Goal: Task Accomplishment & Management: Complete application form

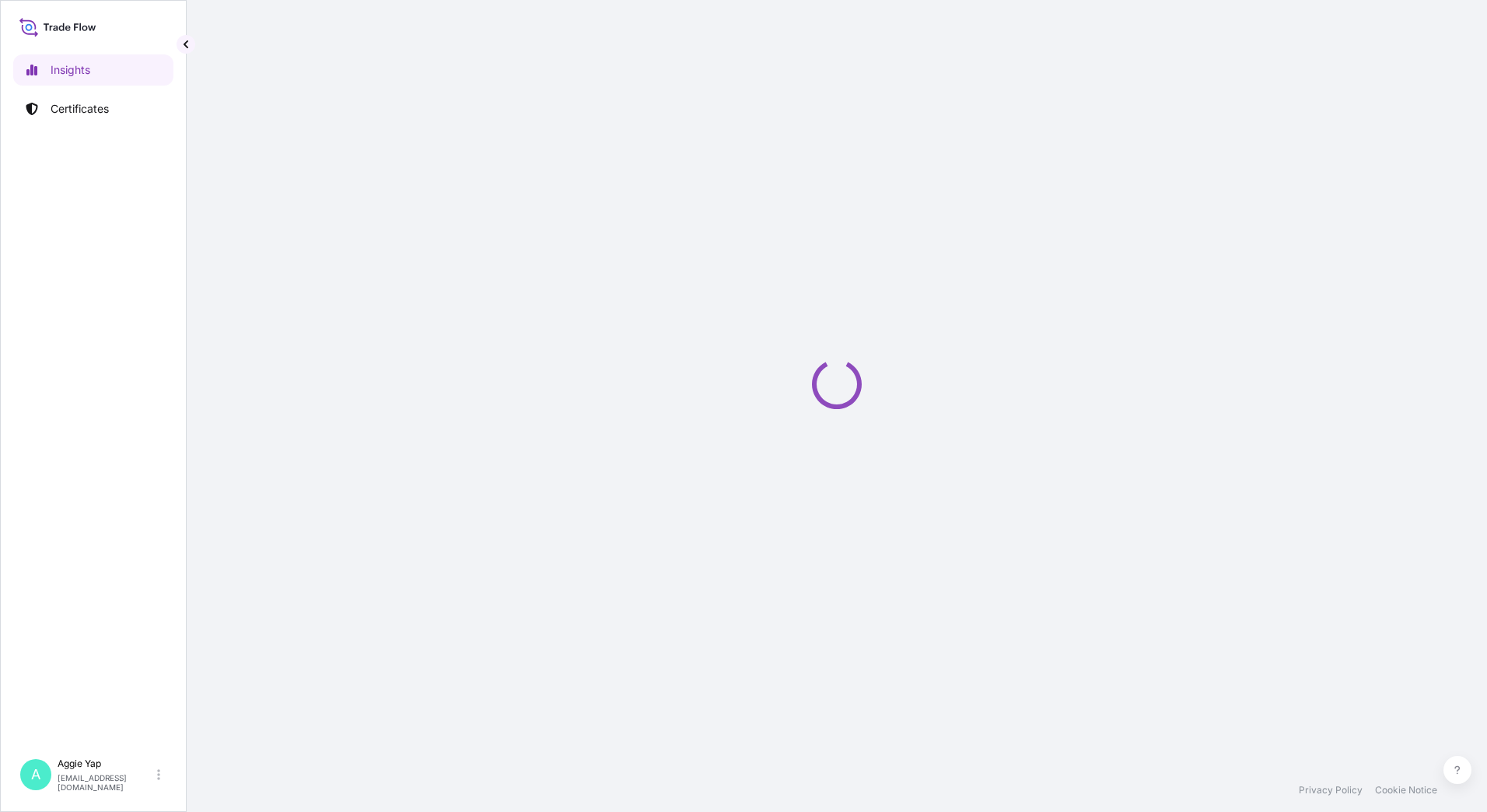
select select "2025"
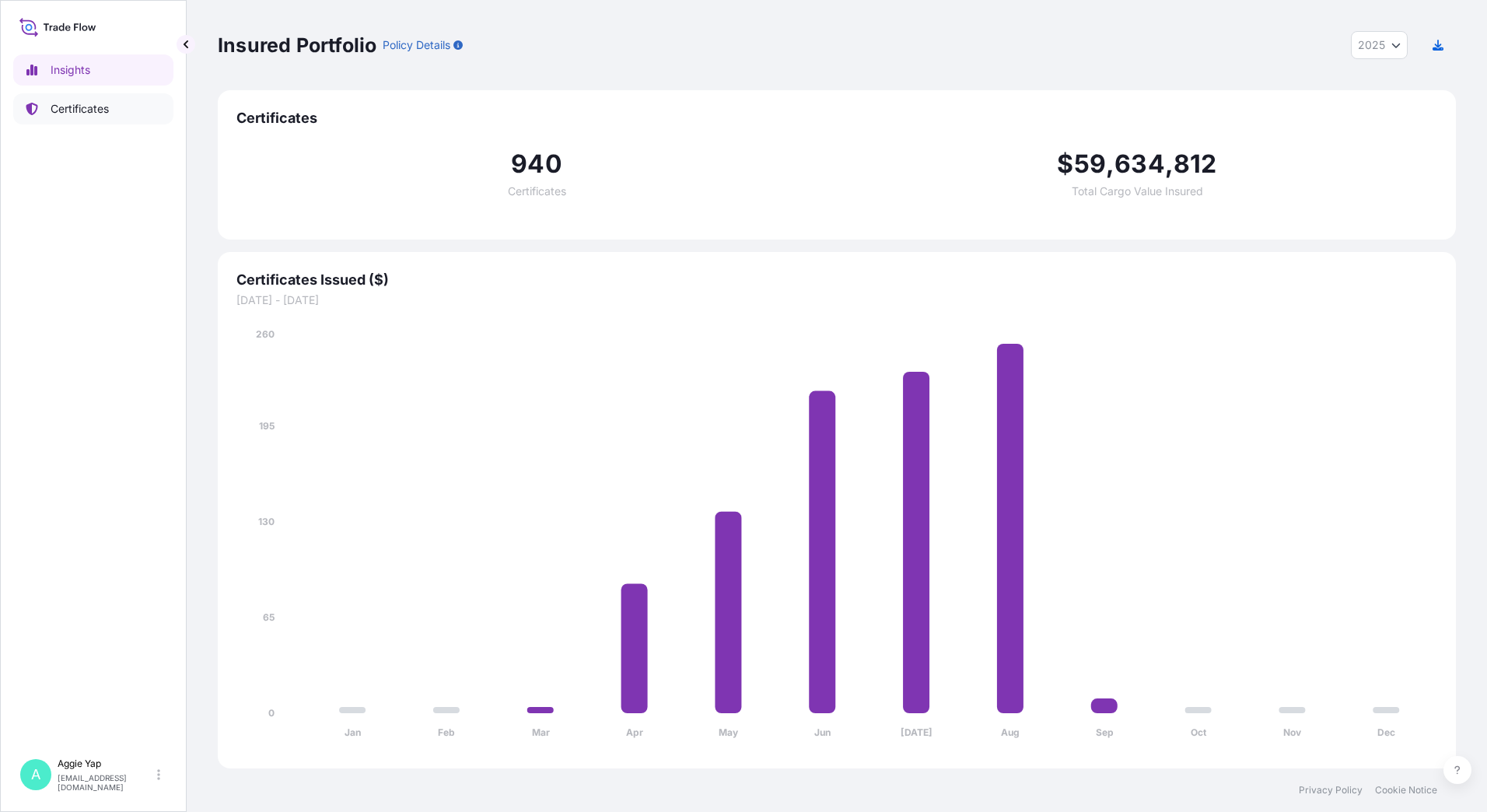
click at [87, 111] on p "Certificates" at bounding box center [80, 109] width 58 height 16
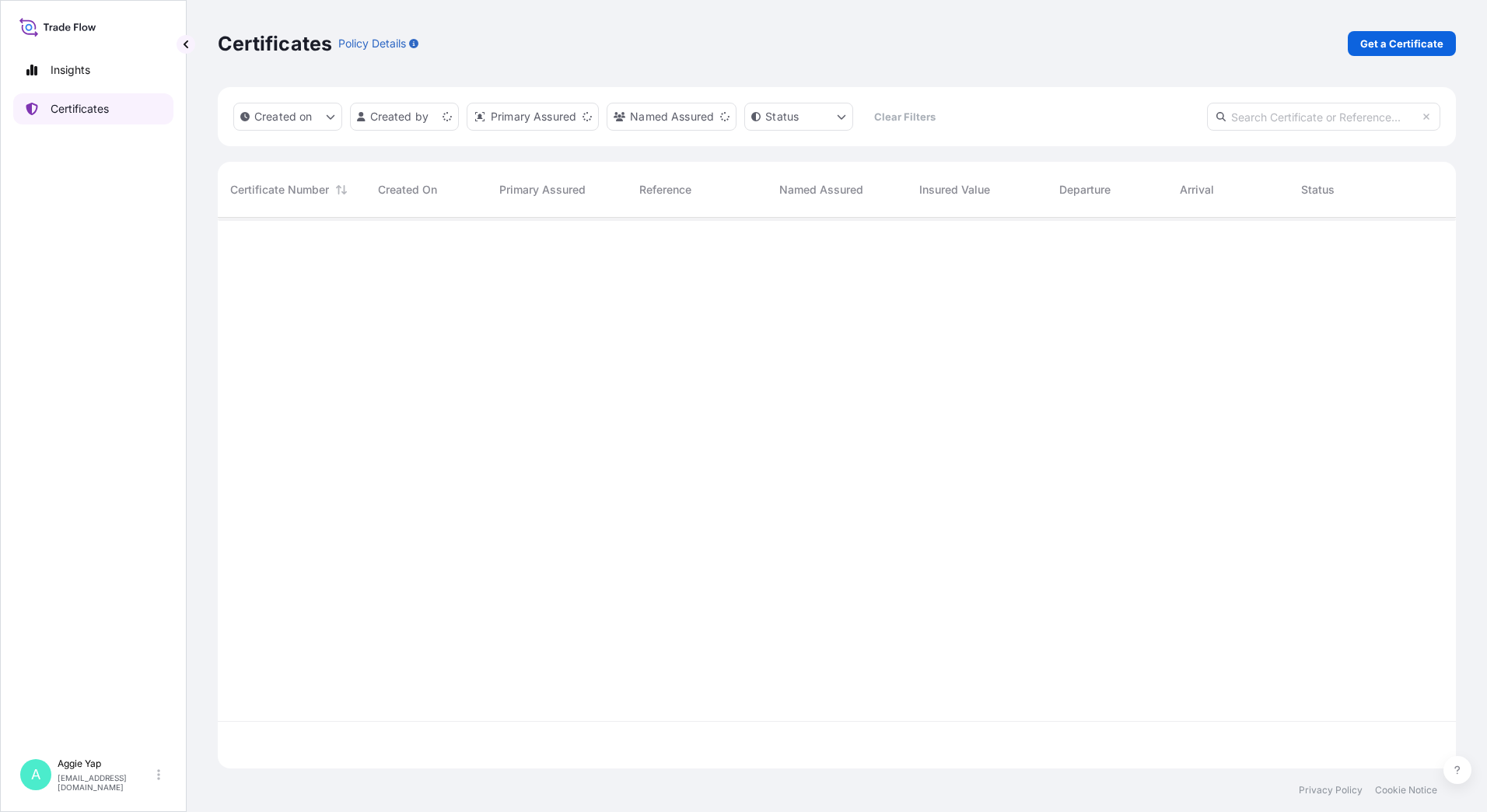
scroll to position [548, 1226]
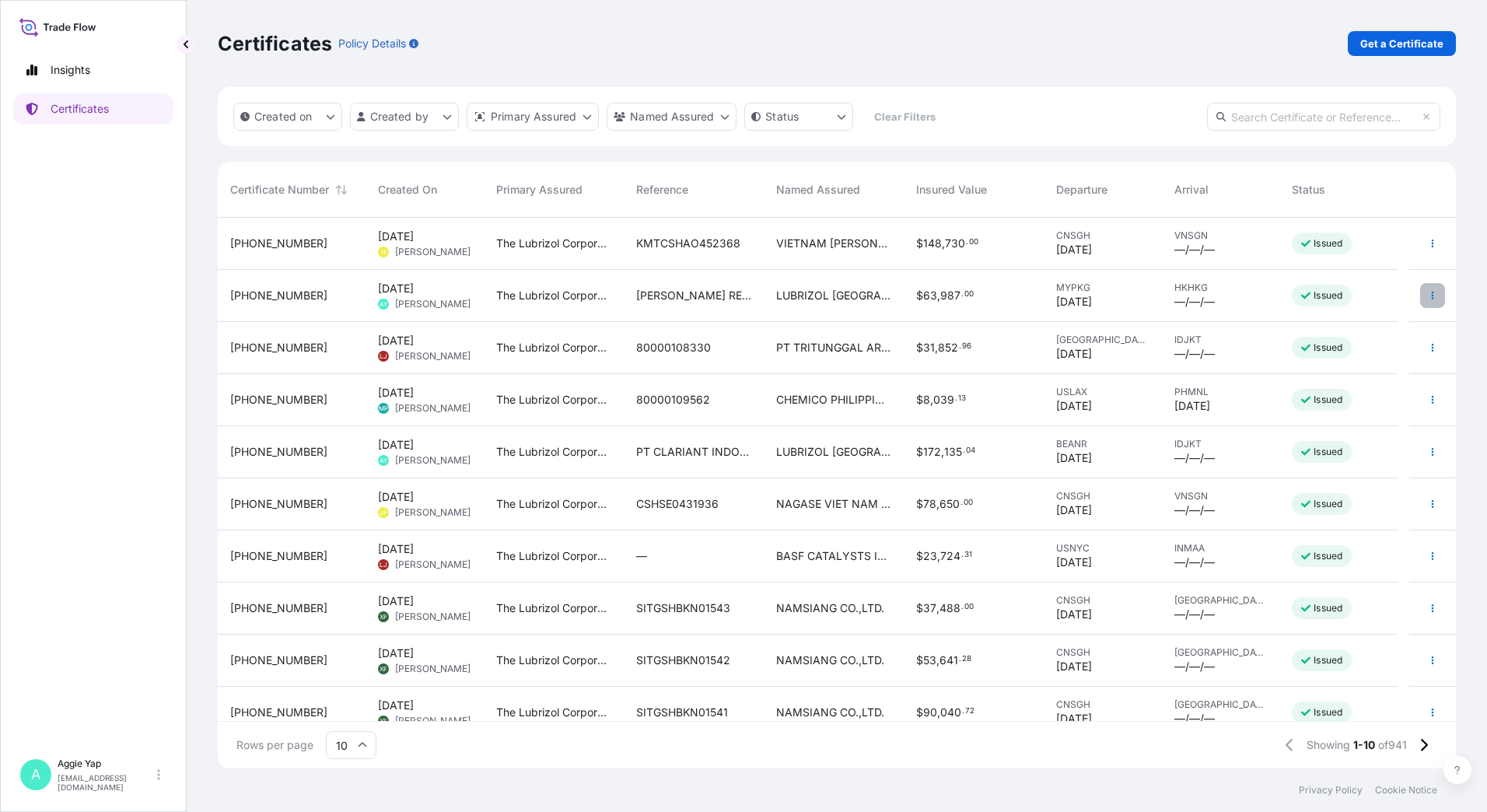
click at [1428, 294] on icon "button" at bounding box center [1432, 295] width 10 height 10
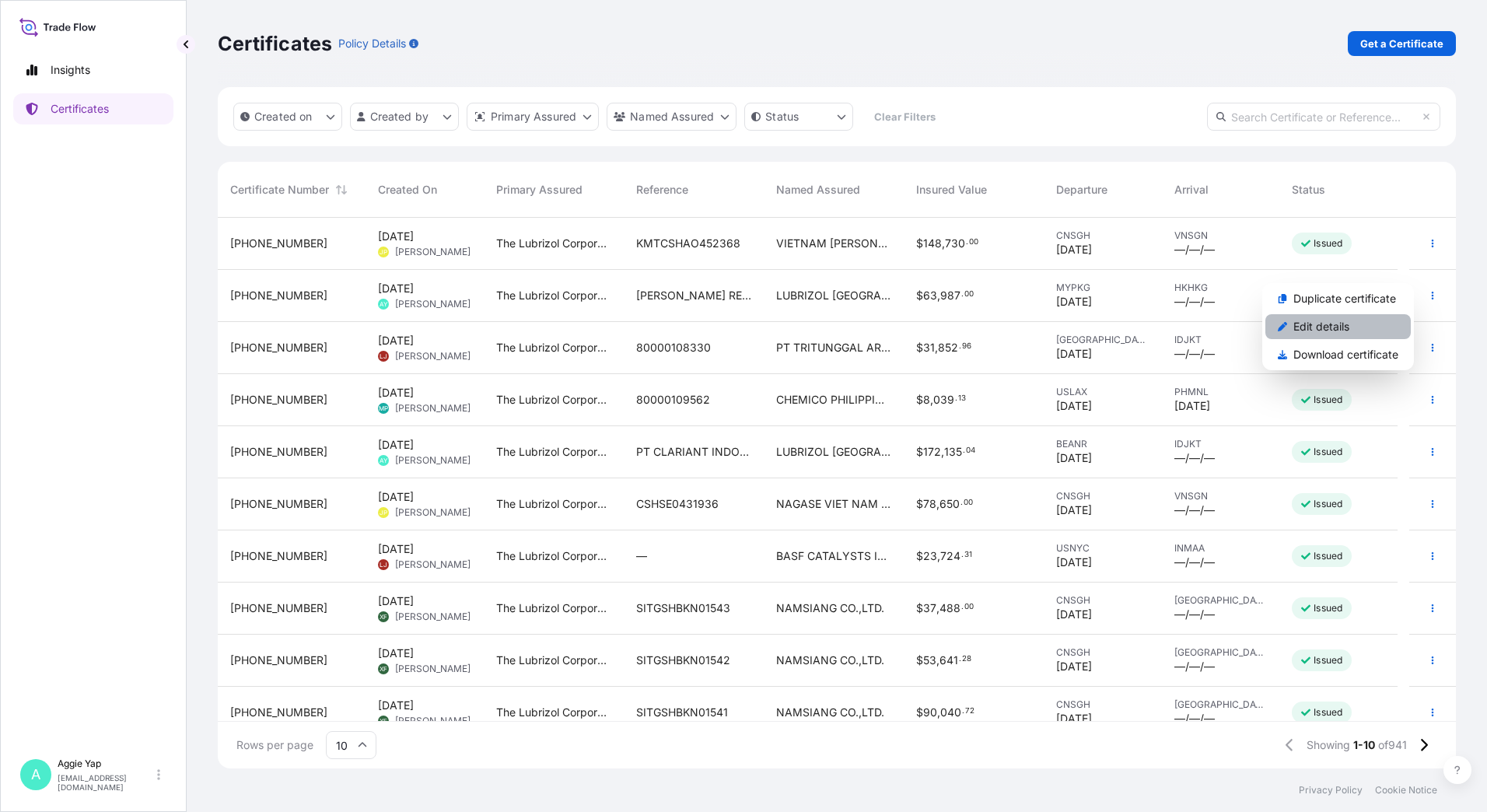
click at [1332, 325] on p "Edit details" at bounding box center [1321, 326] width 56 height 16
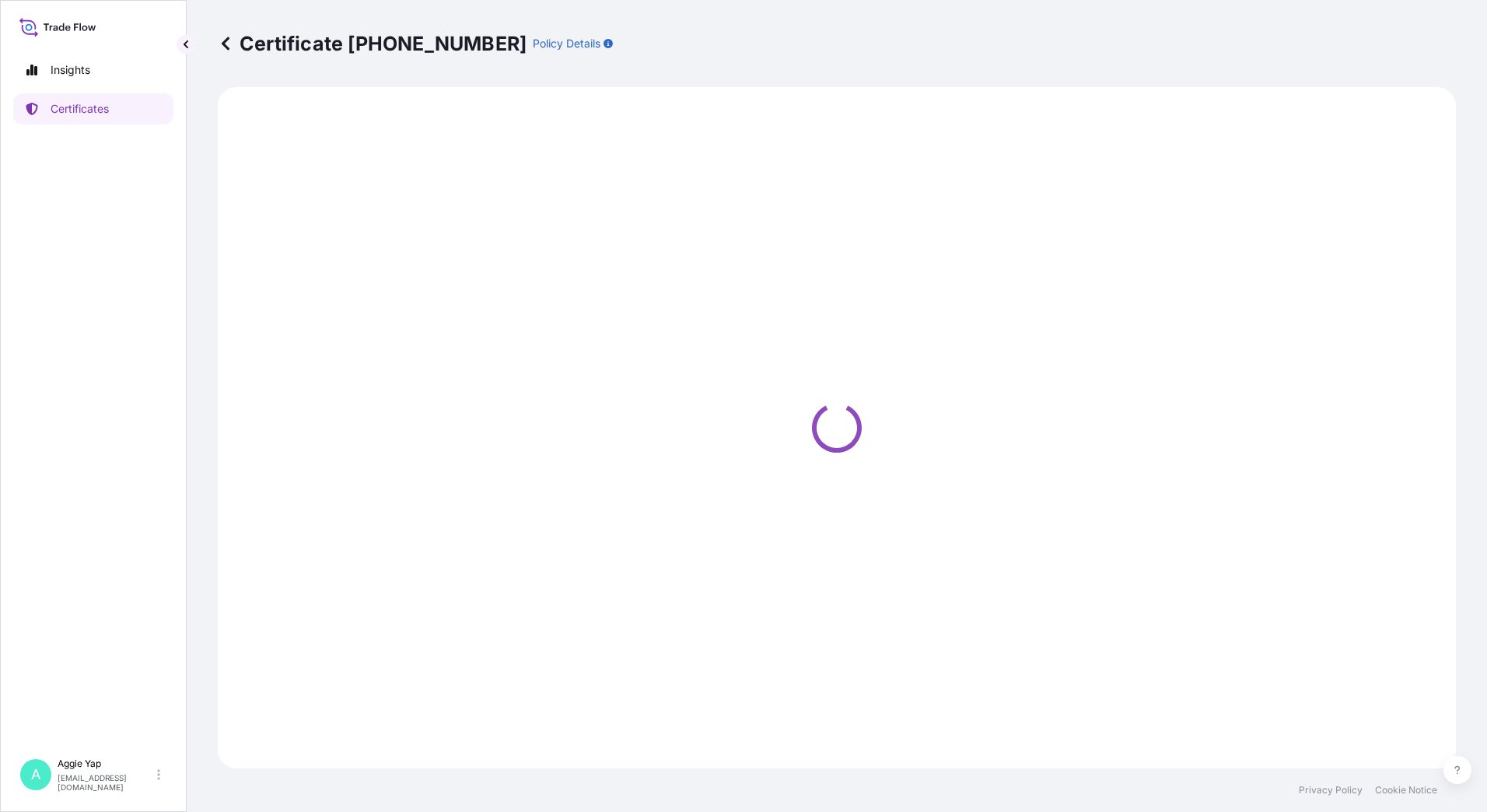
select select "Ocean Vessel"
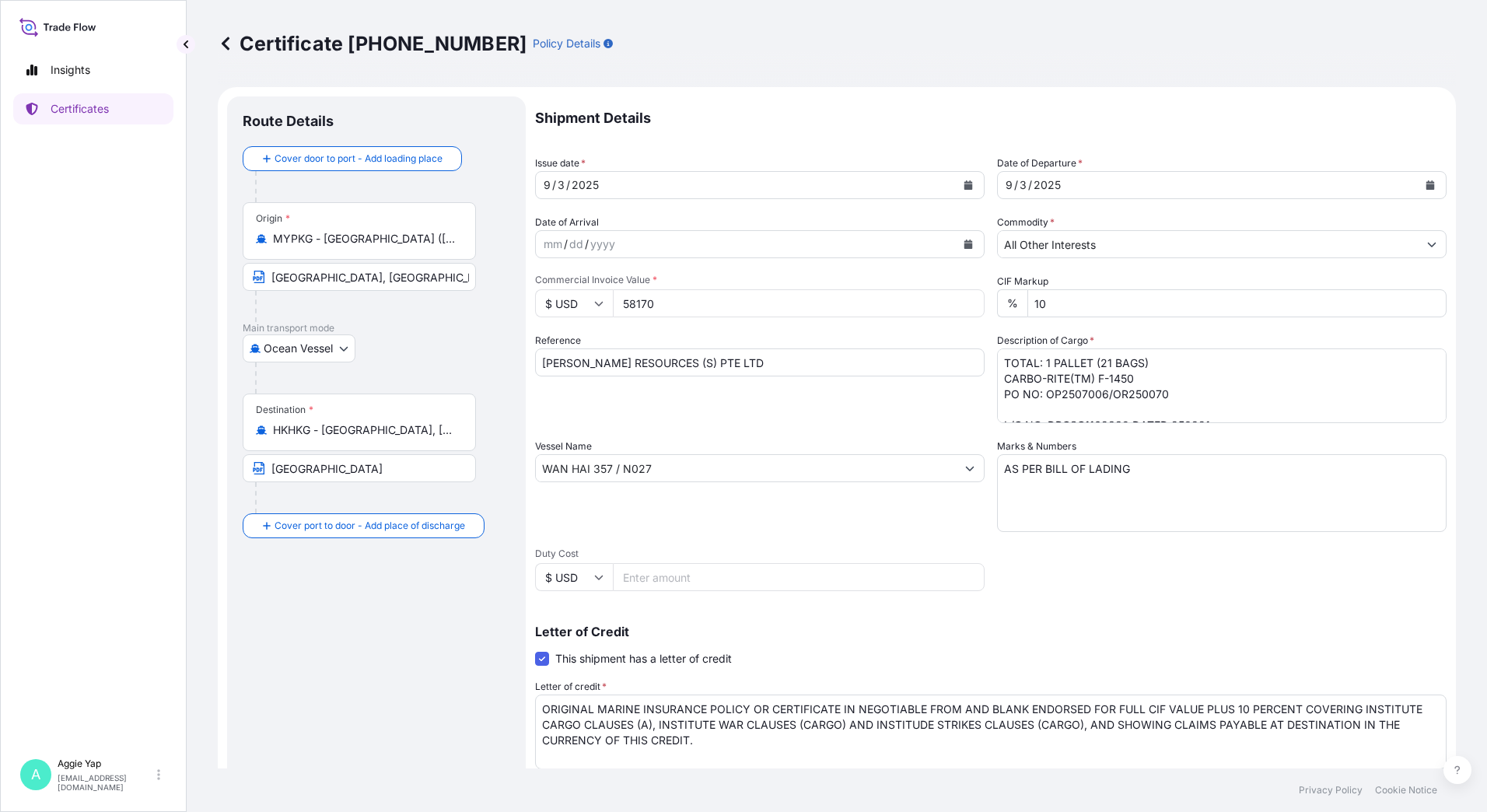
select select "31566"
drag, startPoint x: 724, startPoint y: 365, endPoint x: 525, endPoint y: 348, distance: 199.7
click at [525, 348] on form "Route Details Cover door to port - Add loading place Place of loading Road / [G…" at bounding box center [836, 548] width 1238 height 922
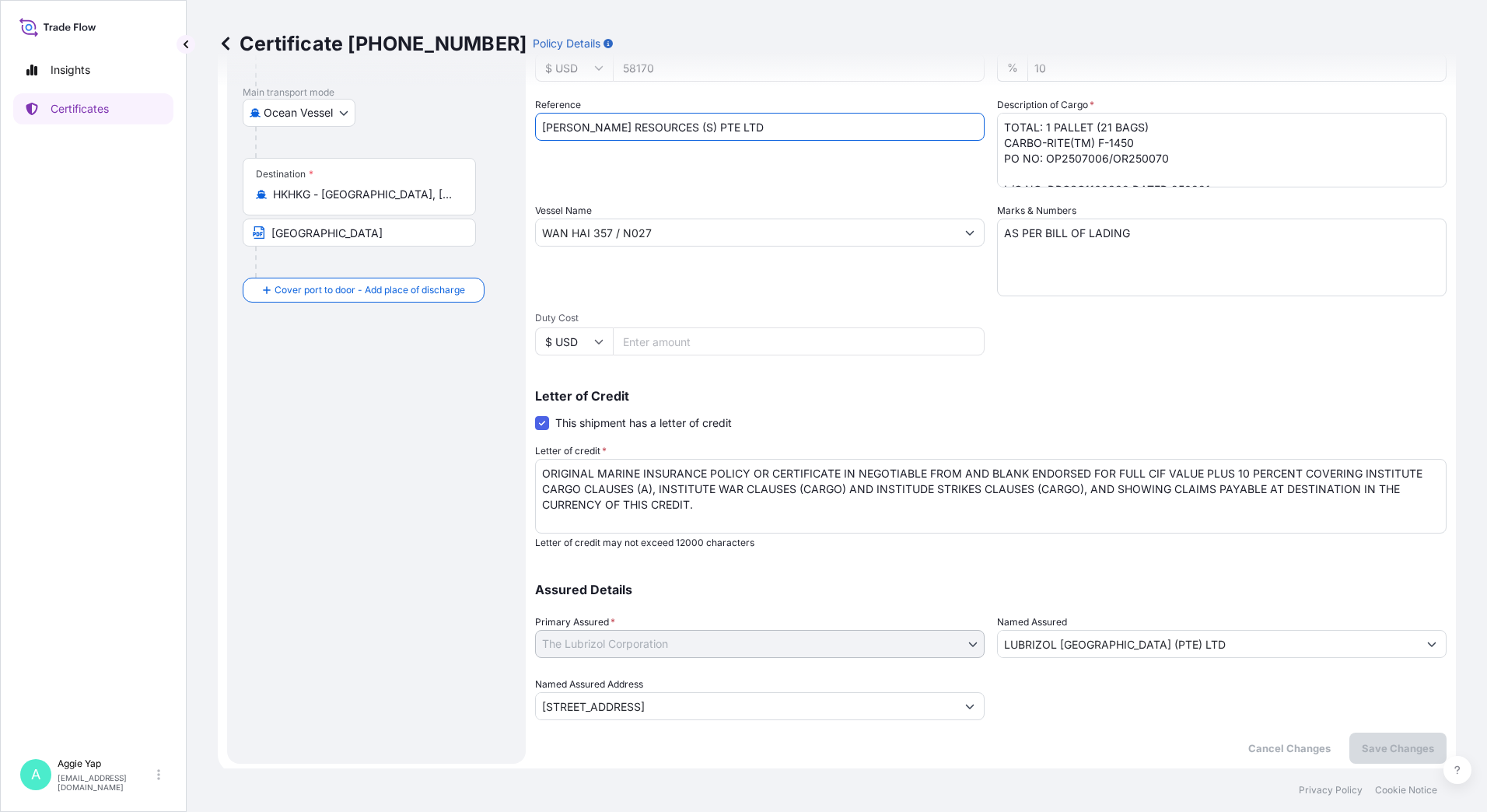
scroll to position [241, 0]
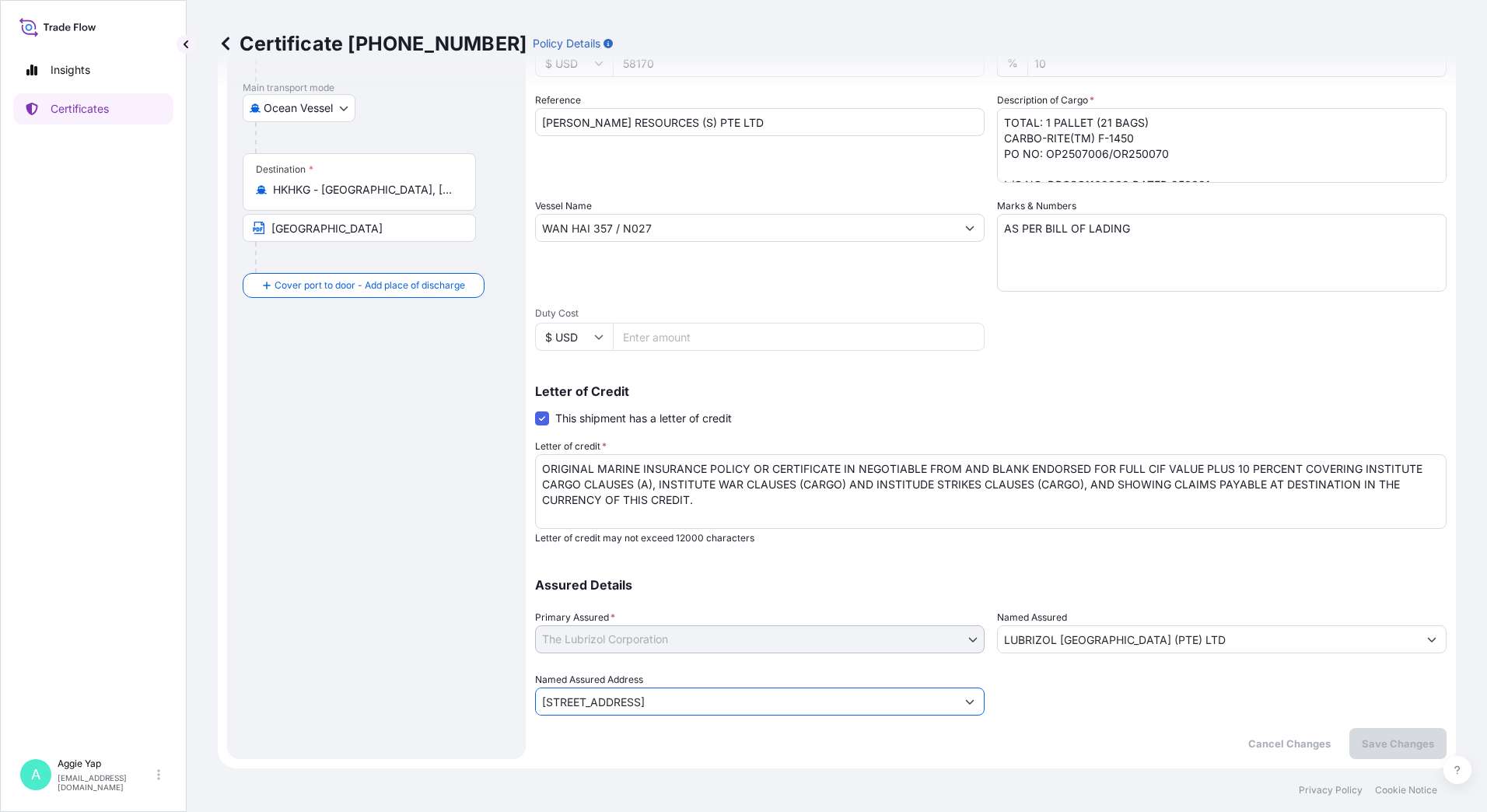
click at [801, 708] on input "[STREET_ADDRESS]" at bounding box center [746, 701] width 420 height 28
click at [965, 701] on icon "Show suggestions" at bounding box center [970, 701] width 10 height 10
drag, startPoint x: 794, startPoint y: 697, endPoint x: 300, endPoint y: 630, distance: 498.5
click at [300, 630] on form "Route Details Cover door to port - Add loading place Place of loading Road / [G…" at bounding box center [836, 308] width 1238 height 922
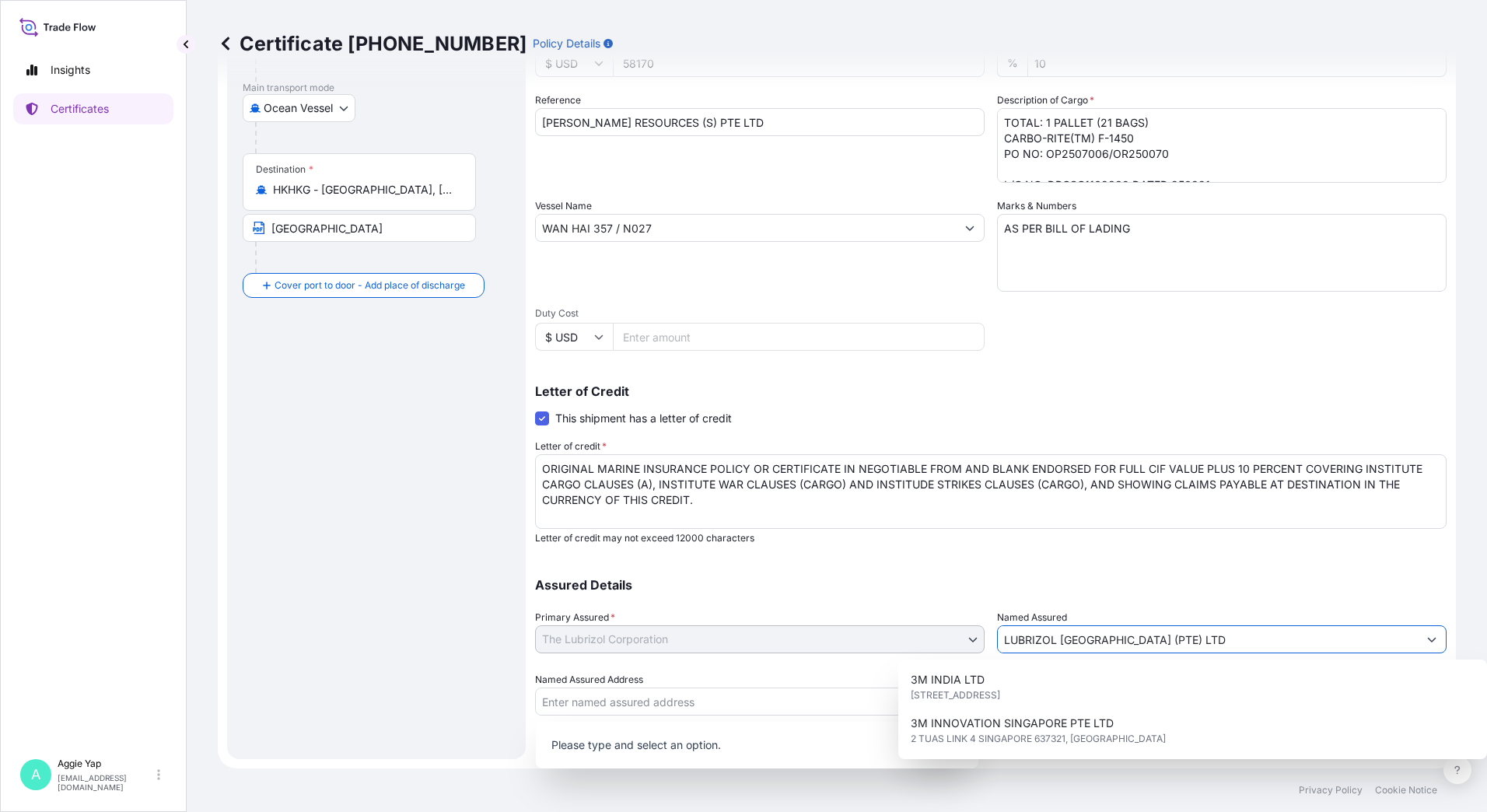
click at [1263, 643] on input "LUBRIZOL [GEOGRAPHIC_DATA] (PTE) LTD" at bounding box center [1207, 640] width 420 height 28
drag, startPoint x: 1250, startPoint y: 643, endPoint x: 768, endPoint y: 604, distance: 483.6
click at [771, 605] on div "Assured Details Primary Assured * The Lubrizol Corporation The Lubrizol Corpora…" at bounding box center [991, 638] width 911 height 156
paste input "[PERSON_NAME] RESOURCES (S) PTE"
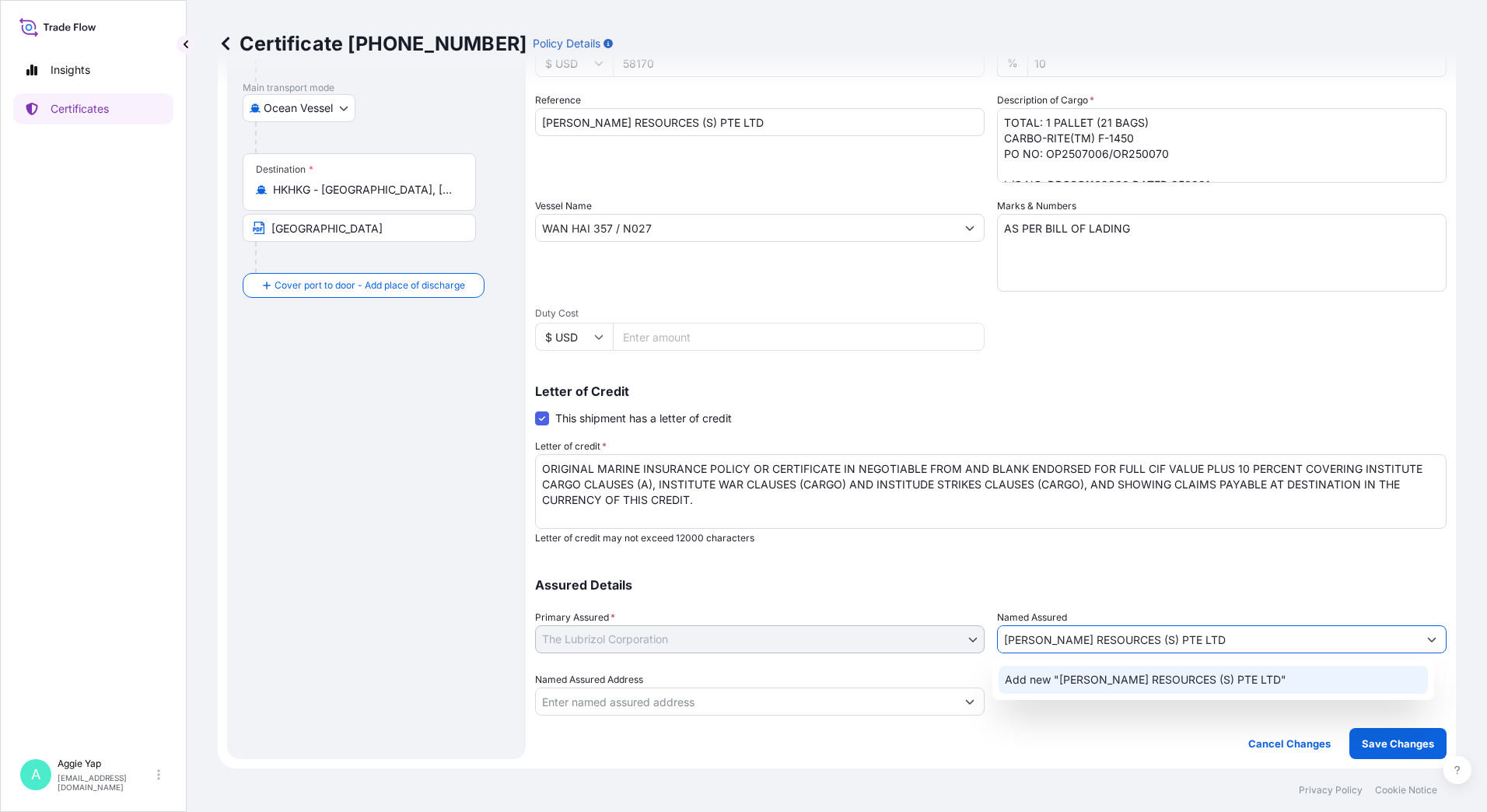
click at [1118, 681] on span "Add new "[PERSON_NAME] RESOURCES (S) PTE LTD"" at bounding box center [1146, 679] width 281 height 16
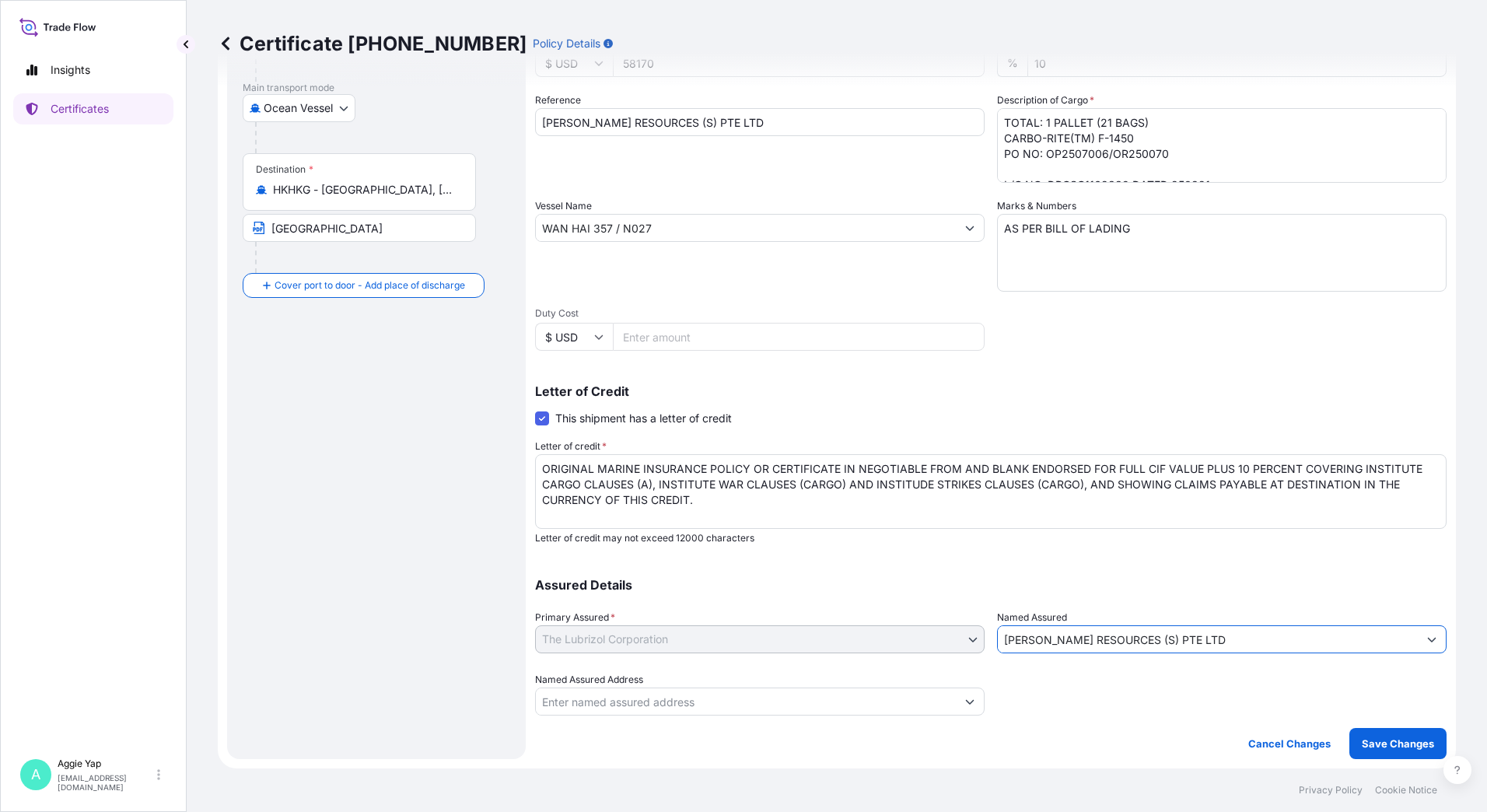
type input "[PERSON_NAME] RESOURCES (S) PTE LTD"
click at [618, 700] on input "Named Assured Address" at bounding box center [746, 701] width 420 height 28
drag, startPoint x: 613, startPoint y: 228, endPoint x: 654, endPoint y: 237, distance: 42.0
click at [613, 228] on input "WAN HAI 357 / N027" at bounding box center [746, 228] width 420 height 28
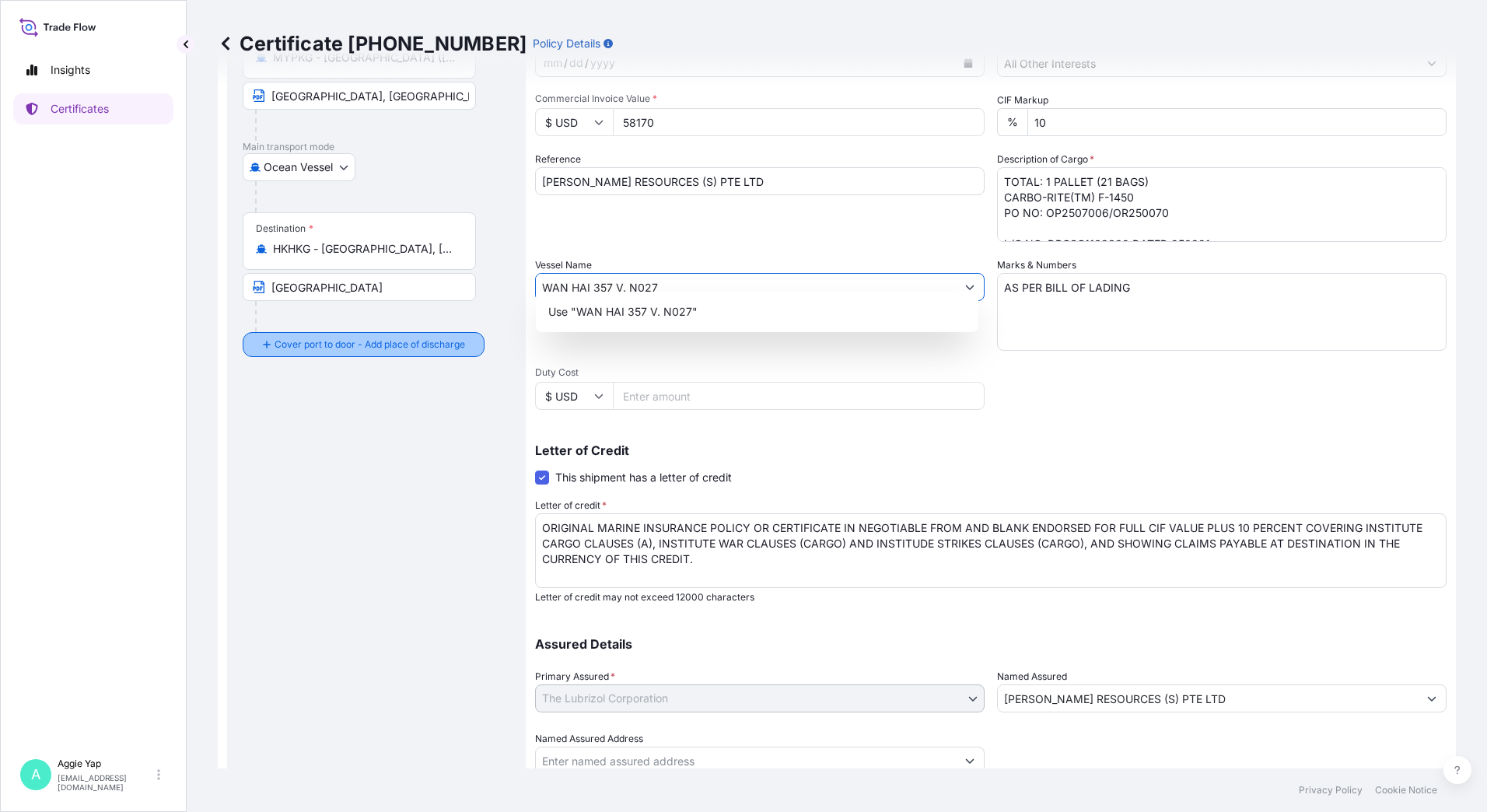
scroll to position [7, 0]
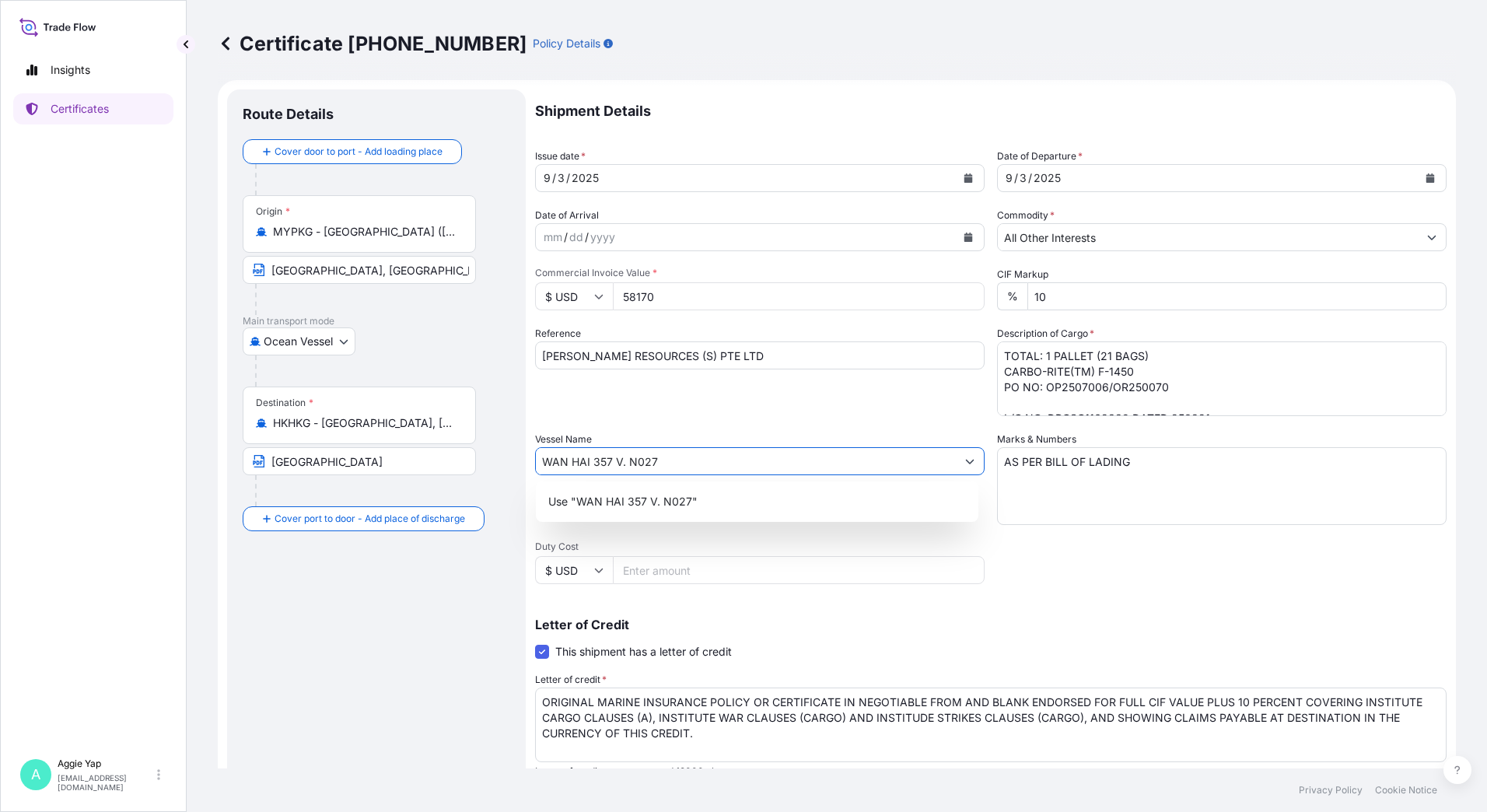
type input "WAN HAI 357 V. N027"
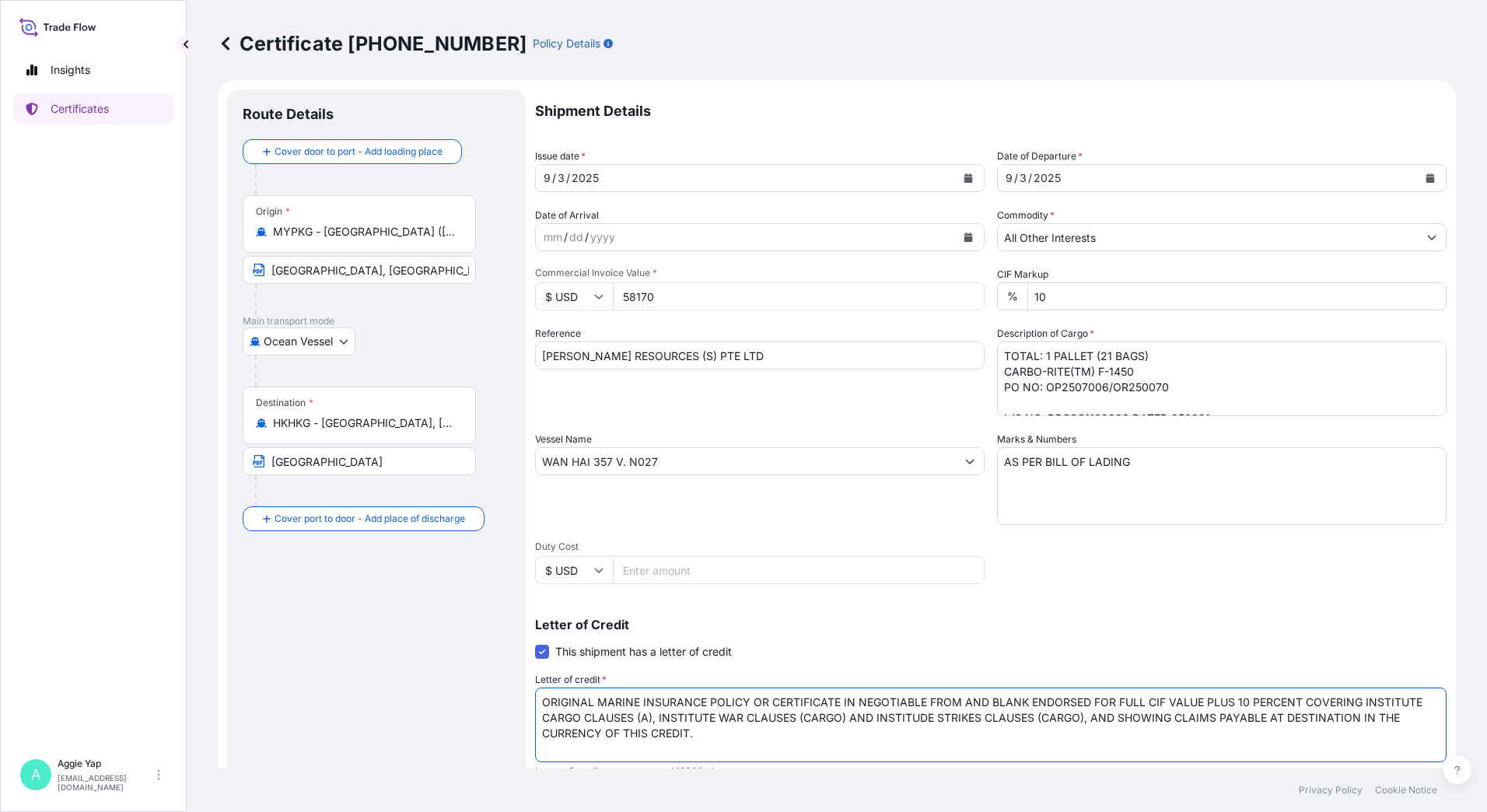
drag, startPoint x: 642, startPoint y: 706, endPoint x: 525, endPoint y: 692, distance: 117.8
click at [525, 692] on form "Route Details Cover door to port - Add loading place Place of loading Road / [G…" at bounding box center [836, 541] width 1238 height 922
paste textarea "[PERSON_NAME] RESOURCES (S) PTE LTD"
type textarea "ORIGINAL MARINE INSURANCE POLICY OR CERTIFICATE IN NEGOTIABLE FROM AND BLANK EN…"
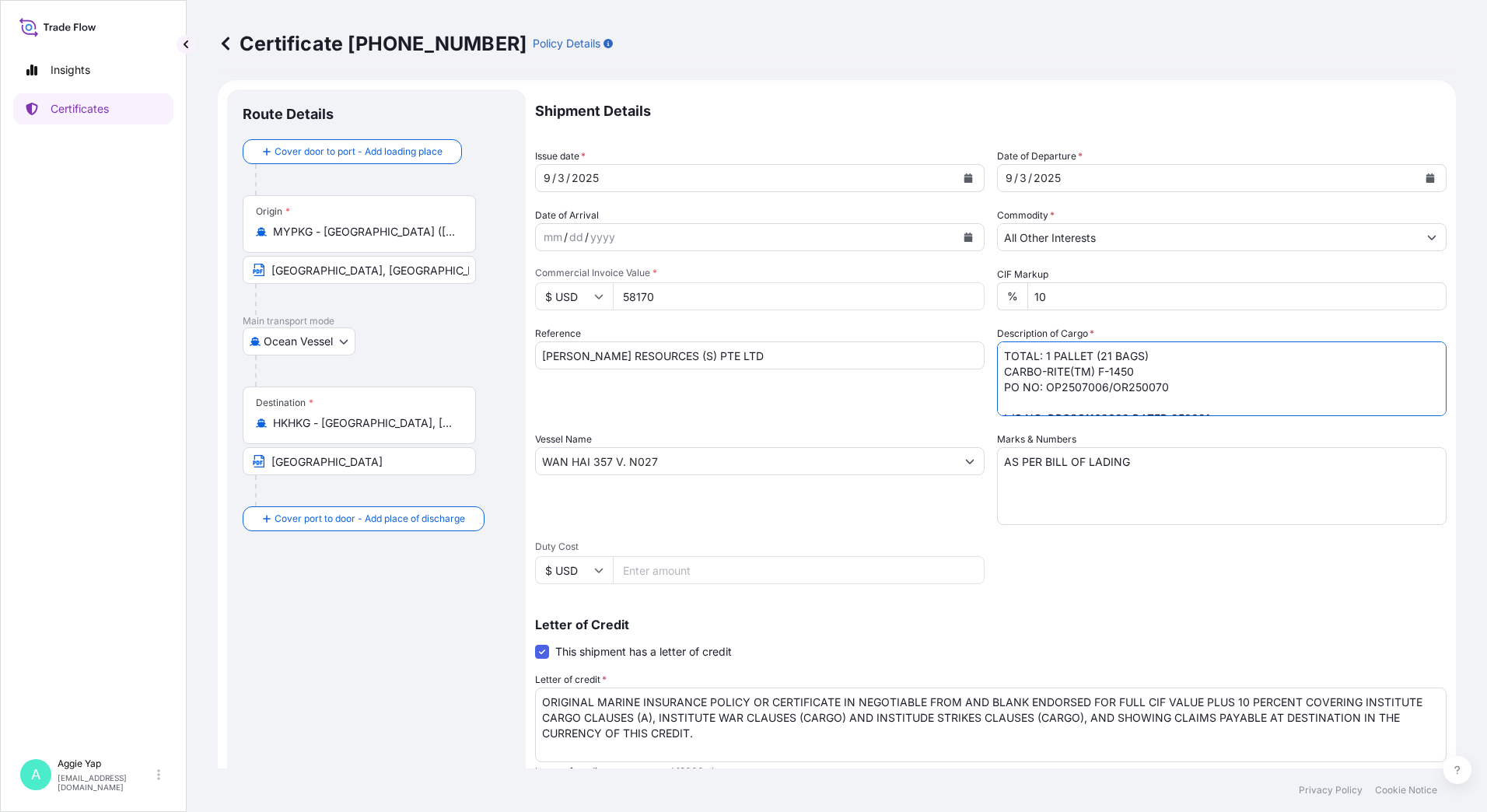
drag, startPoint x: 998, startPoint y: 369, endPoint x: 1133, endPoint y: 377, distance: 135.2
click at [1133, 377] on textarea "TOTAL: 1 PALLET (21 BAGS) CARBO-RITE(TM) F-1450 PO NO: OP2507006/OR250070 L/C N…" at bounding box center [1222, 379] width 449 height 74
paste textarea ", PAPER BAG QTY:525.00KG"
click at [1294, 374] on textarea "TOTAL: 1 PALLET (21 BAGS) CARBO-RITE(TM) F-1450 PO NO: OP2507006/OR250070 L/C N…" at bounding box center [1222, 379] width 449 height 74
paste textarea "QUANTITY : 525.00 KG"
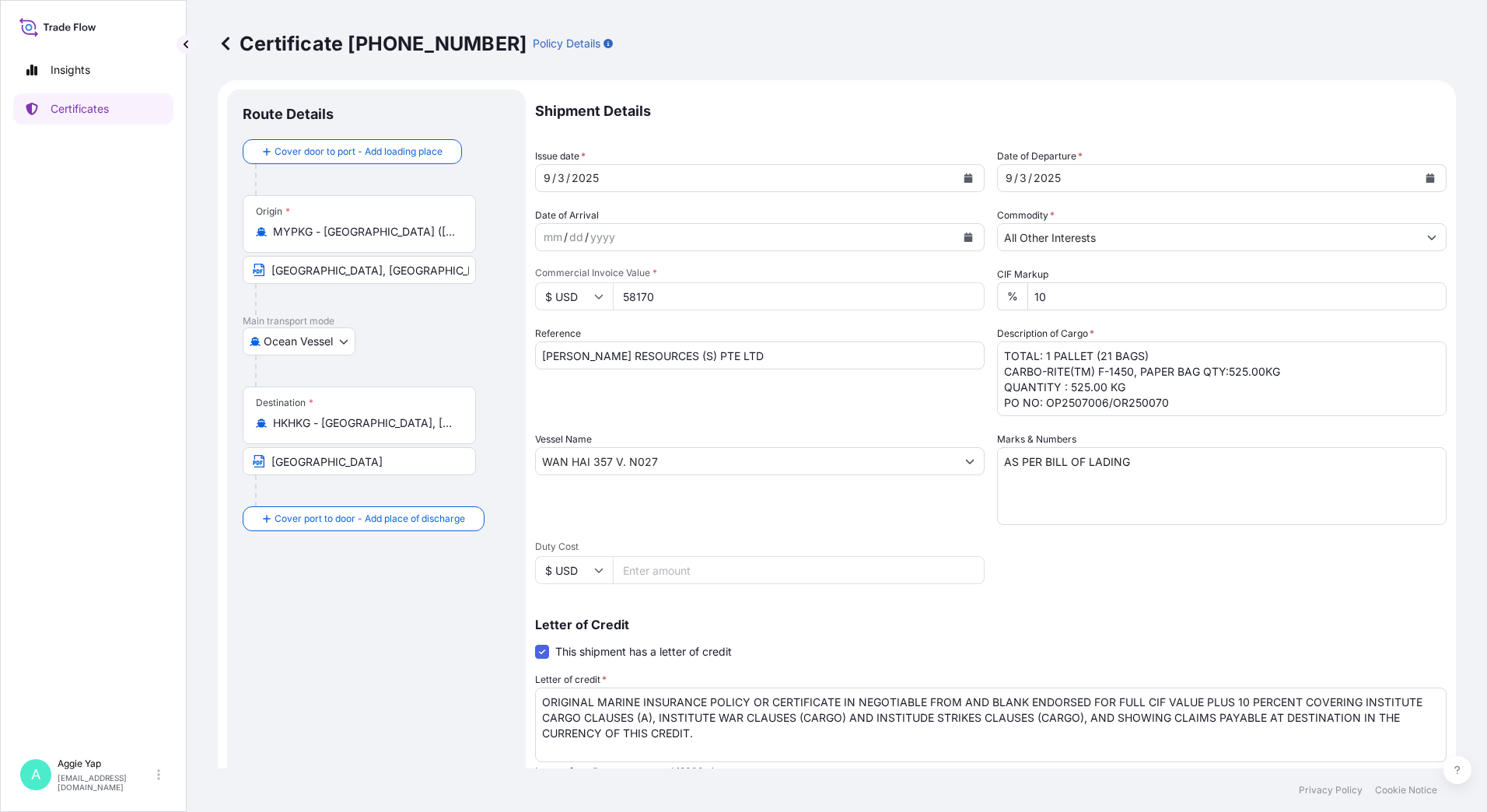
click at [1124, 388] on textarea "TOTAL: 1 PALLET (21 BAGS) CARBO-RITE(TM) F-1450 PO NO: OP2507006/OR250070 L/C N…" at bounding box center [1222, 379] width 449 height 74
paste textarea "CIF [GEOGRAPHIC_DATA]"
click at [1131, 388] on textarea "TOTAL: 1 PALLET (21 BAGS) CARBO-RITE(TM) F-1450 PO NO: OP2507006/OR250070 L/C N…" at bounding box center [1222, 379] width 449 height 74
paste textarea "P/O NO: OP2507006/OR250070 DATE"
click at [1218, 406] on textarea "TOTAL: 1 PALLET (21 BAGS) CARBO-RITE(TM) F-1450 PO NO: OP2507006/OR250070 L/C N…" at bounding box center [1222, 379] width 449 height 74
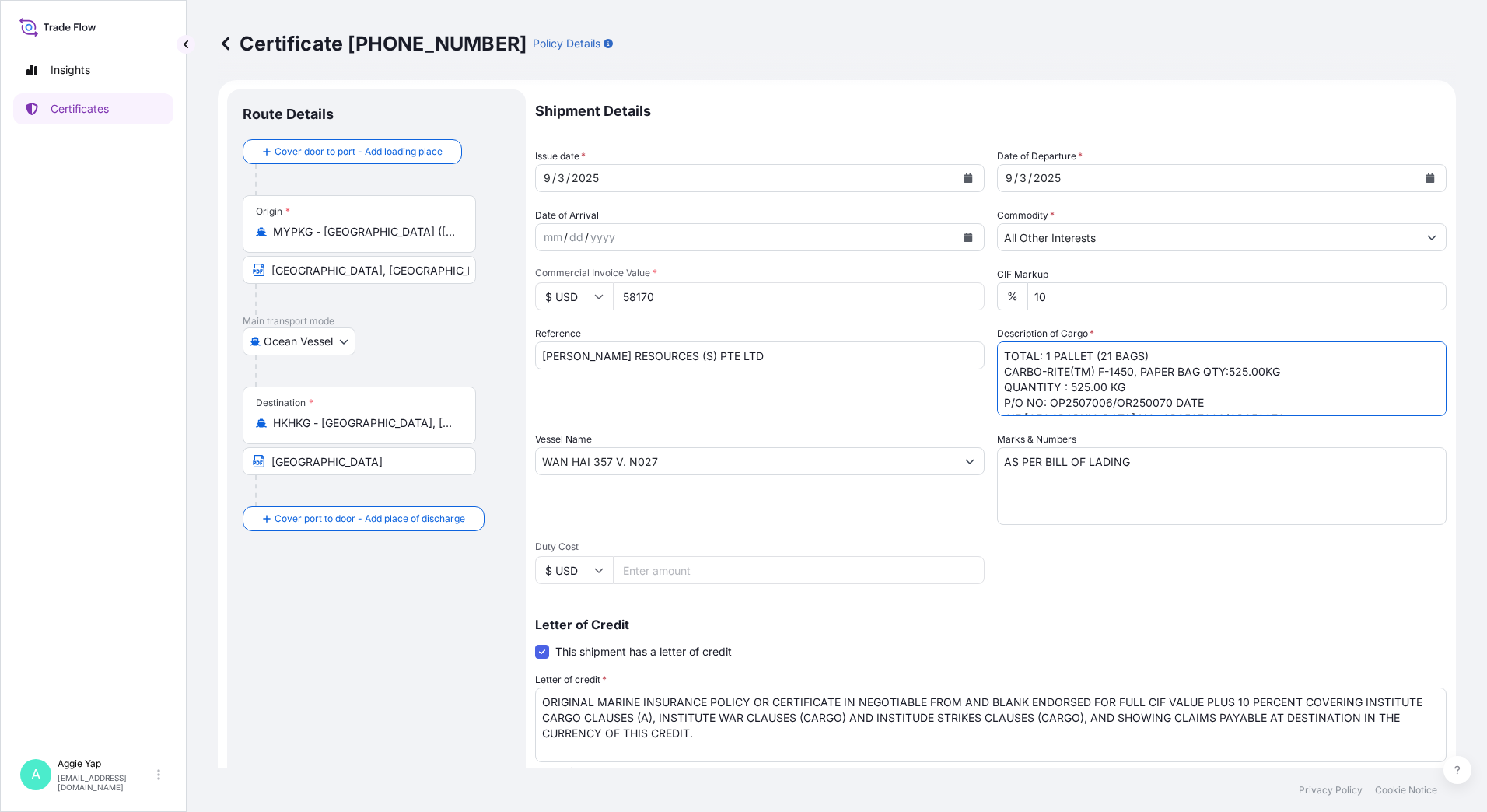
paste textarea "[DATE]"
click at [999, 404] on textarea "TOTAL: 1 PALLET (21 BAGS) CARBO-RITE(TM) F-1450 PO NO: OP2507006/OR250070 L/C N…" at bounding box center [1222, 379] width 449 height 74
paste textarea "RAW MATERIAL - RESIN COMPOUND"
drag, startPoint x: 1190, startPoint y: 402, endPoint x: 1080, endPoint y: 369, distance: 114.8
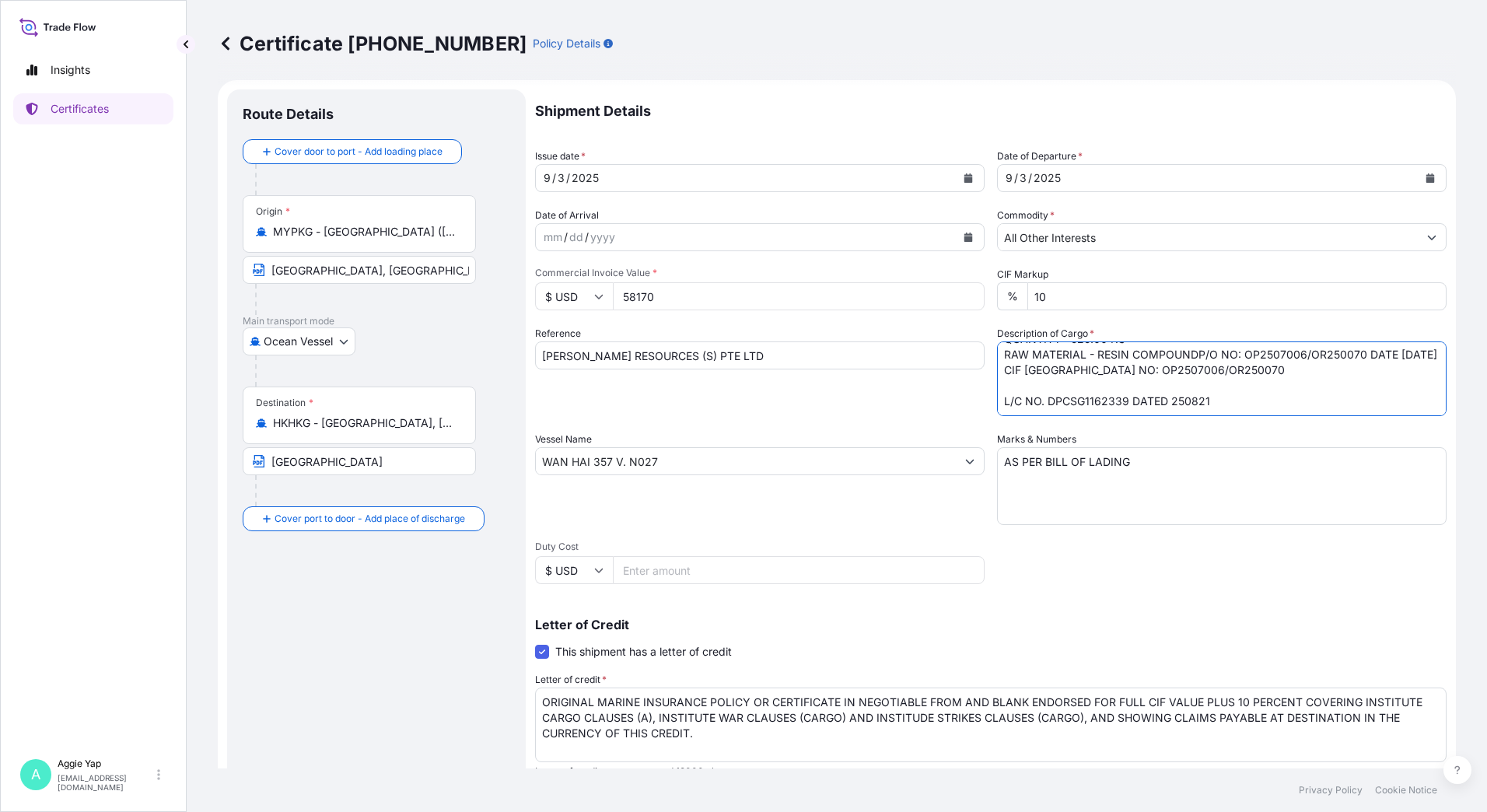
click at [1080, 365] on textarea "TOTAL: 1 PALLET (21 BAGS) CARBO-RITE(TM) F-1450 PO NO: OP2507006/OR250070 L/C N…" at bounding box center [1222, 379] width 449 height 74
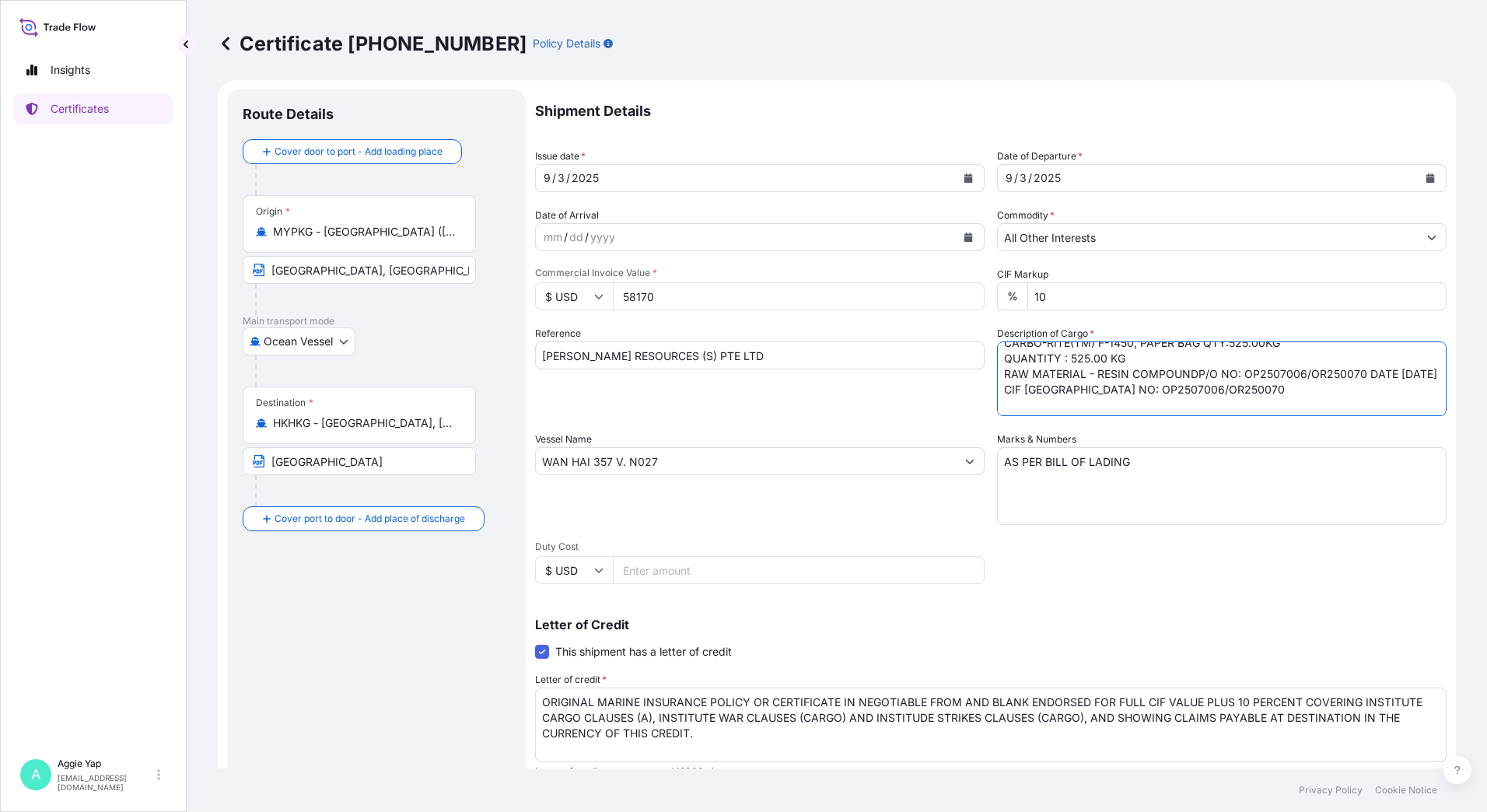
scroll to position [2, 0]
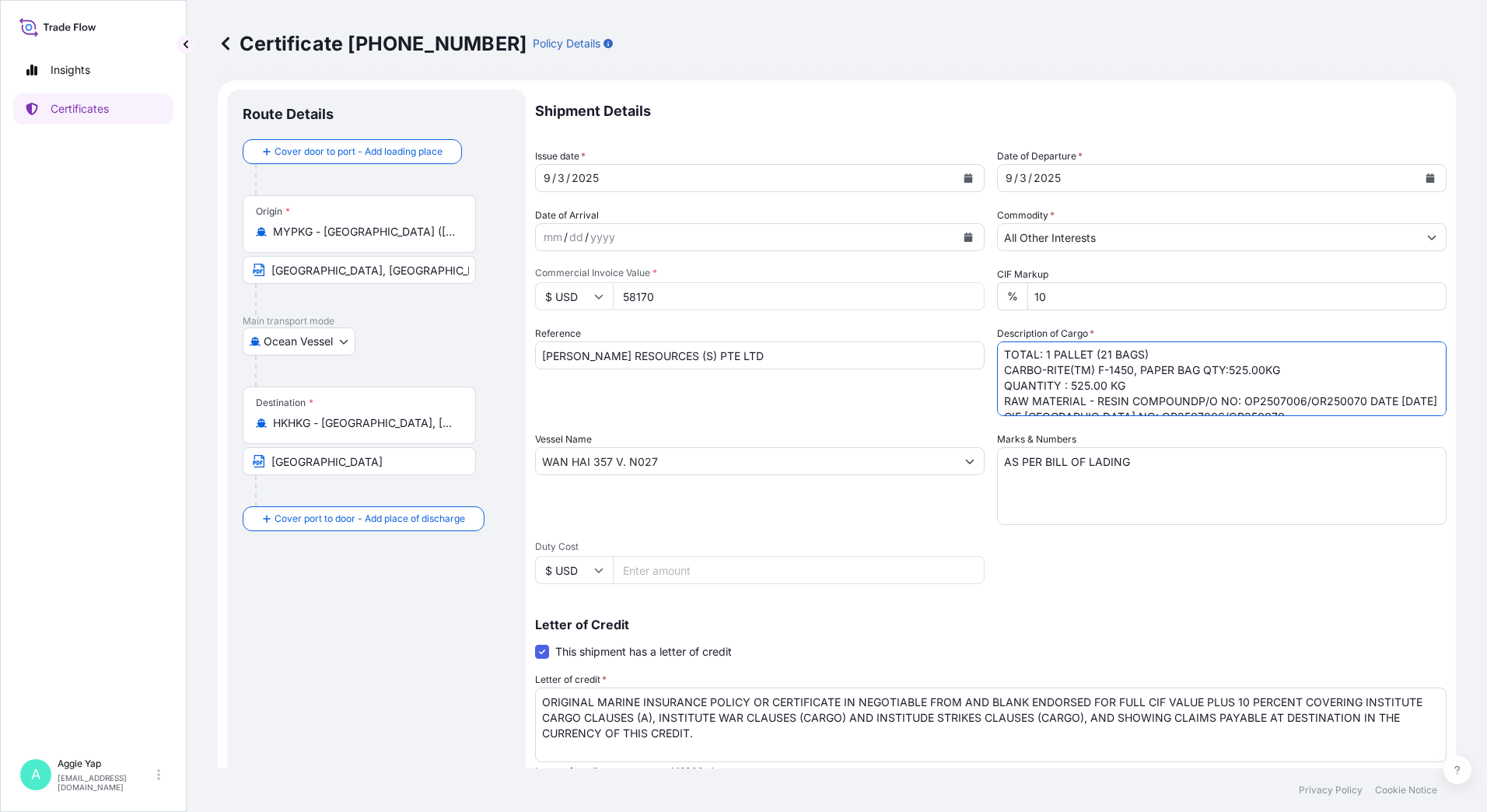
drag, startPoint x: 1180, startPoint y: 404, endPoint x: 1189, endPoint y: 404, distance: 9.0
click at [1181, 403] on textarea "TOTAL: 1 PALLET (21 BAGS) CARBO-RITE(TM) F-1450 PO NO: OP2507006/OR250070 L/C N…" at bounding box center [1222, 379] width 449 height 74
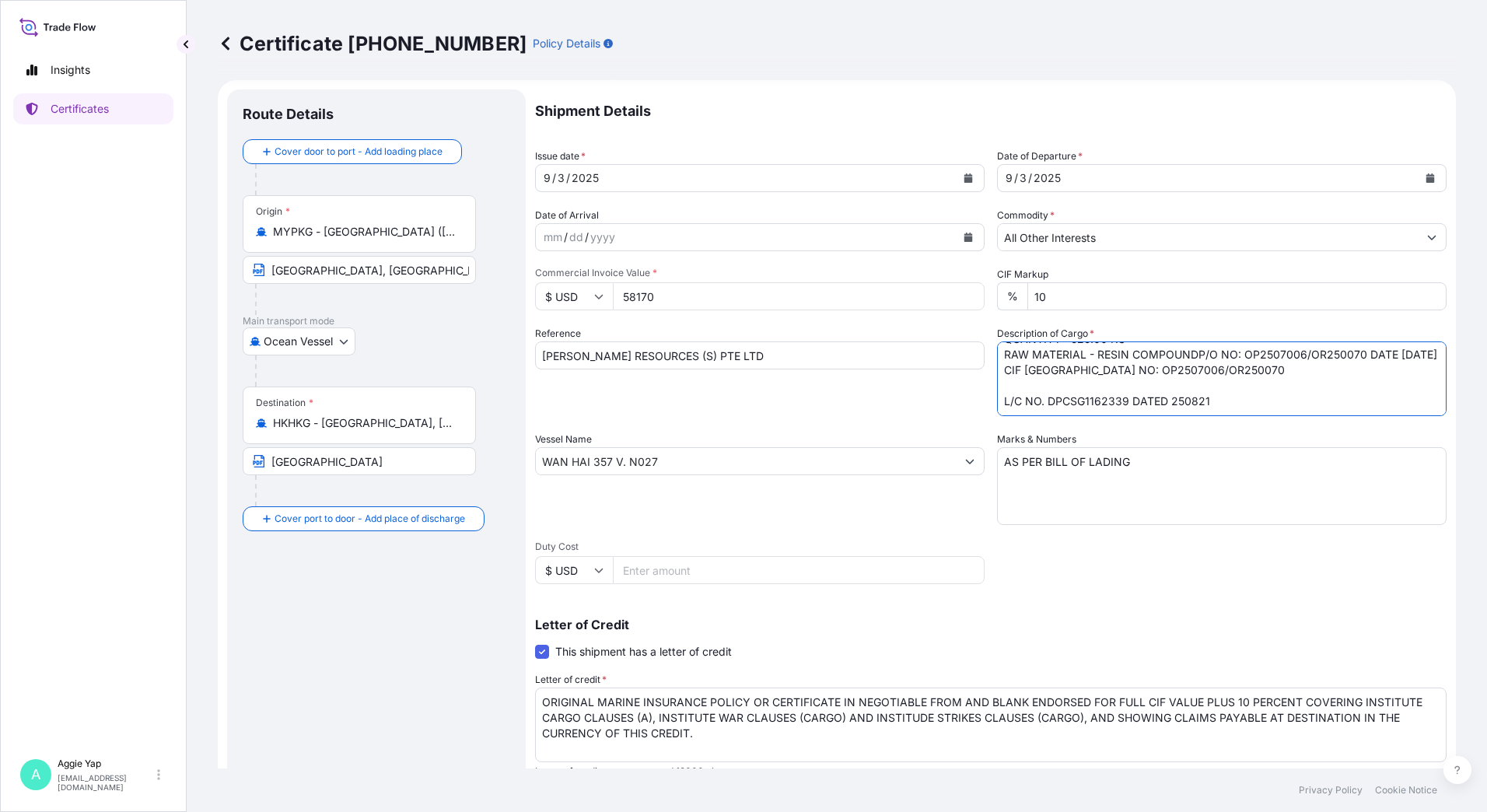
scroll to position [80, 0]
drag, startPoint x: 1191, startPoint y: 401, endPoint x: 998, endPoint y: 384, distance: 193.7
click at [998, 384] on textarea "TOTAL: 1 PALLET (21 BAGS) CARBO-RITE(TM) F-1450 PO NO: OP2507006/OR250070 L/C N…" at bounding box center [1222, 379] width 449 height 74
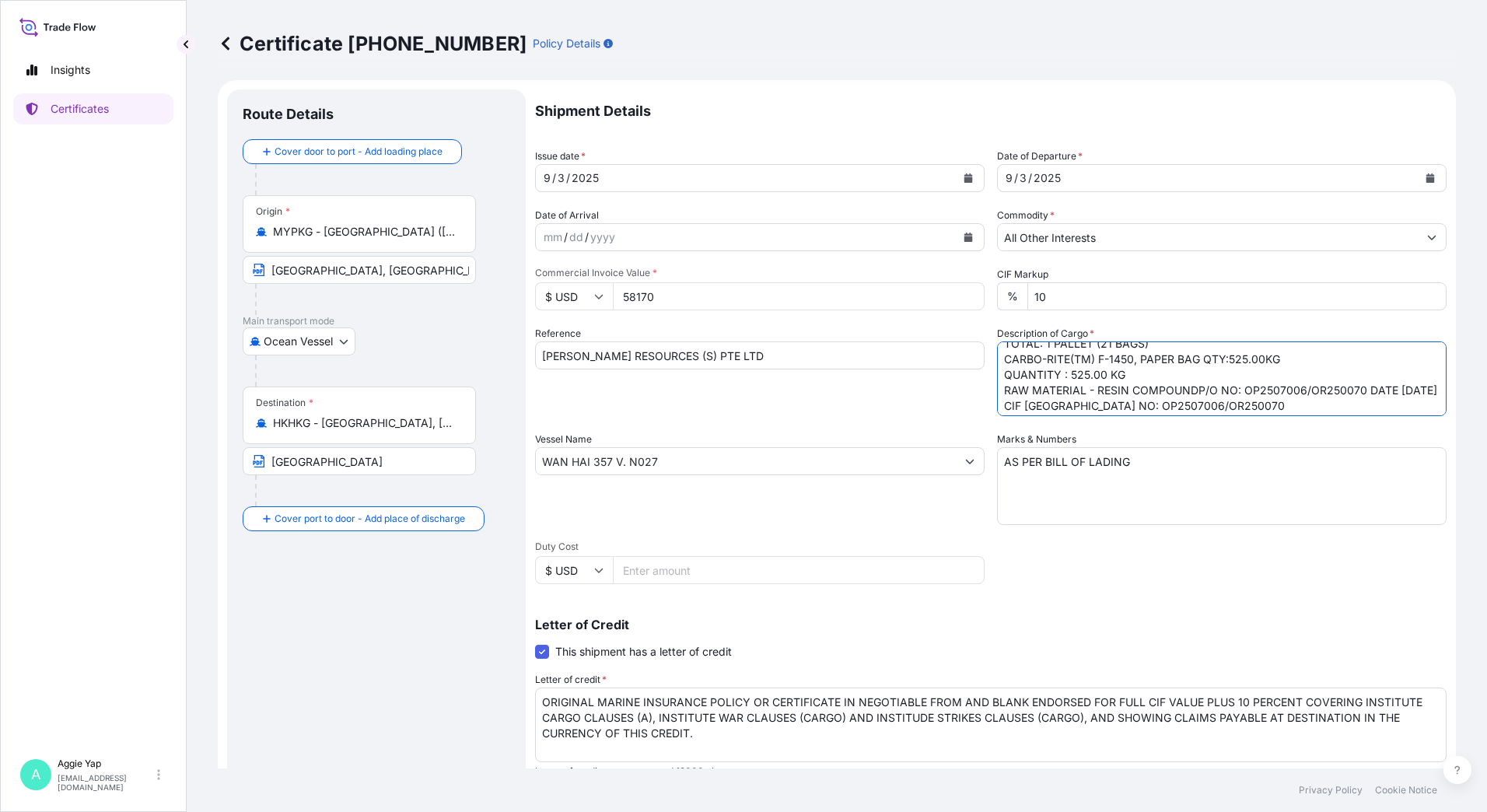
scroll to position [0, 0]
drag, startPoint x: 1000, startPoint y: 401, endPoint x: 1190, endPoint y: 400, distance: 190.0
click at [1190, 400] on textarea "TOTAL: 1 PALLET (21 BAGS) CARBO-RITE(TM) F-1450 PO NO: OP2507006/OR250070 L/C N…" at bounding box center [1222, 379] width 449 height 74
paste textarea "AS FOLLOWS:"
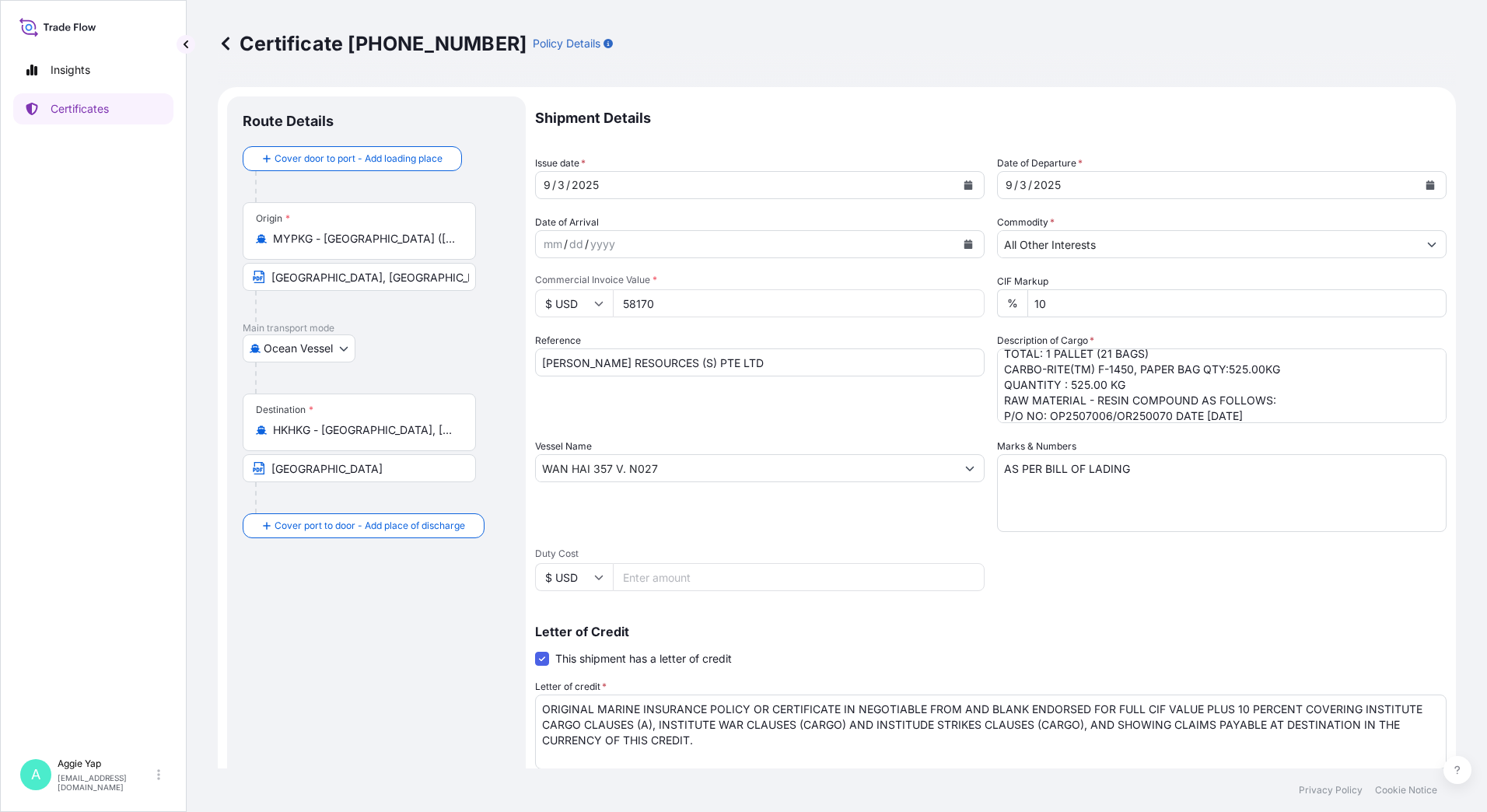
drag, startPoint x: 998, startPoint y: 417, endPoint x: 1016, endPoint y: 416, distance: 18.0
click at [998, 417] on textarea "TOTAL: 1 PALLET (21 BAGS) CARBO-RITE(TM) F-1450 PO NO: OP2507006/OR250070 L/C N…" at bounding box center [1222, 386] width 449 height 74
paste textarea "APPLICANT'S"
drag, startPoint x: 1213, startPoint y: 402, endPoint x: 1418, endPoint y: 429, distance: 206.8
click at [1213, 402] on textarea "TOTAL: 1 PALLET (21 BAGS) CARBO-RITE(TM) F-1450 PO NO: OP2507006/OR250070 L/C N…" at bounding box center [1222, 386] width 449 height 74
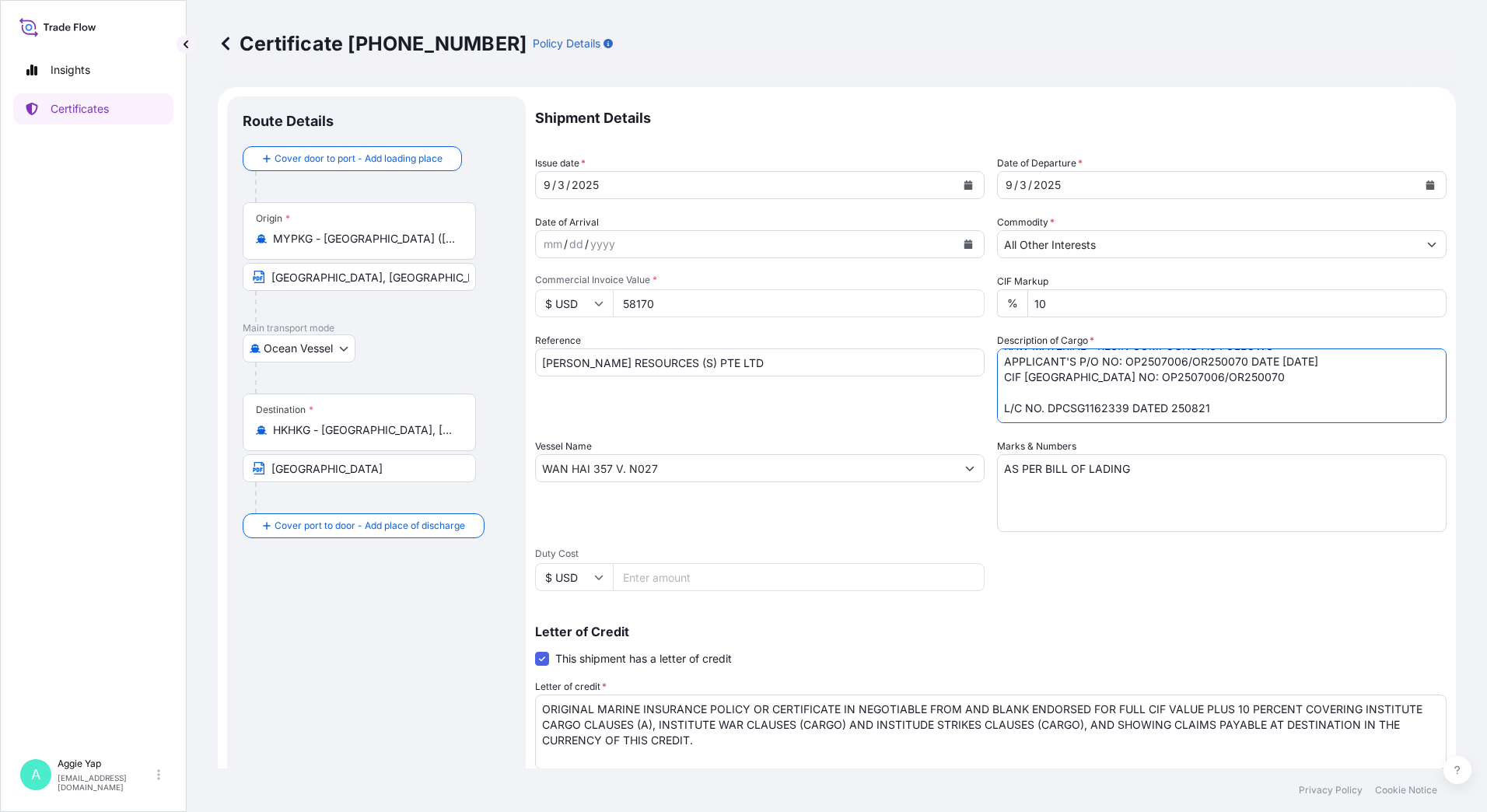
scroll to position [80, 0]
drag, startPoint x: 1000, startPoint y: 417, endPoint x: 1212, endPoint y: 395, distance: 213.1
click at [1276, 376] on textarea "TOTAL: 1 PALLET (21 BAGS) CARBO-RITE(TM) F-1450 PO NO: OP2507006/OR250070 L/C N…" at bounding box center [1222, 386] width 449 height 74
click at [1000, 411] on textarea "TOTAL: 1 PALLET (21 BAGS) CARBO-RITE(TM) F-1450 PO NO: OP2507006/OR250070 L/C N…" at bounding box center [1222, 386] width 449 height 74
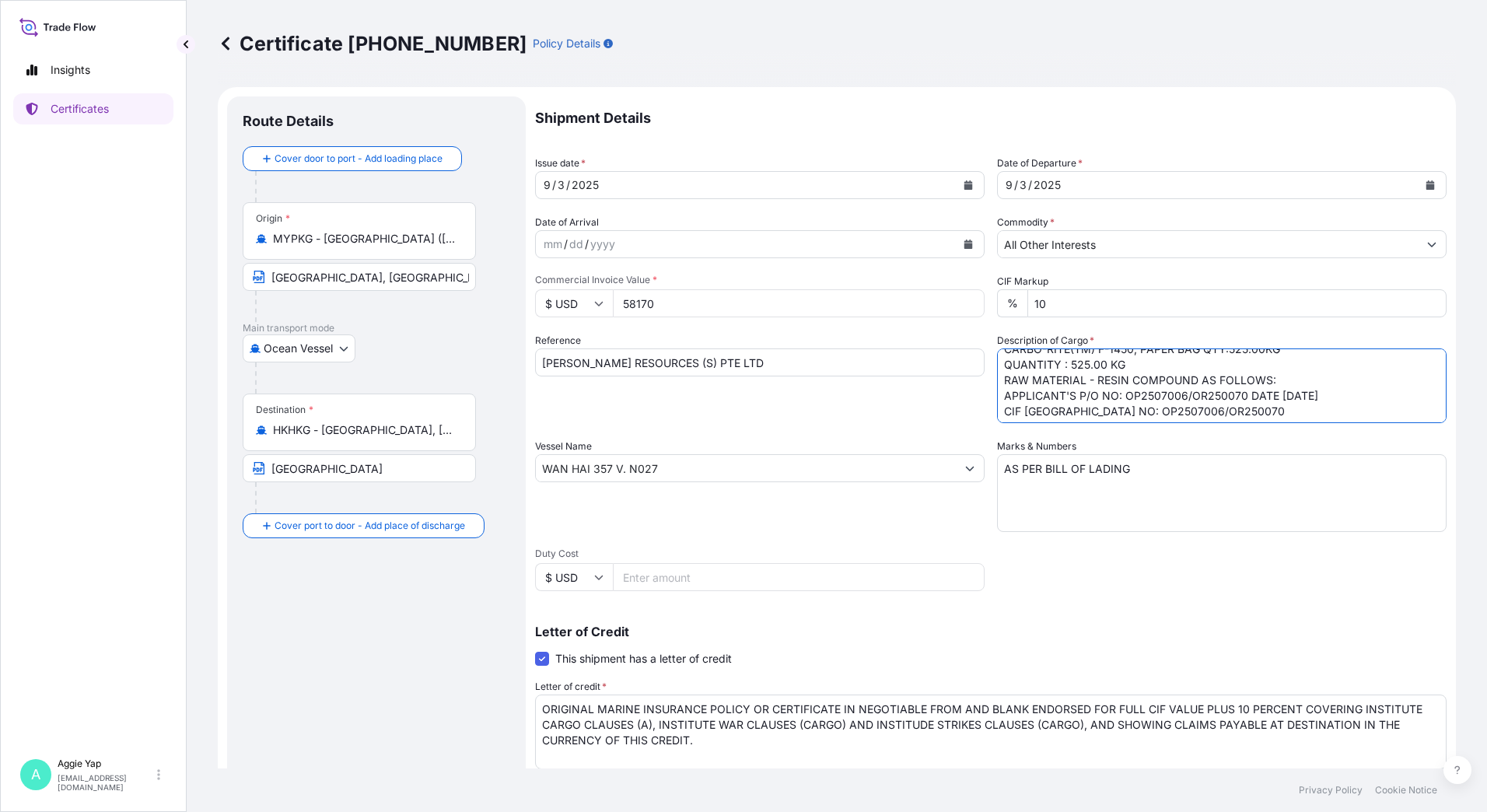
scroll to position [9, 0]
drag, startPoint x: 1000, startPoint y: 410, endPoint x: 1272, endPoint y: 399, distance: 272.2
click at [1272, 399] on textarea "TOTAL: 1 PALLET (21 BAGS) CARBO-RITE(TM) F-1450 PO NO: OP2507006/OR250070 L/C N…" at bounding box center [1222, 386] width 449 height 74
click at [997, 416] on textarea "TOTAL: 1 PALLET (21 BAGS) CARBO-RITE(TM) F-1450 PO NO: OP2507006/OR250070 L/C N…" at bounding box center [1222, 386] width 449 height 74
paste textarea "RAW MATERIAL - RESIN COMPOUND AS FOLLOWS:"
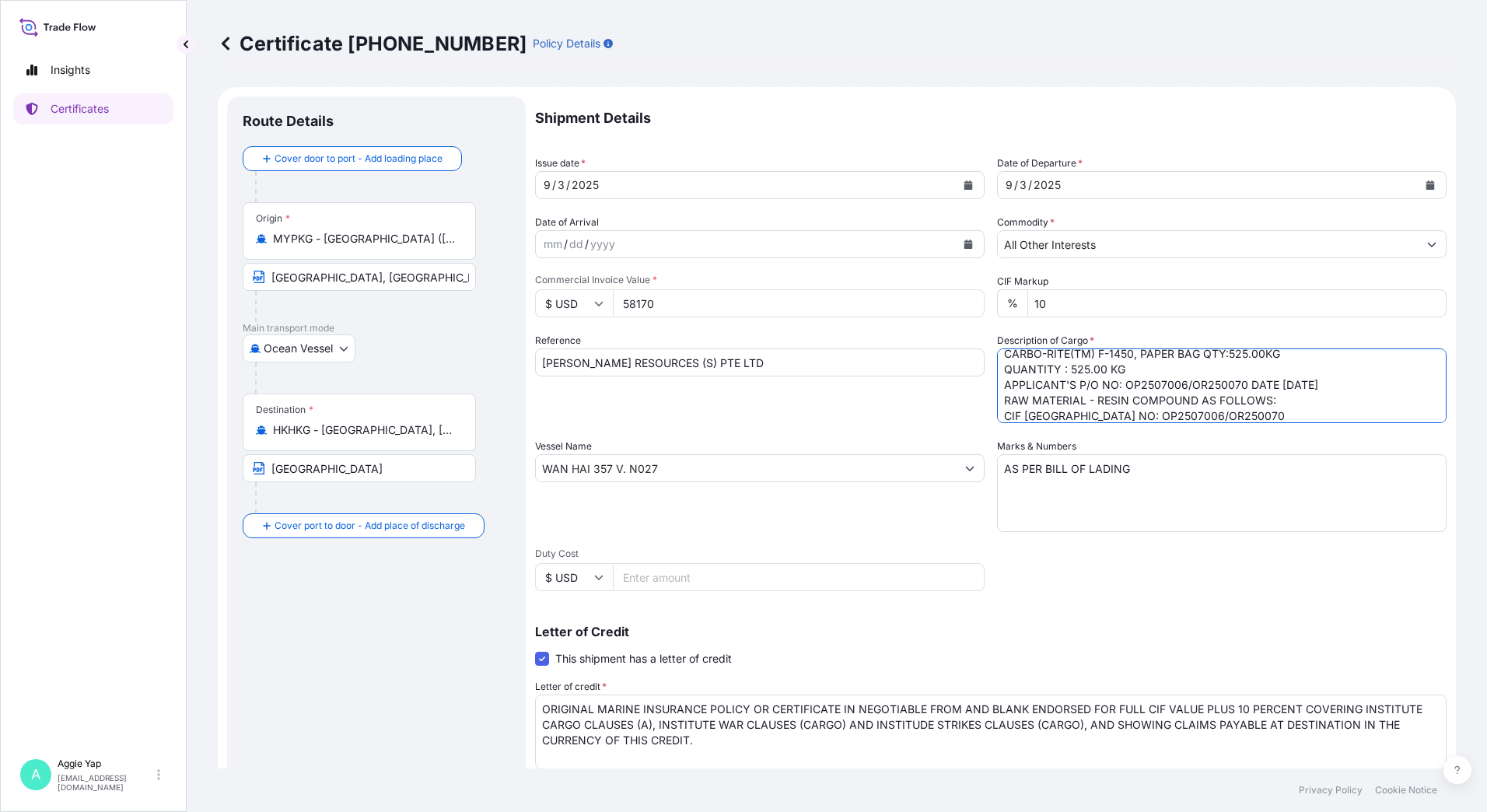
scroll to position [80, 0]
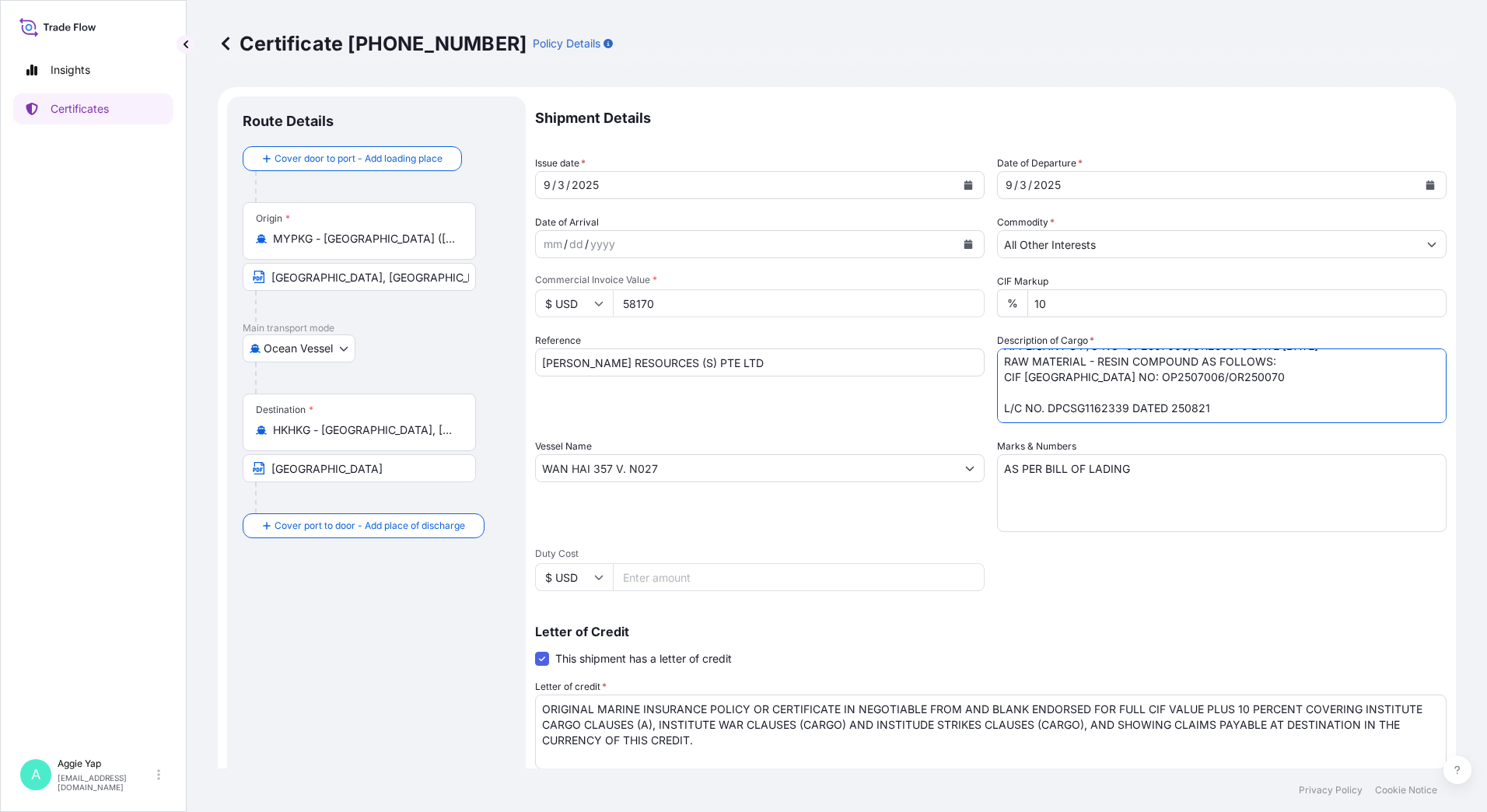
click at [1007, 389] on textarea "TOTAL: 1 PALLET (21 BAGS) CARBO-RITE(TM) F-1450 PO NO: OP2507006/OR250070 L/C N…" at bounding box center [1222, 386] width 449 height 74
click at [1231, 406] on textarea "TOTAL: 1 PALLET (21 BAGS) CARBO-RITE(TM) F-1450 PO NO: OP2507006/OR250070 L/C N…" at bounding box center [1222, 386] width 449 height 74
click at [1264, 362] on textarea "TOTAL: 1 PALLET (21 BAGS) CARBO-RITE(TM) F-1450 PO NO: OP2507006/OR250070 L/C N…" at bounding box center [1222, 386] width 449 height 74
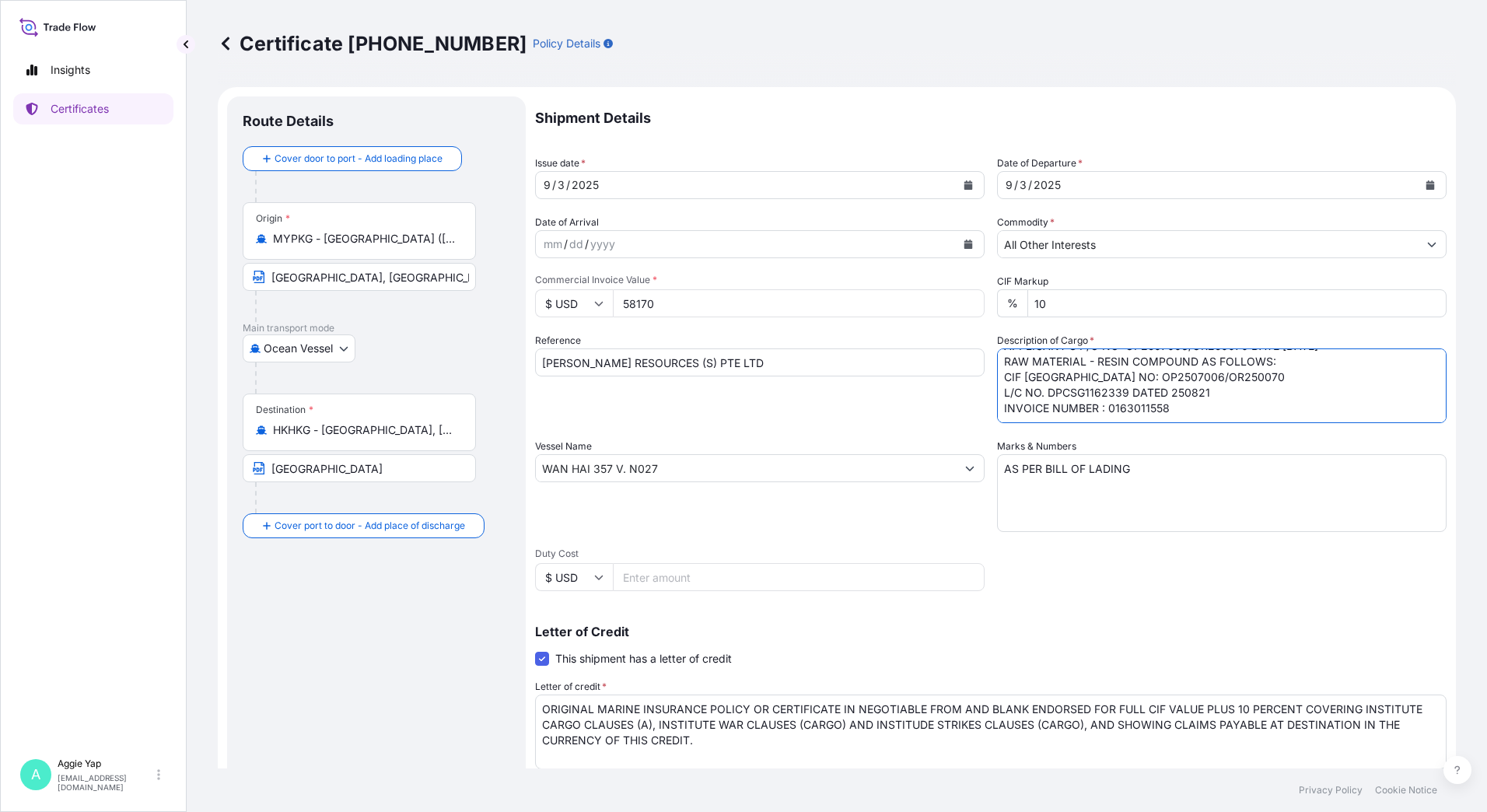
click at [1292, 358] on textarea "TOTAL: 1 PALLET (21 BAGS) CARBO-RITE(TM) F-1450 PO NO: OP2507006/OR250070 L/C N…" at bounding box center [1222, 386] width 449 height 74
click at [1000, 370] on textarea "TOTAL: 1 PALLET (21 BAGS) CARBO-RITE(TM) F-1450 PO NO: OP2507006/OR250070 L/C N…" at bounding box center [1222, 386] width 449 height 74
click at [997, 376] on textarea "TOTAL: 1 PALLET (21 BAGS) CARBO-RITE(TM) F-1450 PO NO: OP2507006/OR250070 L/C N…" at bounding box center [1222, 386] width 449 height 74
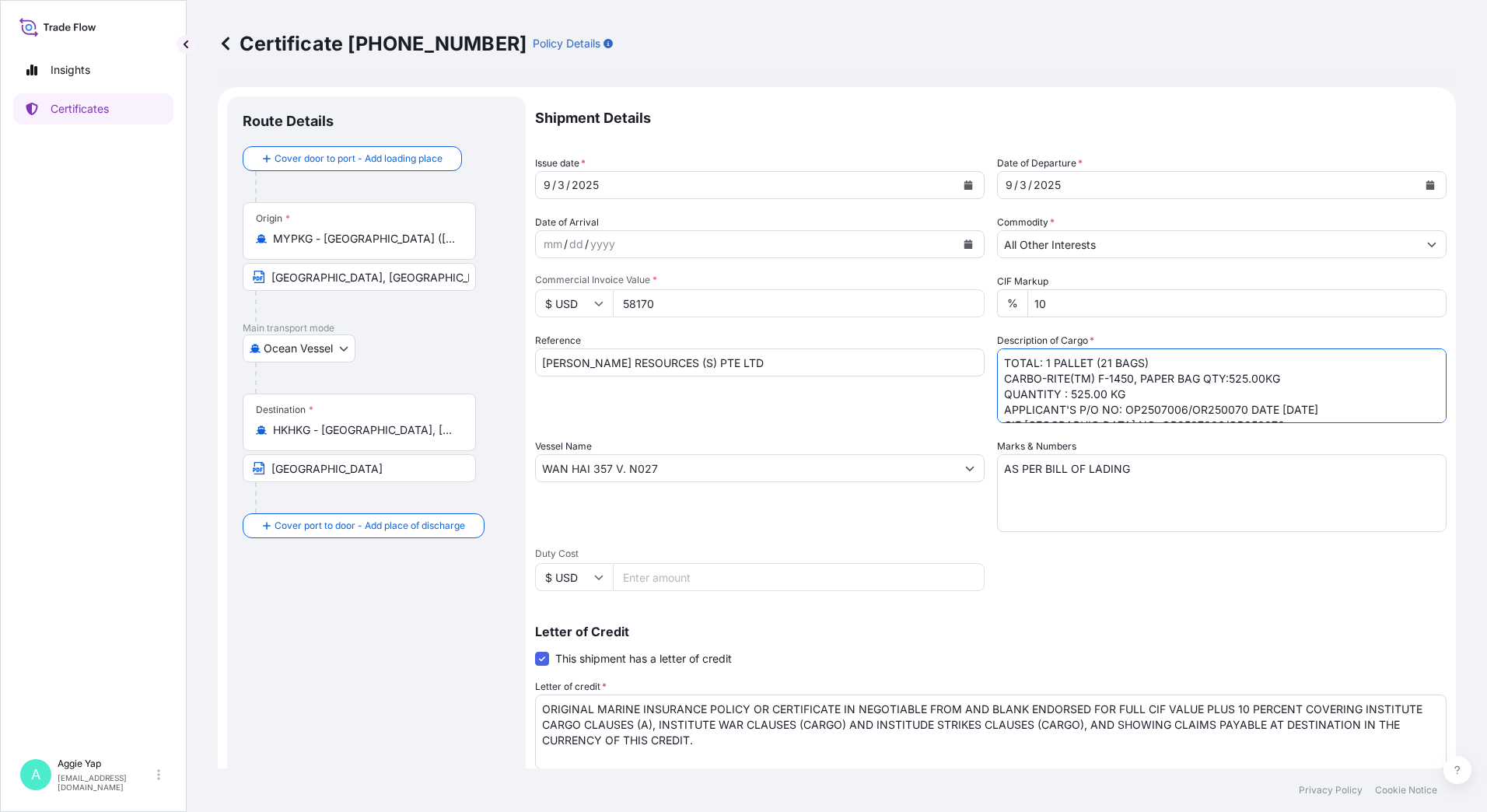
paste textarea "RAW MATERIAL - RESIN COMPOUND AS FOLLOWS:"
click at [1197, 395] on textarea "TOTAL: 1 PALLET (21 BAGS) CARBO-RITE(TM) F-1450 PO NO: OP2507006/OR250070 L/C N…" at bounding box center [1222, 386] width 449 height 74
click at [1108, 376] on textarea "TOTAL: 1 PALLET (21 BAGS) CARBO-RITE(TM) F-1450 PO NO: OP2507006/OR250070 L/C N…" at bounding box center [1222, 386] width 449 height 74
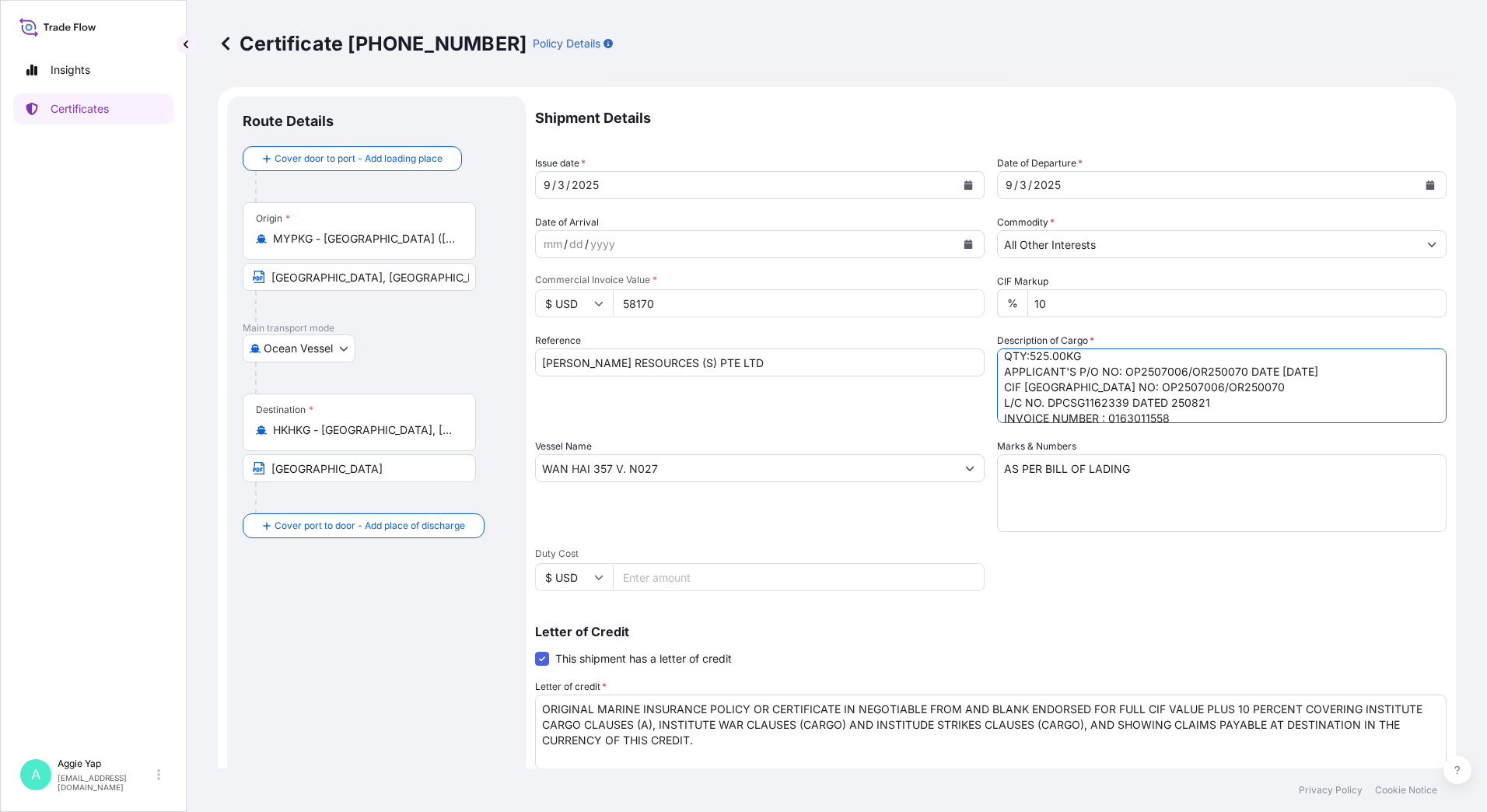
click at [1000, 388] on textarea "TOTAL: 1 PALLET (21 BAGS) CARBO-RITE(TM) F-1450 PO NO: OP2507006/OR250070 L/C N…" at bounding box center [1222, 386] width 449 height 74
paste textarea "CIF [GEOGRAPHIC_DATA]"
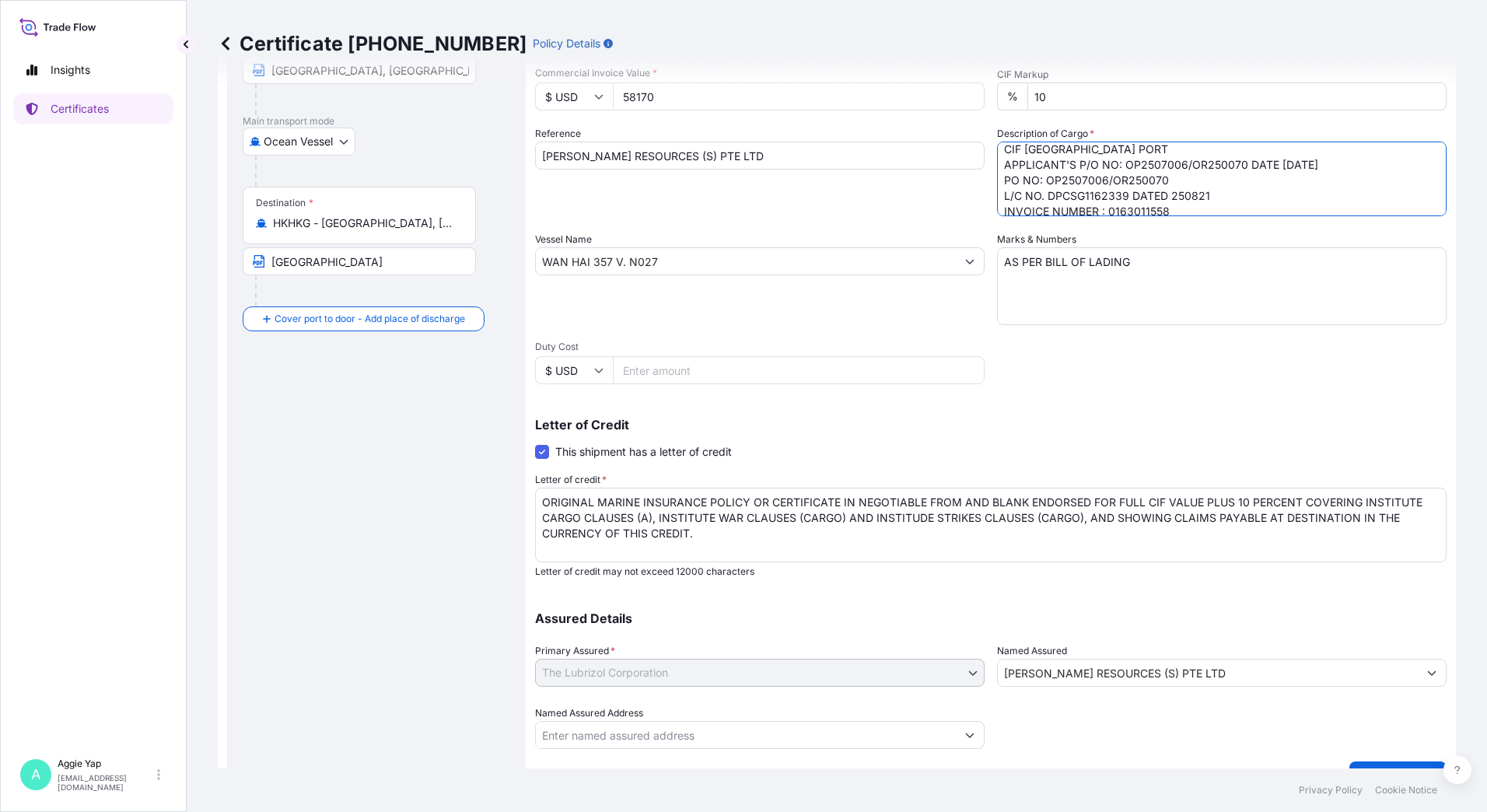
scroll to position [241, 0]
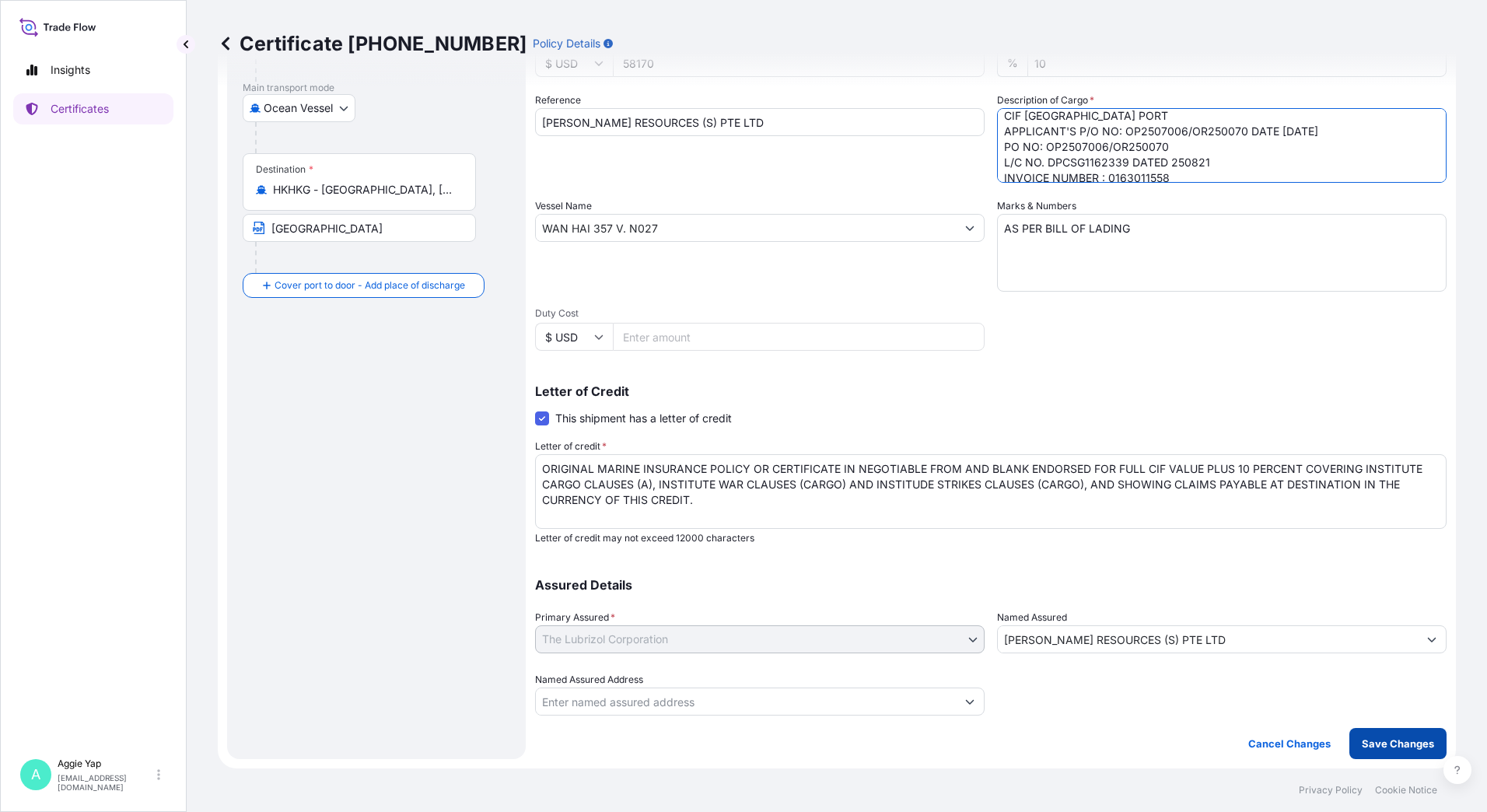
type textarea "TOTAL: 1 PALLET (21 BAGS) RAW MATERIAL - RESIN COMPOUND AS FOLLOWS: CARBO-RITE(…"
click at [1380, 749] on p "Save Changes" at bounding box center [1398, 744] width 73 height 16
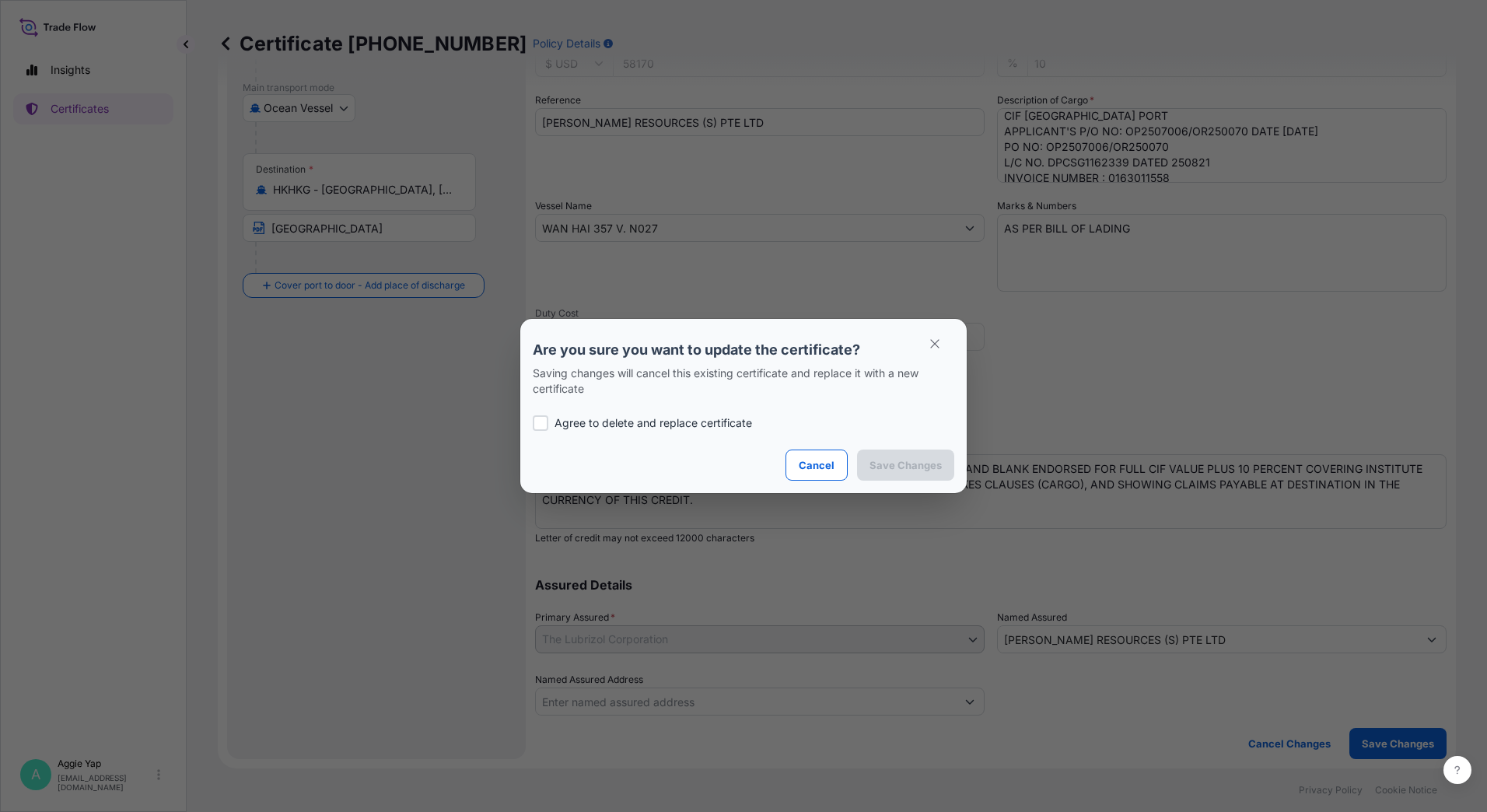
click at [549, 423] on label "Agree to delete and replace certificate" at bounding box center [743, 423] width 421 height 16
checkbox input "true"
click at [918, 467] on p "Save Changes" at bounding box center [906, 465] width 73 height 16
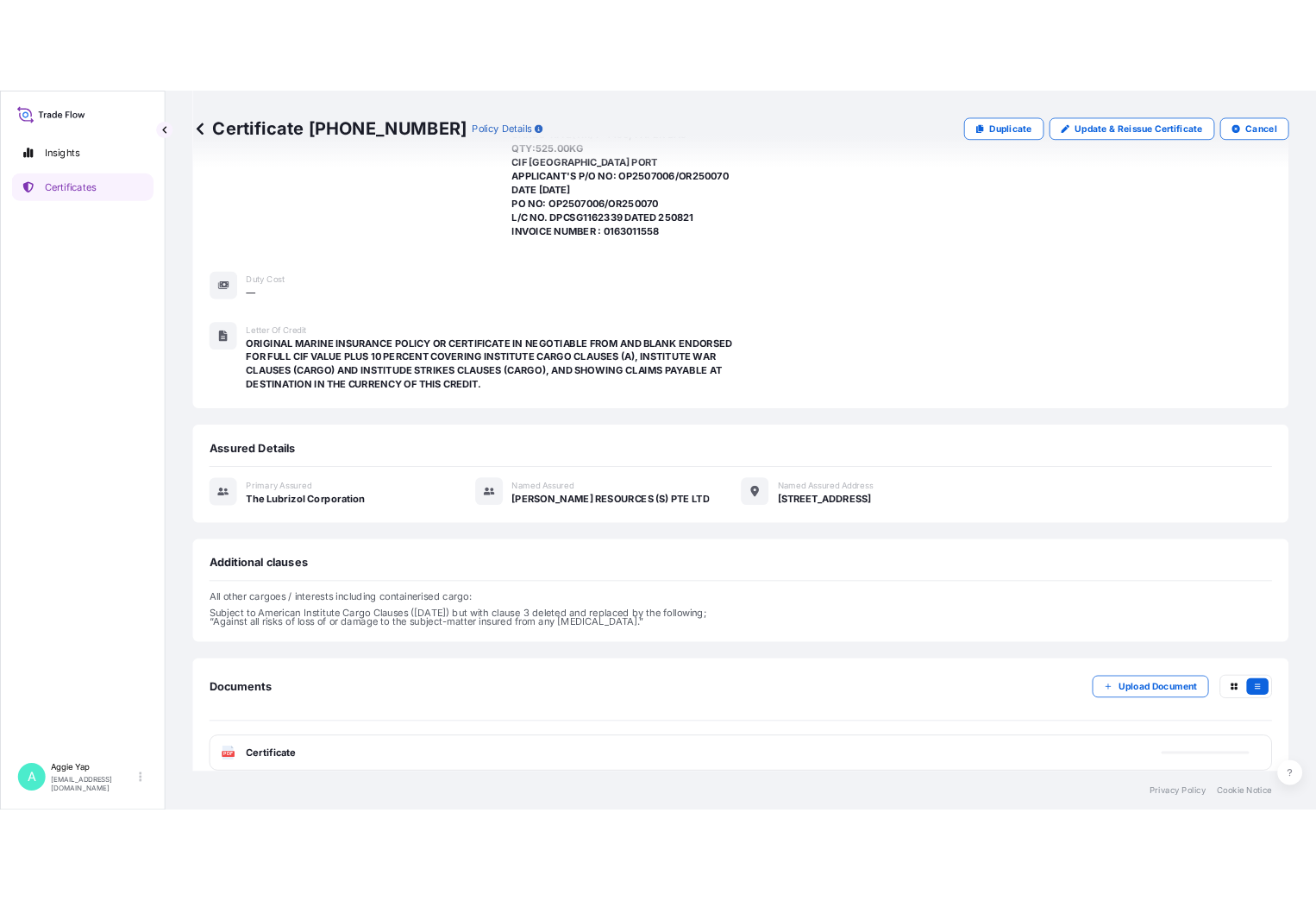
scroll to position [359, 0]
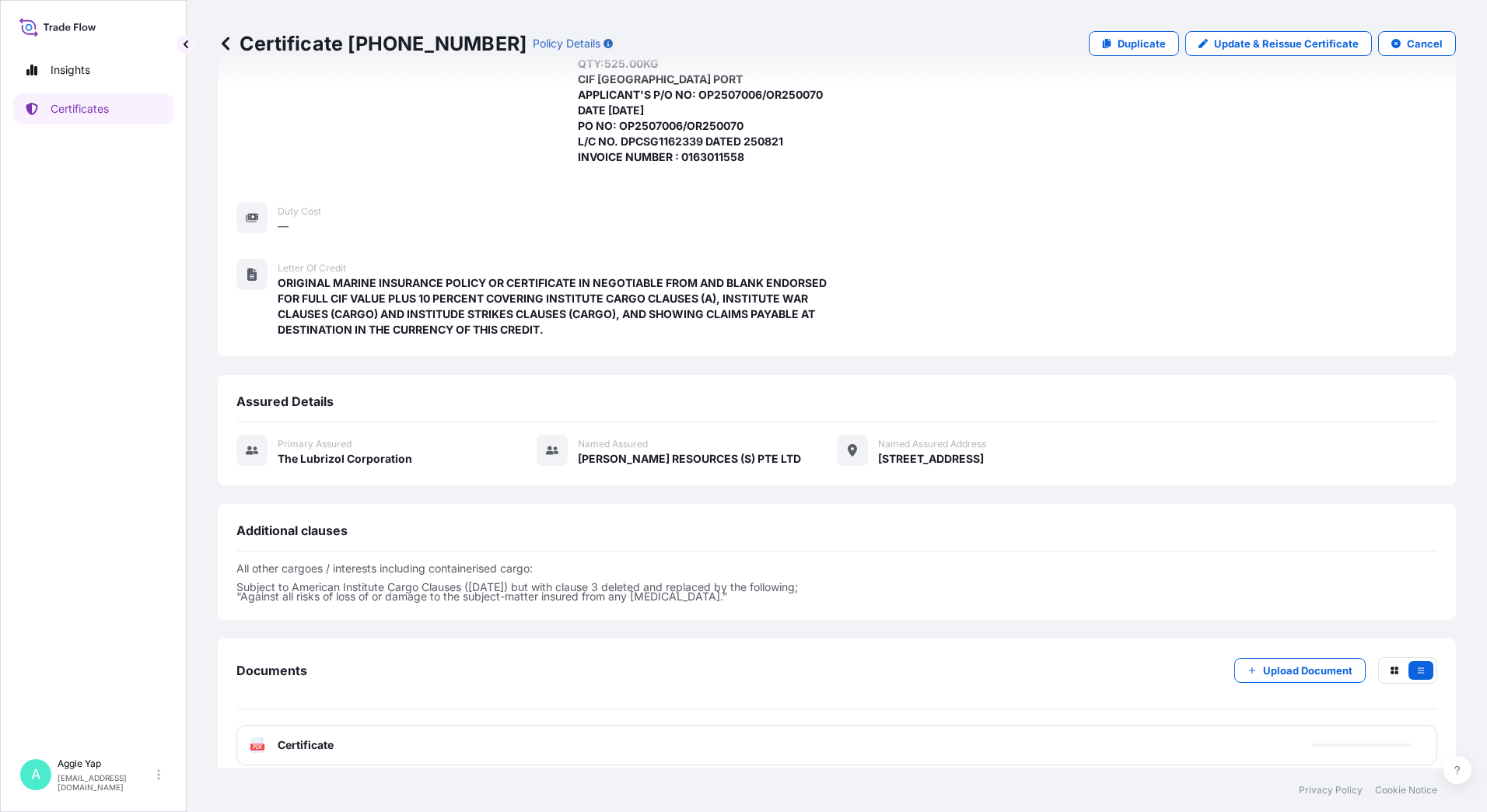
click at [303, 737] on span "Certificate" at bounding box center [305, 745] width 56 height 16
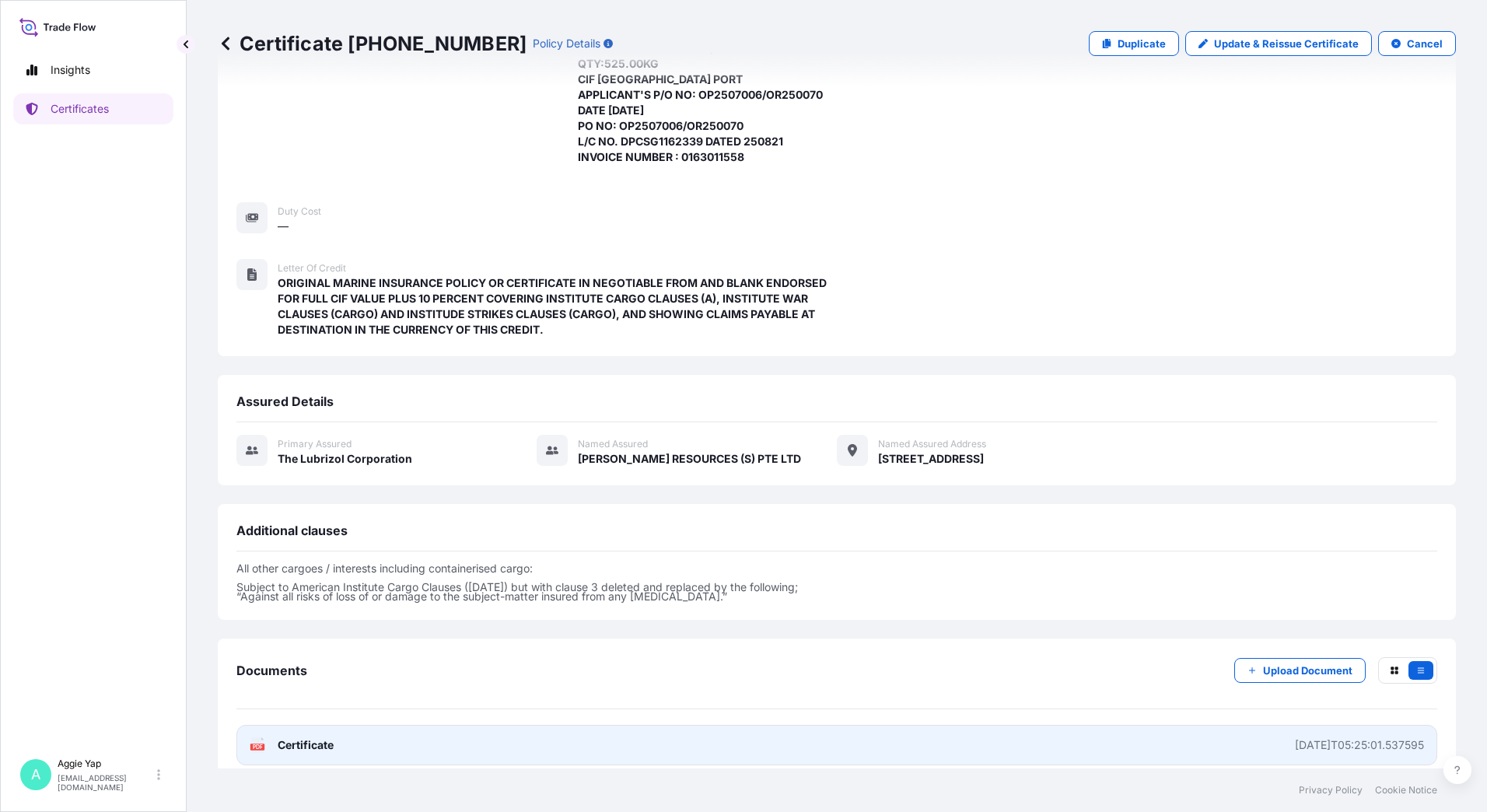
click at [257, 737] on icon at bounding box center [257, 745] width 13 height 16
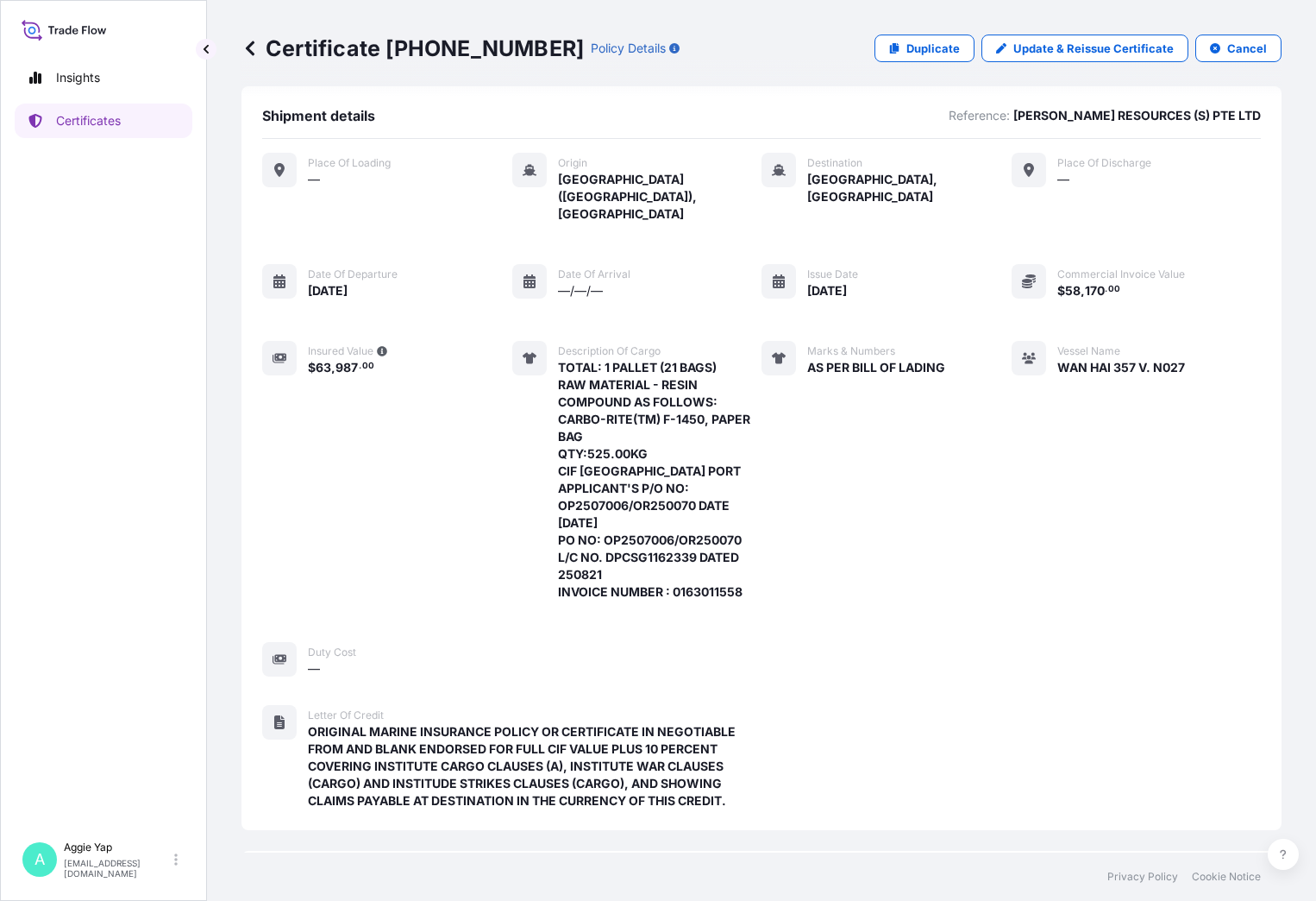
scroll to position [0, 0]
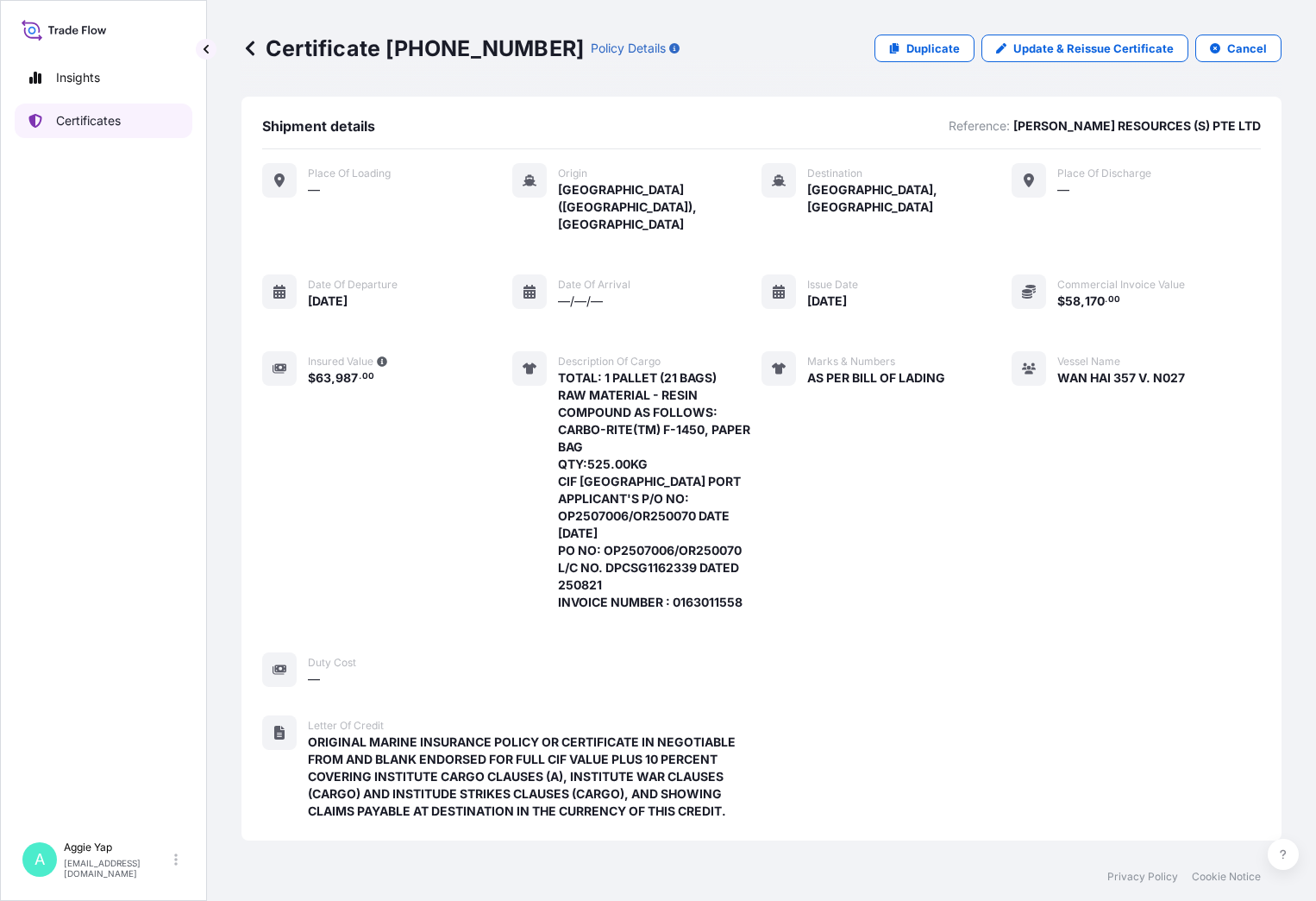
click at [91, 125] on p "Certificates" at bounding box center [88, 121] width 65 height 18
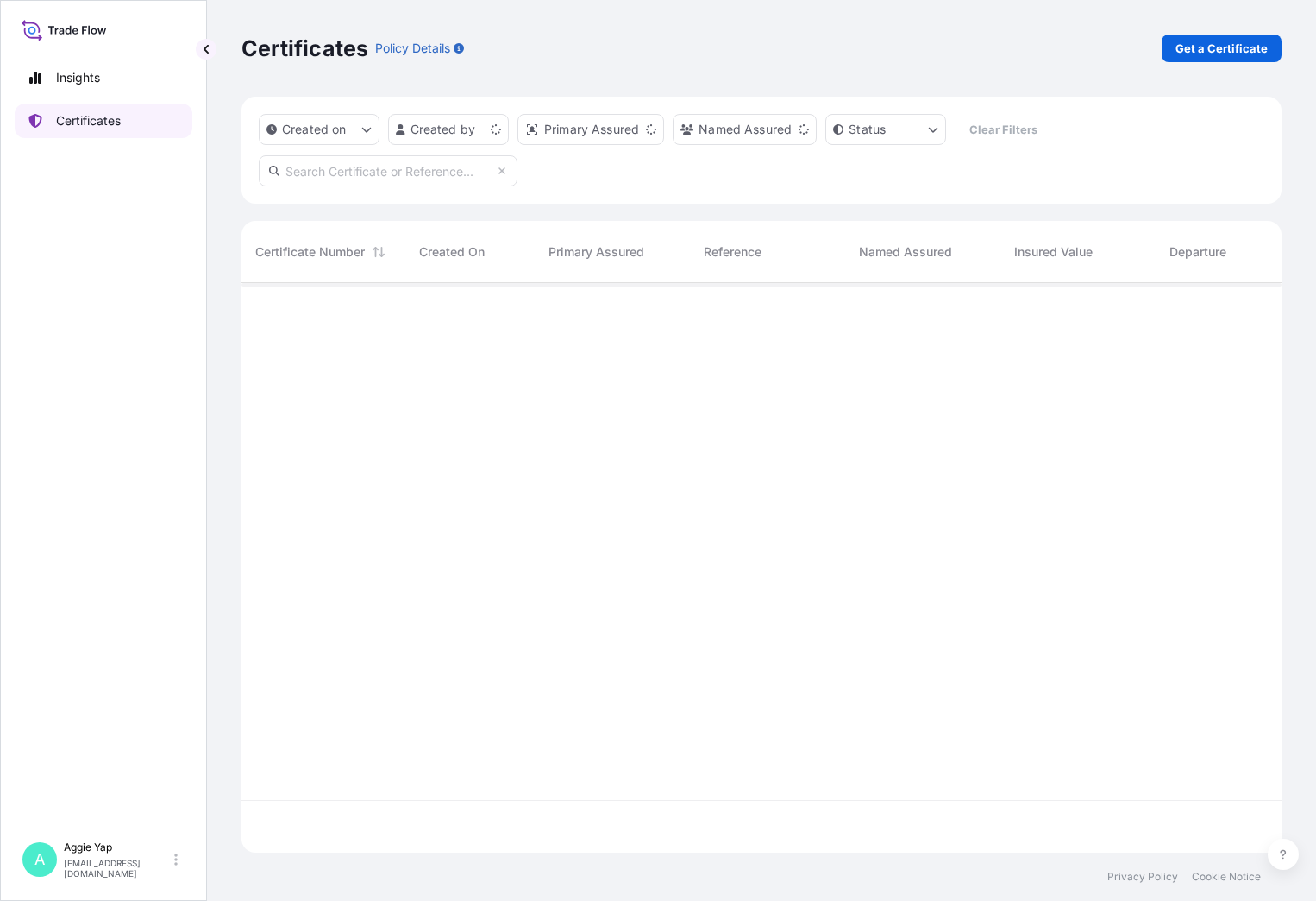
scroll to position [566, 1027]
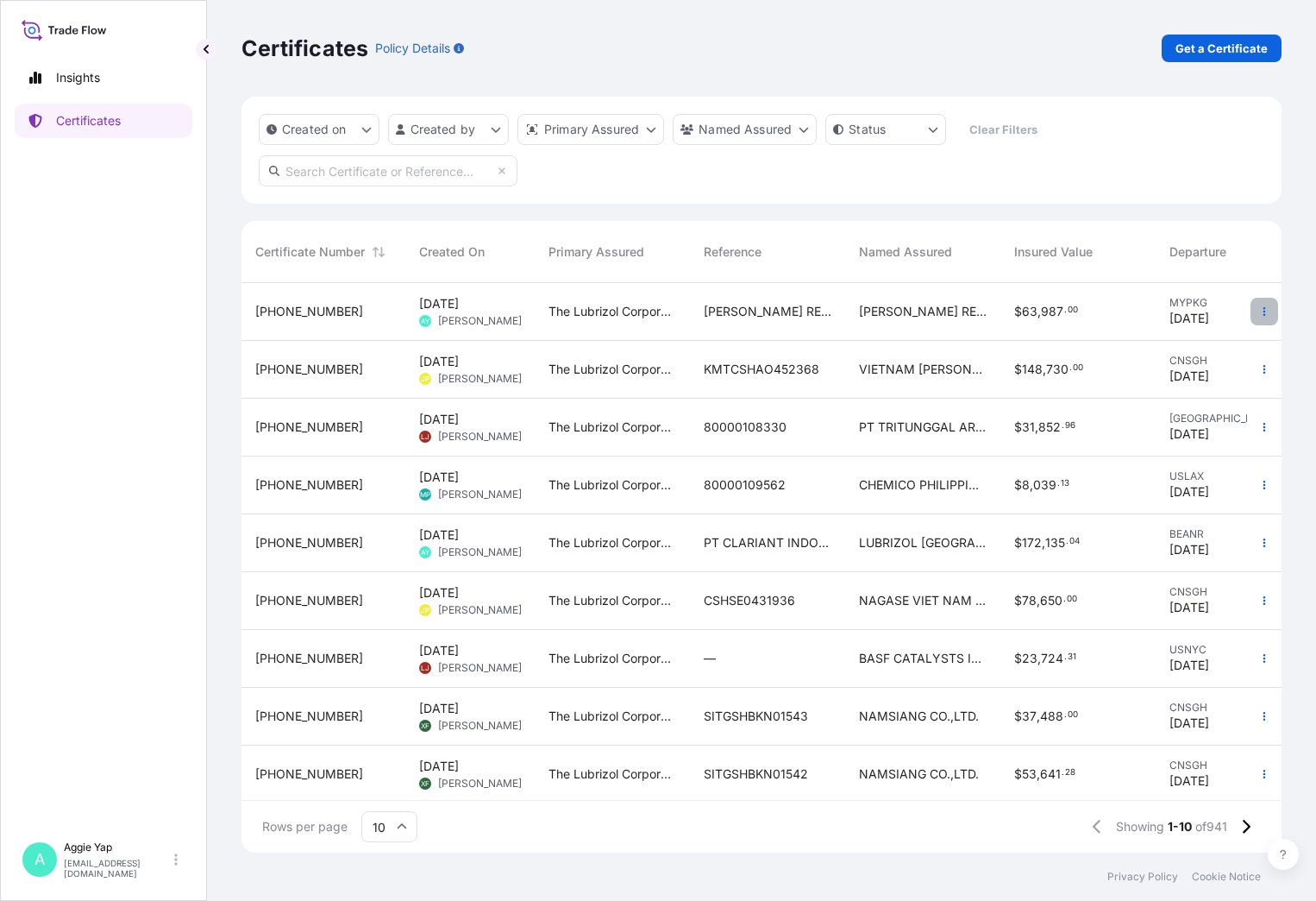
click at [1259, 310] on icon "button" at bounding box center [1264, 311] width 11 height 11
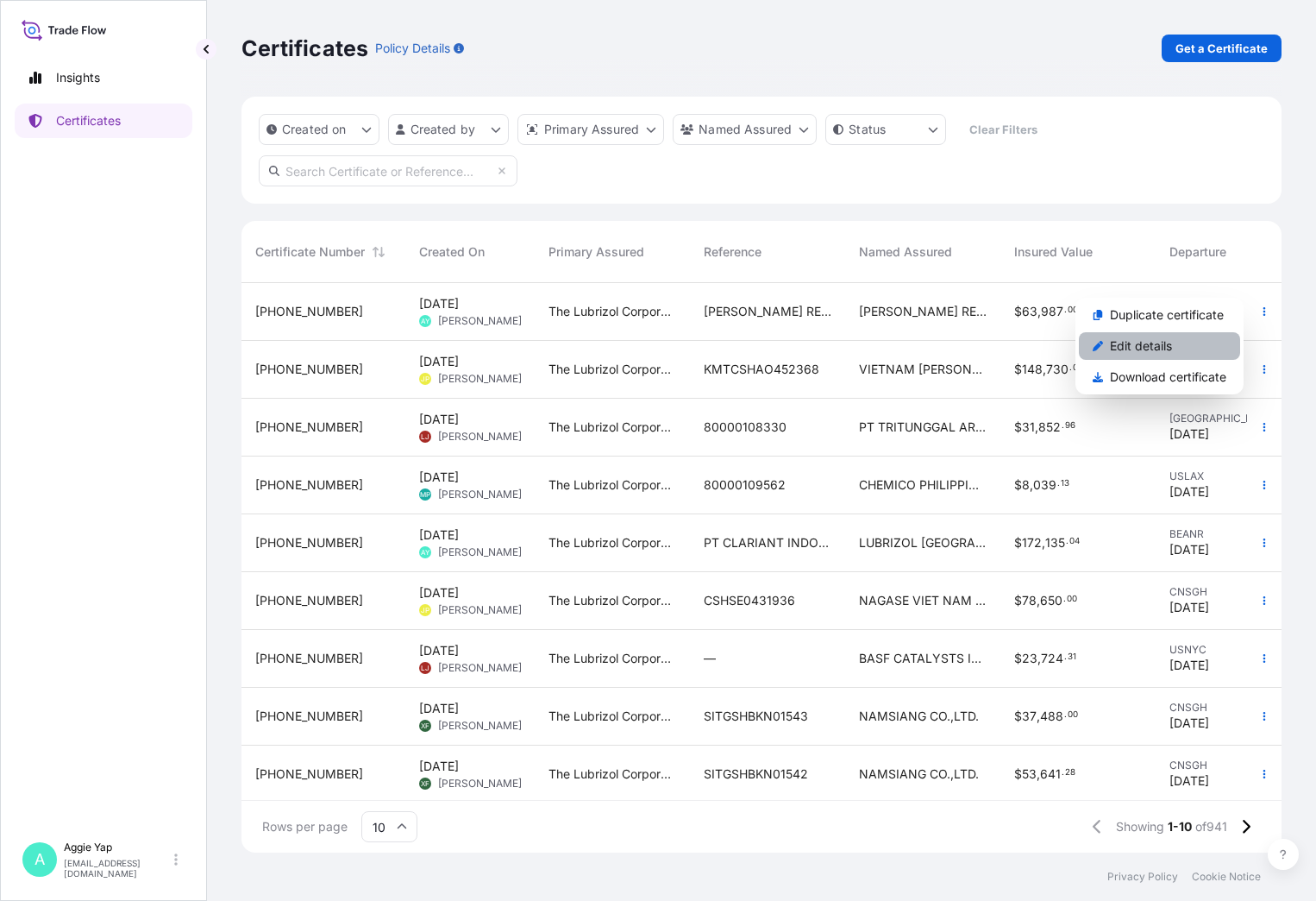
click at [1158, 344] on p "Edit details" at bounding box center [1140, 346] width 62 height 18
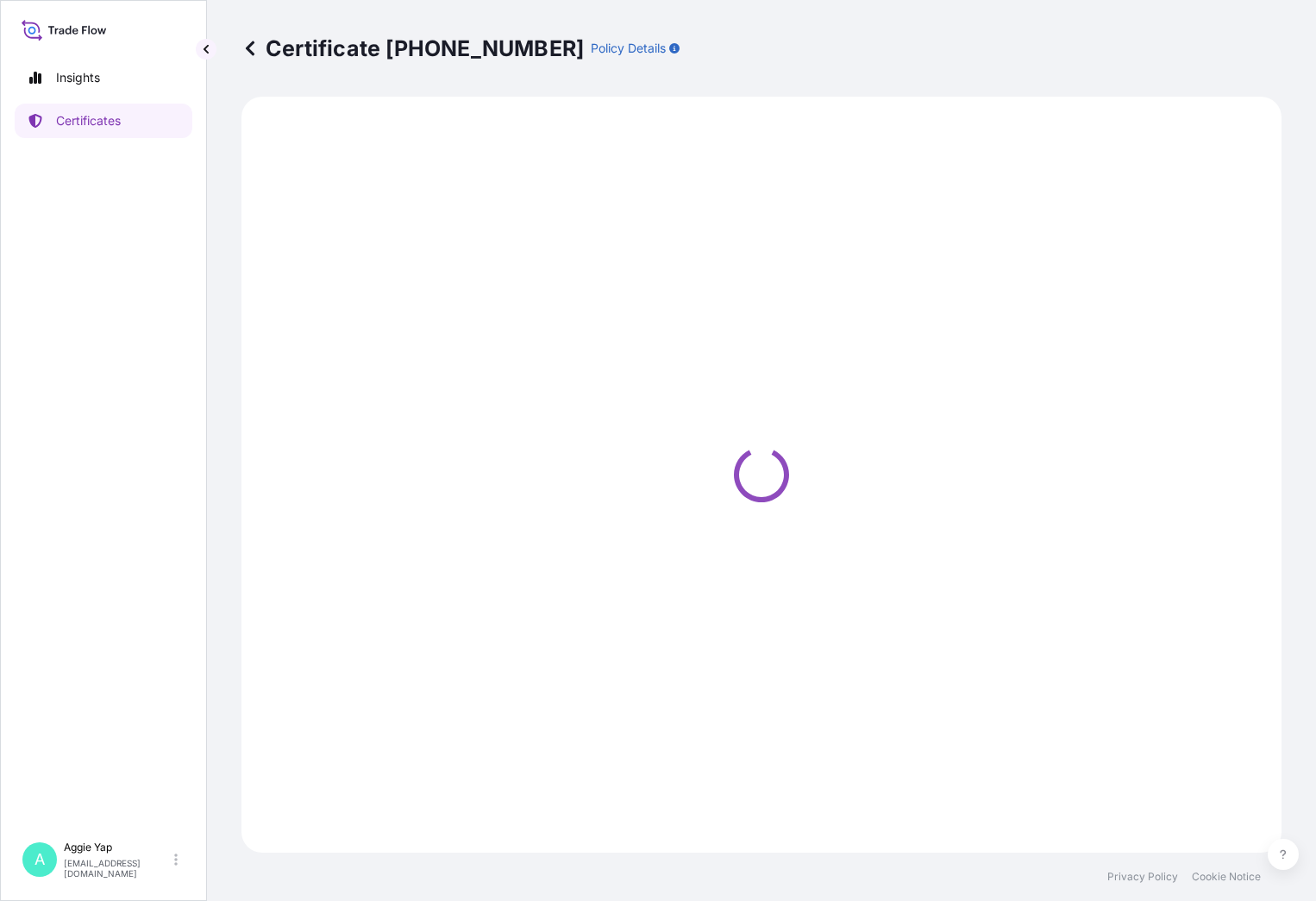
select select "Ocean Vessel"
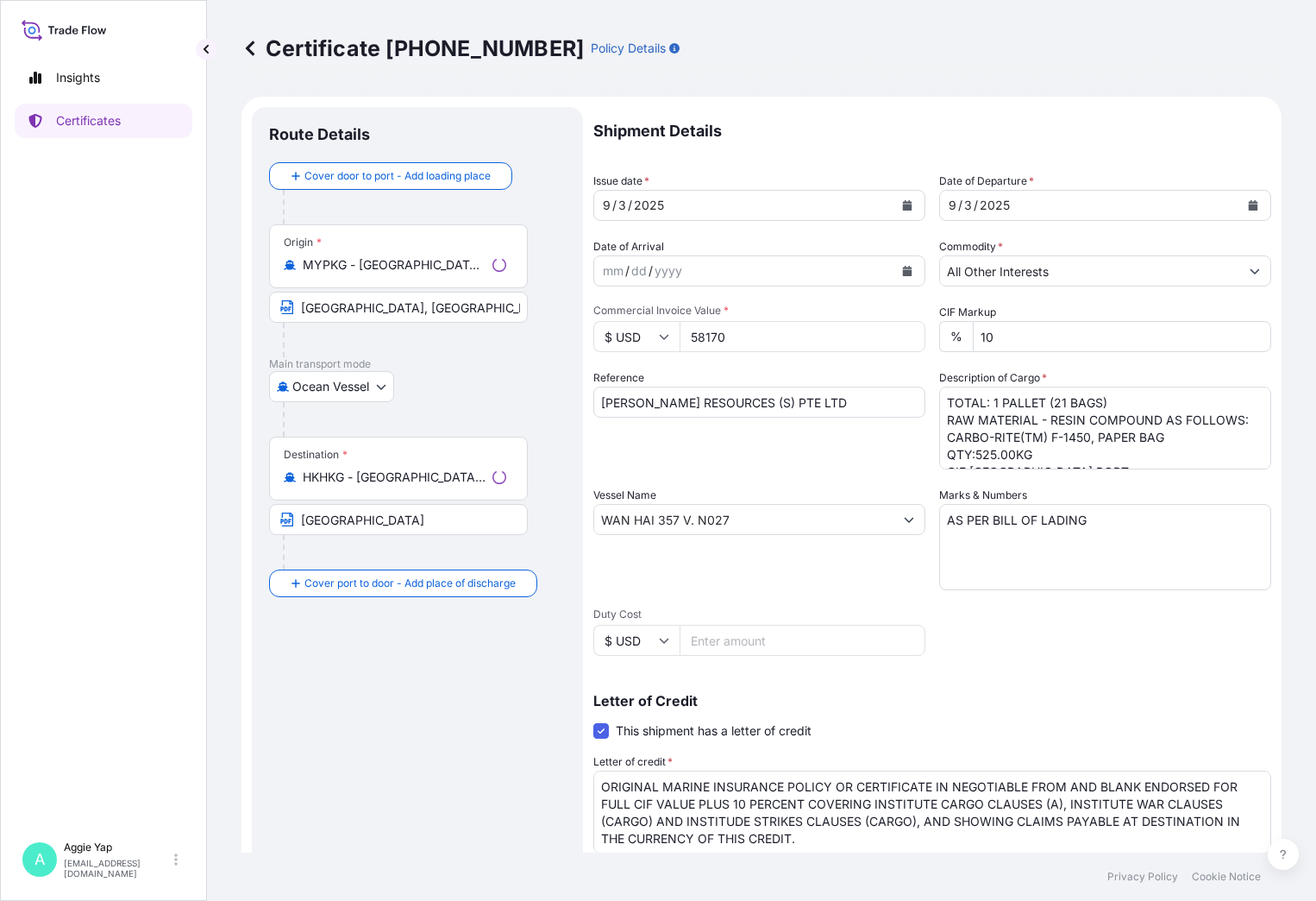
select select "31566"
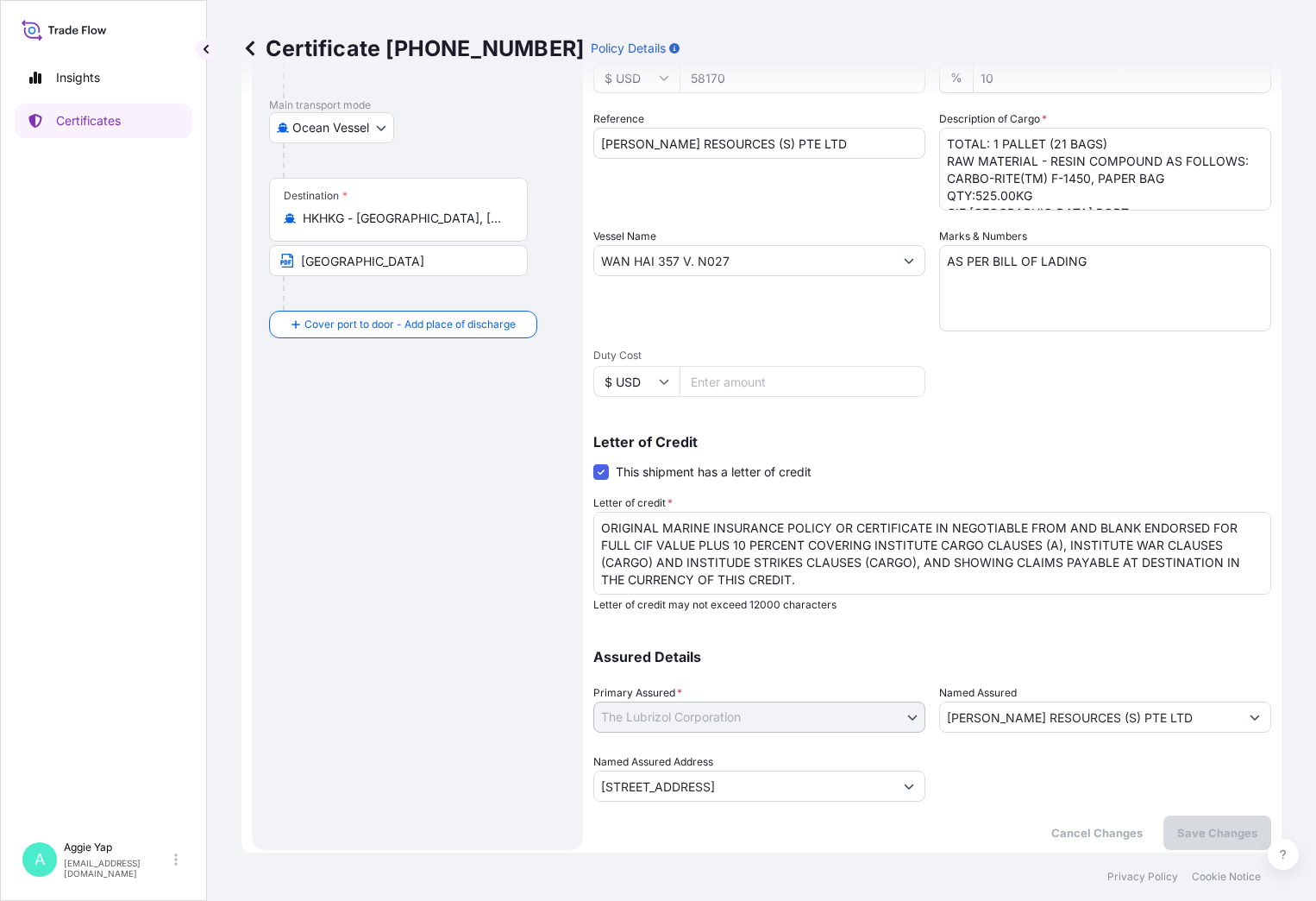
scroll to position [267, 0]
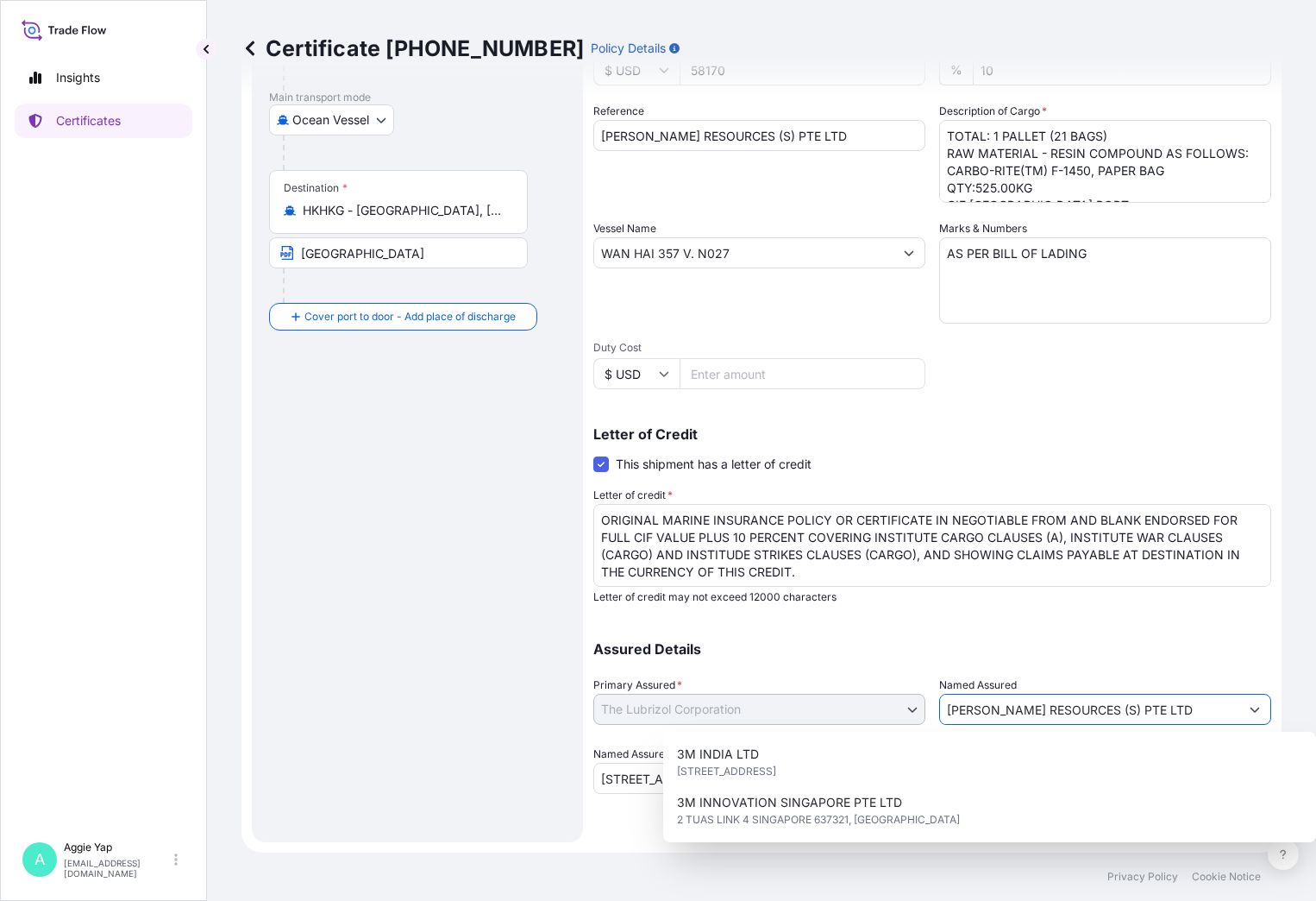
click at [899, 694] on div "Assured Details Primary Assured * The Lubrizol Corporation The Lubrizol Corpora…" at bounding box center [932, 708] width 678 height 173
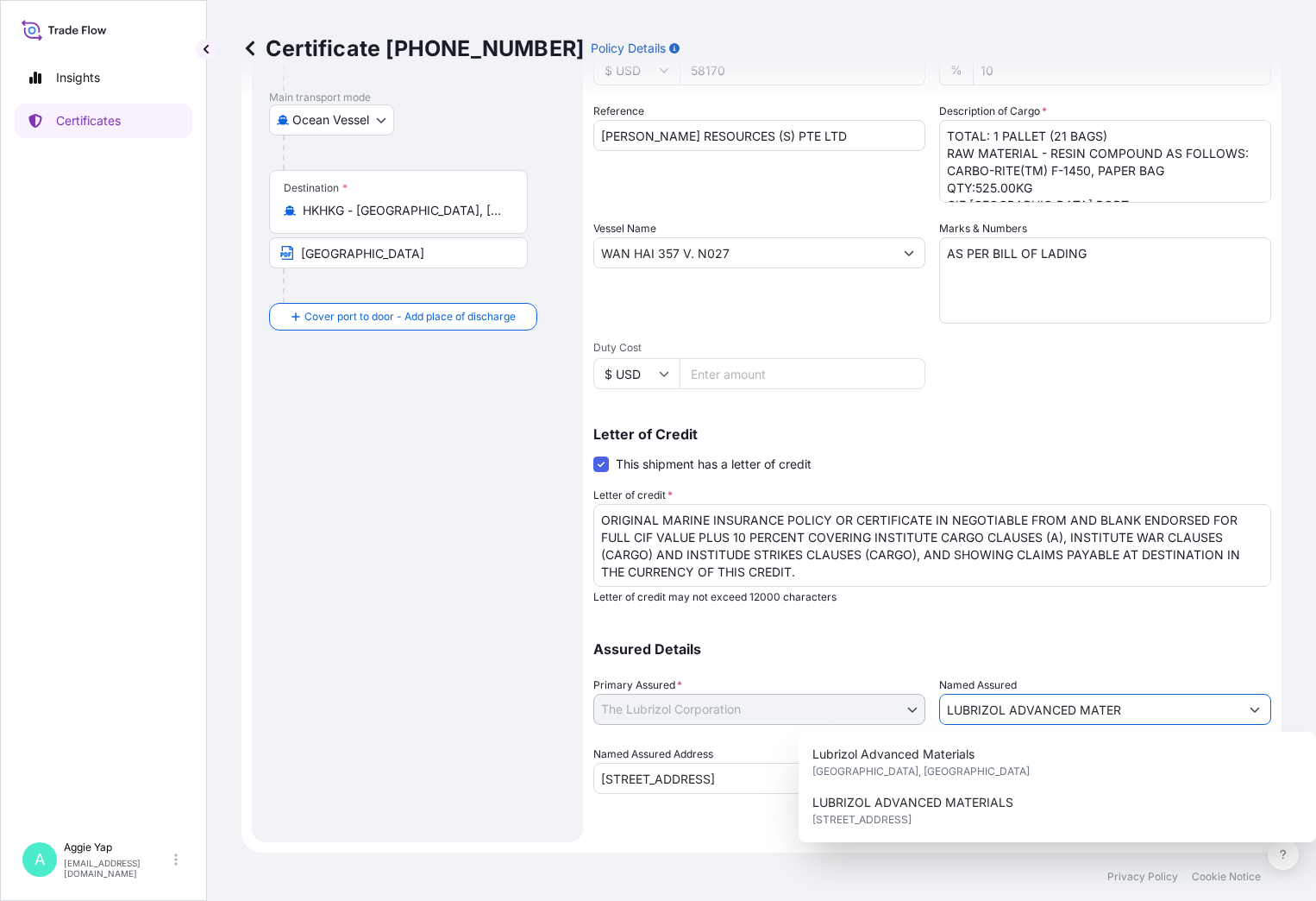
drag, startPoint x: 1143, startPoint y: 716, endPoint x: 805, endPoint y: 683, distance: 339.6
click at [805, 683] on div "Assured Details Primary Assured * The Lubrizol Corporation The Lubrizol Corpora…" at bounding box center [932, 708] width 678 height 173
paste input "IALS MALAYSIA SDN BHD"
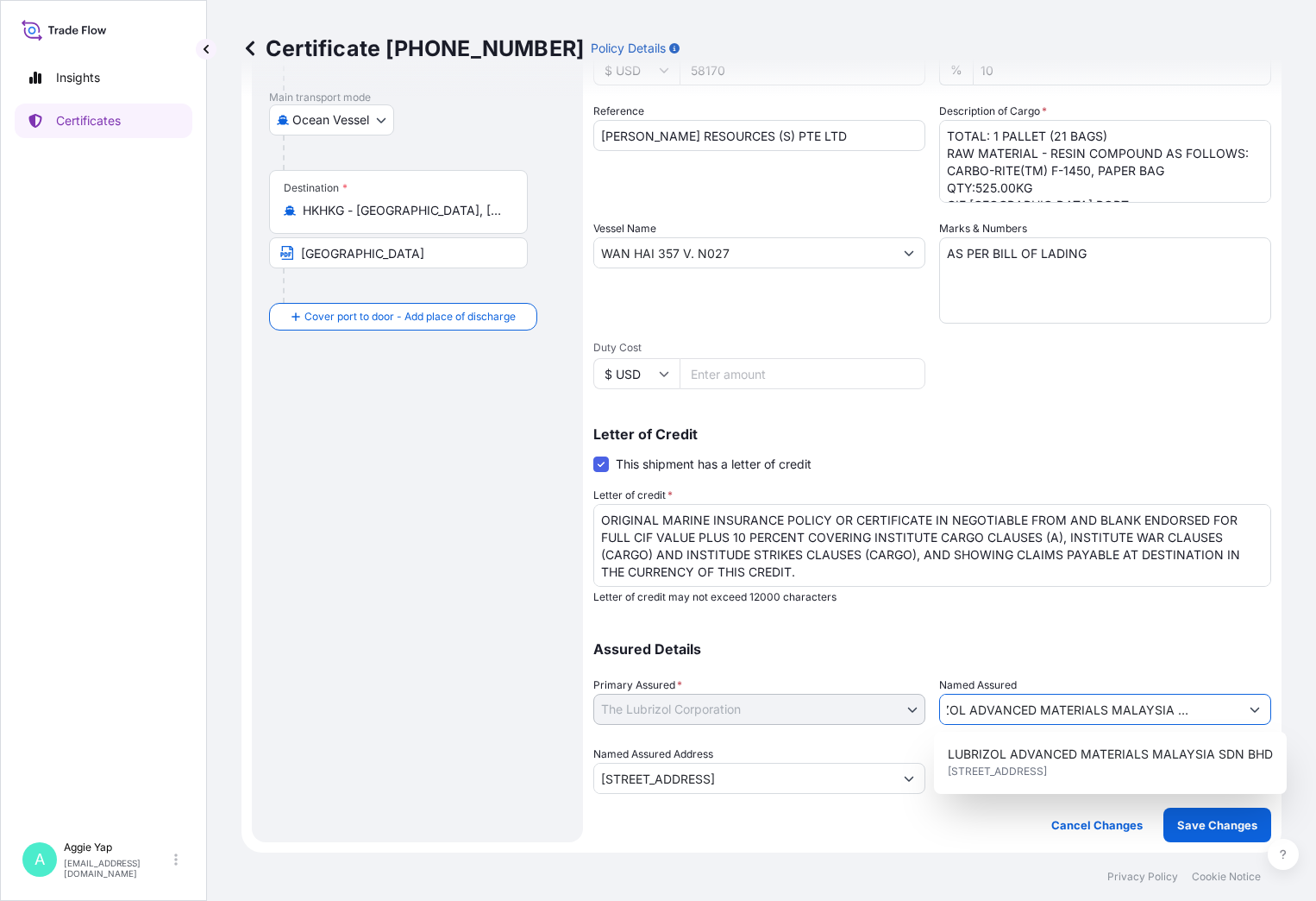
type input "LUBRIZOL ADVANCED MATERIALS MALAYSIA SDN BHD"
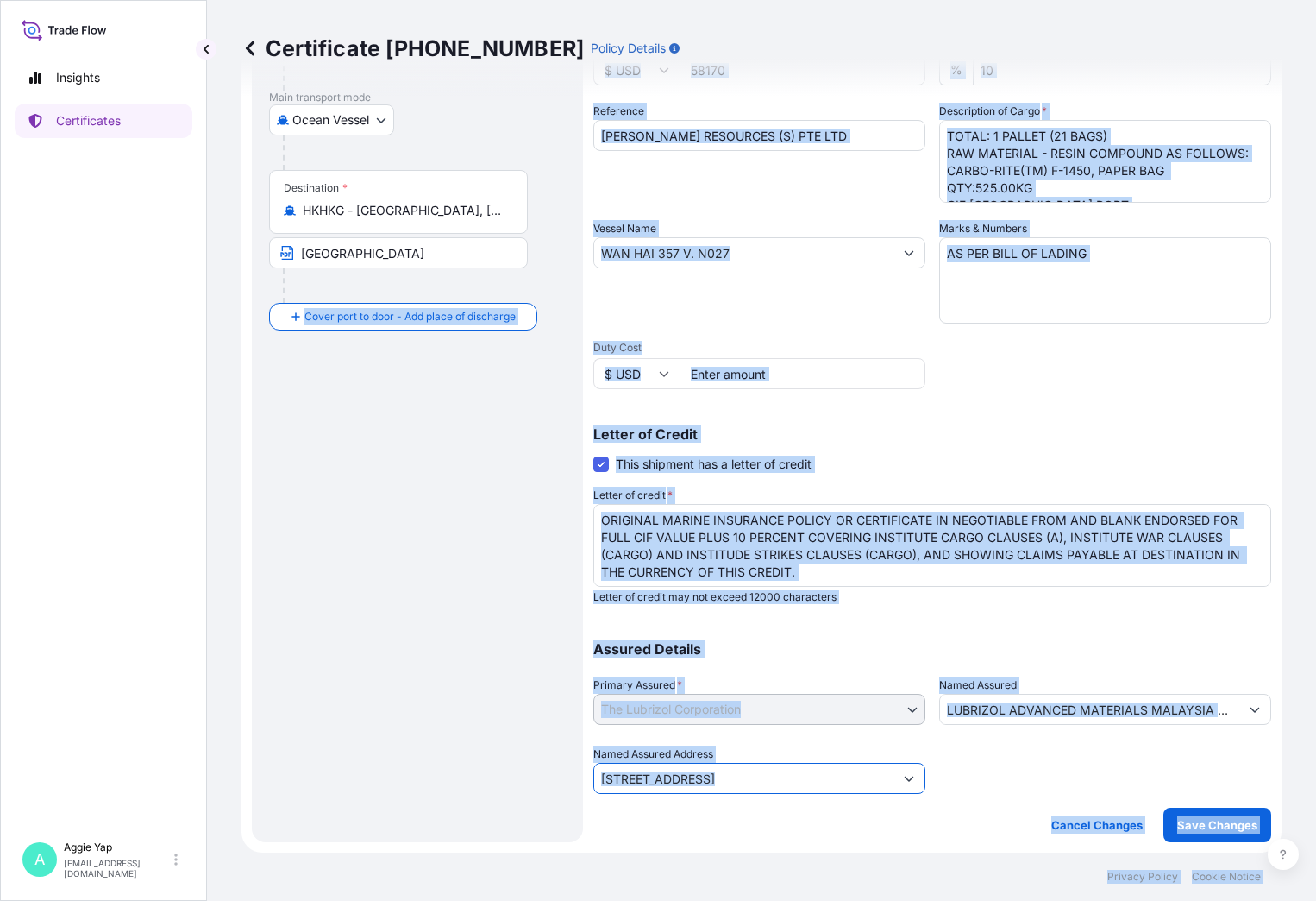
drag, startPoint x: 276, startPoint y: 723, endPoint x: 628, endPoint y: 776, distance: 356.0
click at [622, 776] on input "[STREET_ADDRESS]" at bounding box center [744, 778] width 299 height 31
click at [877, 781] on input "[STREET_ADDRESS]" at bounding box center [744, 778] width 299 height 31
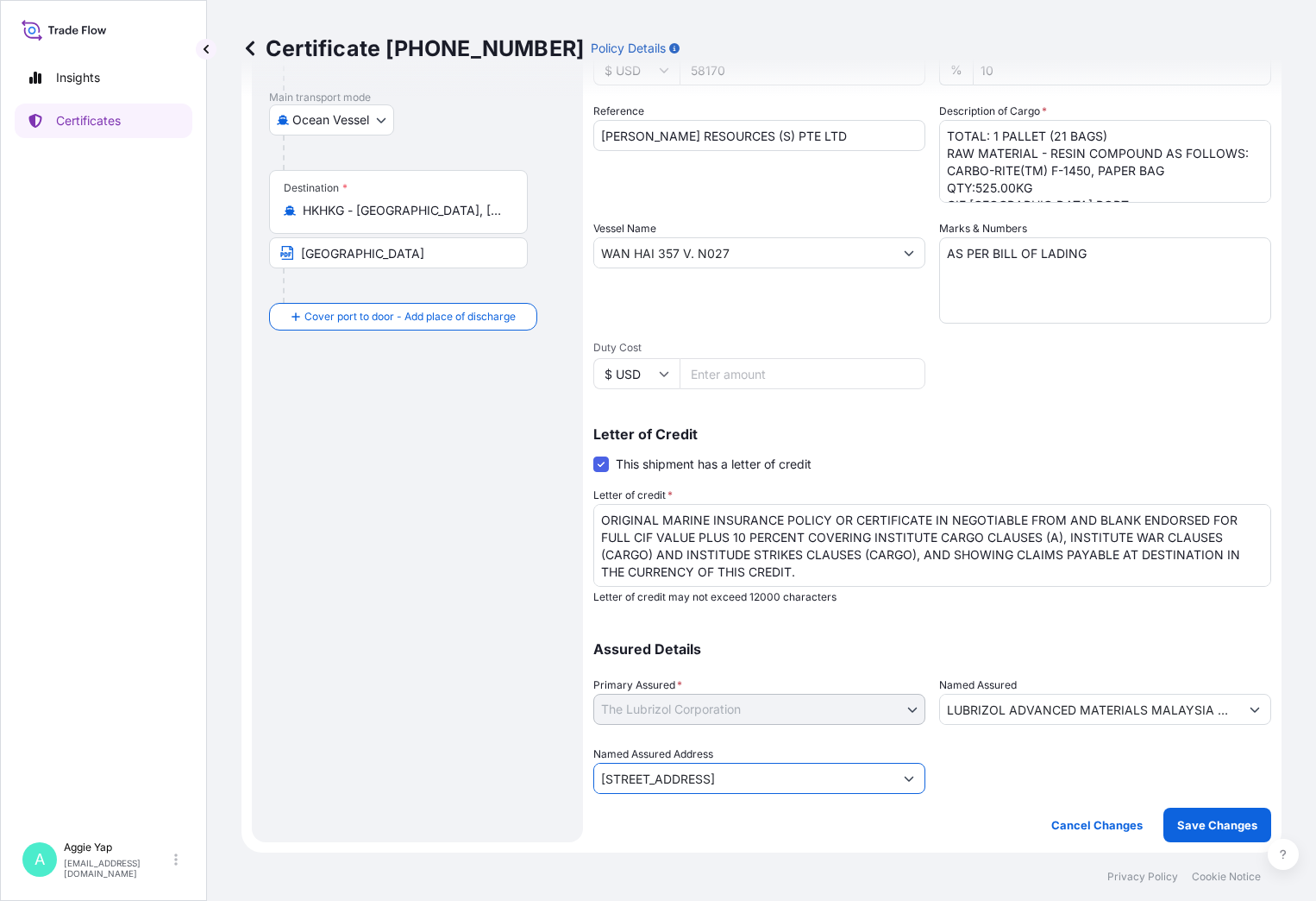
drag, startPoint x: 867, startPoint y: 774, endPoint x: 299, endPoint y: 722, distance: 570.4
click at [299, 722] on form "Route Details Cover door to port - Add loading place Place of loading Road / [G…" at bounding box center [762, 342] width 1040 height 1023
paste input "[STREET_ADDRESS],"
type input "[STREET_ADDRESS],"
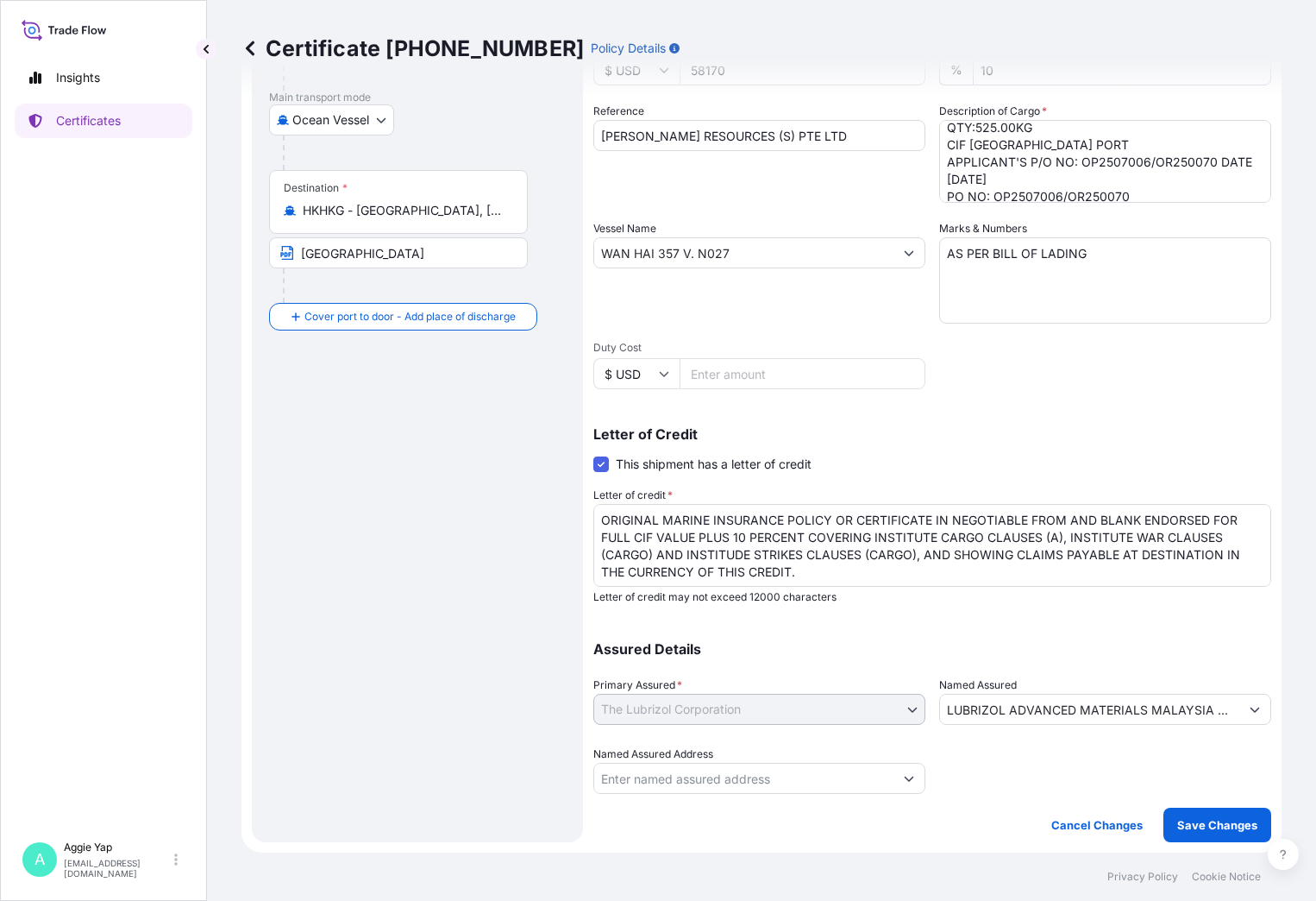
scroll to position [86, 0]
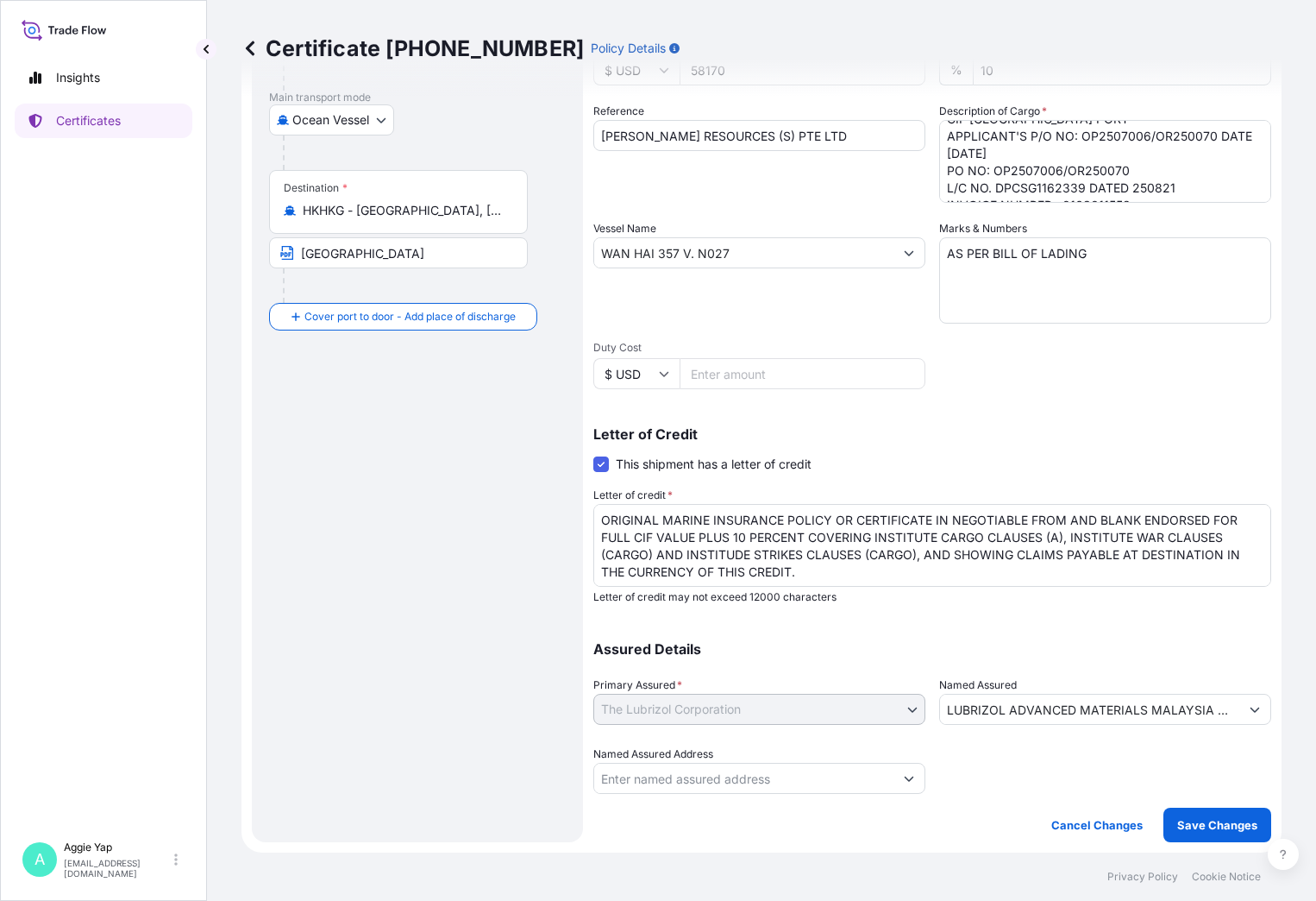
drag, startPoint x: 942, startPoint y: 186, endPoint x: 1016, endPoint y: 192, distance: 74.2
click at [942, 186] on textarea "TOTAL: 1 PALLET (21 BAGS) RAW MATERIAL - RESIN COMPOUND AS FOLLOWS: CARBO-RITE(…" at bounding box center [1105, 161] width 332 height 82
type textarea "TOTAL: 1 PALLET (21 BAGS) RAW MATERIAL - RESIN COMPOUND AS FOLLOWS: CARBO-RITE(…"
click at [1035, 517] on textarea "ORIGINAL MARINE INSURANCE POLICY OR CERTIFICATE IN NEGOTIABLE FROM AND BLANK EN…" at bounding box center [932, 545] width 678 height 82
click at [742, 556] on textarea "ORIGINAL MARINE INSURANCE POLICY OR CERTIFICATE IN NEGOTIABLE FROM AND BLANK EN…" at bounding box center [932, 545] width 678 height 82
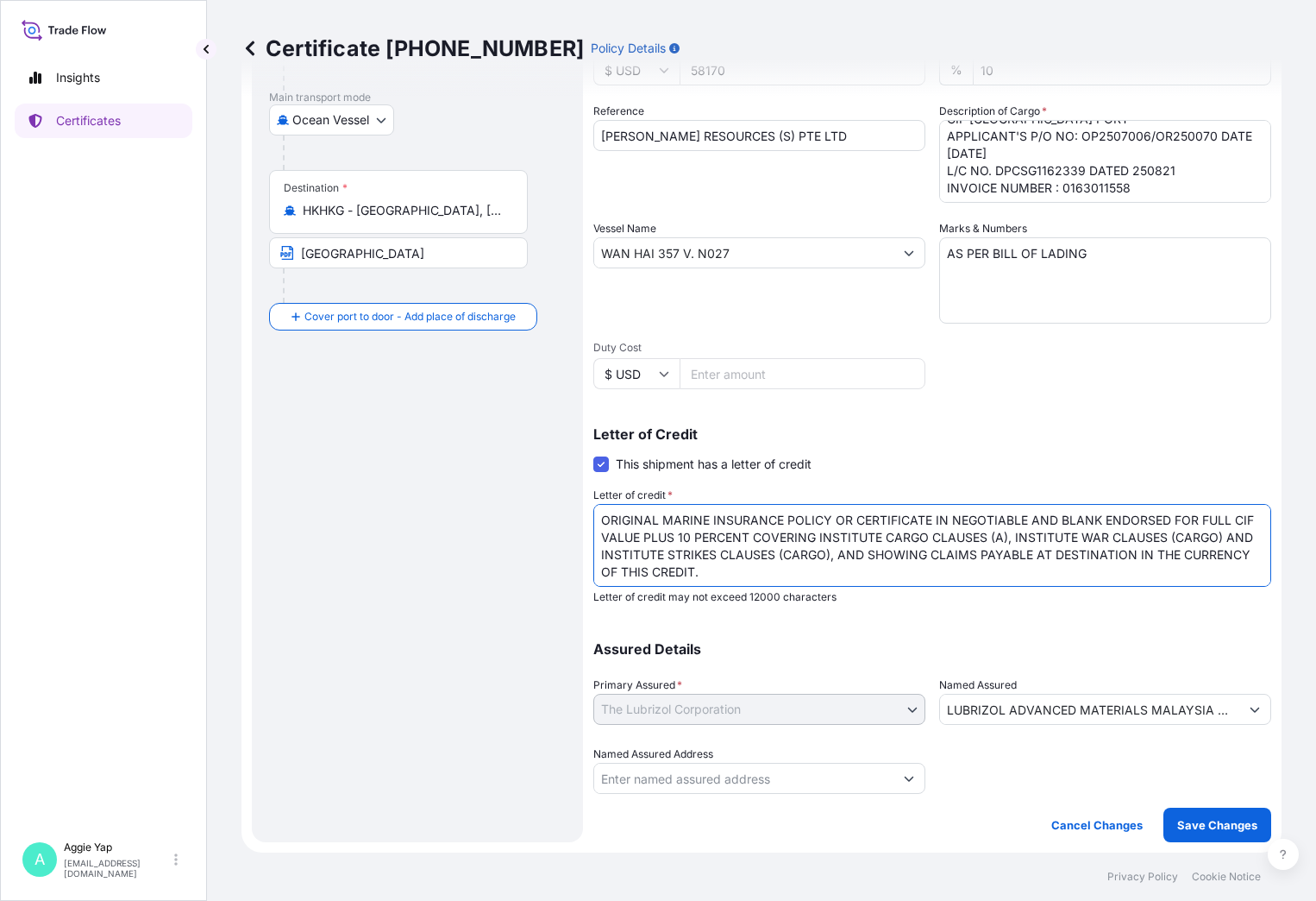
type textarea "ORIGINAL MARINE INSURANCE POLICY OR CERTIFICATE IN NEGOTIABLE AND BLANK ENDORSE…"
click at [1206, 825] on p "Save Changes" at bounding box center [1218, 825] width 80 height 18
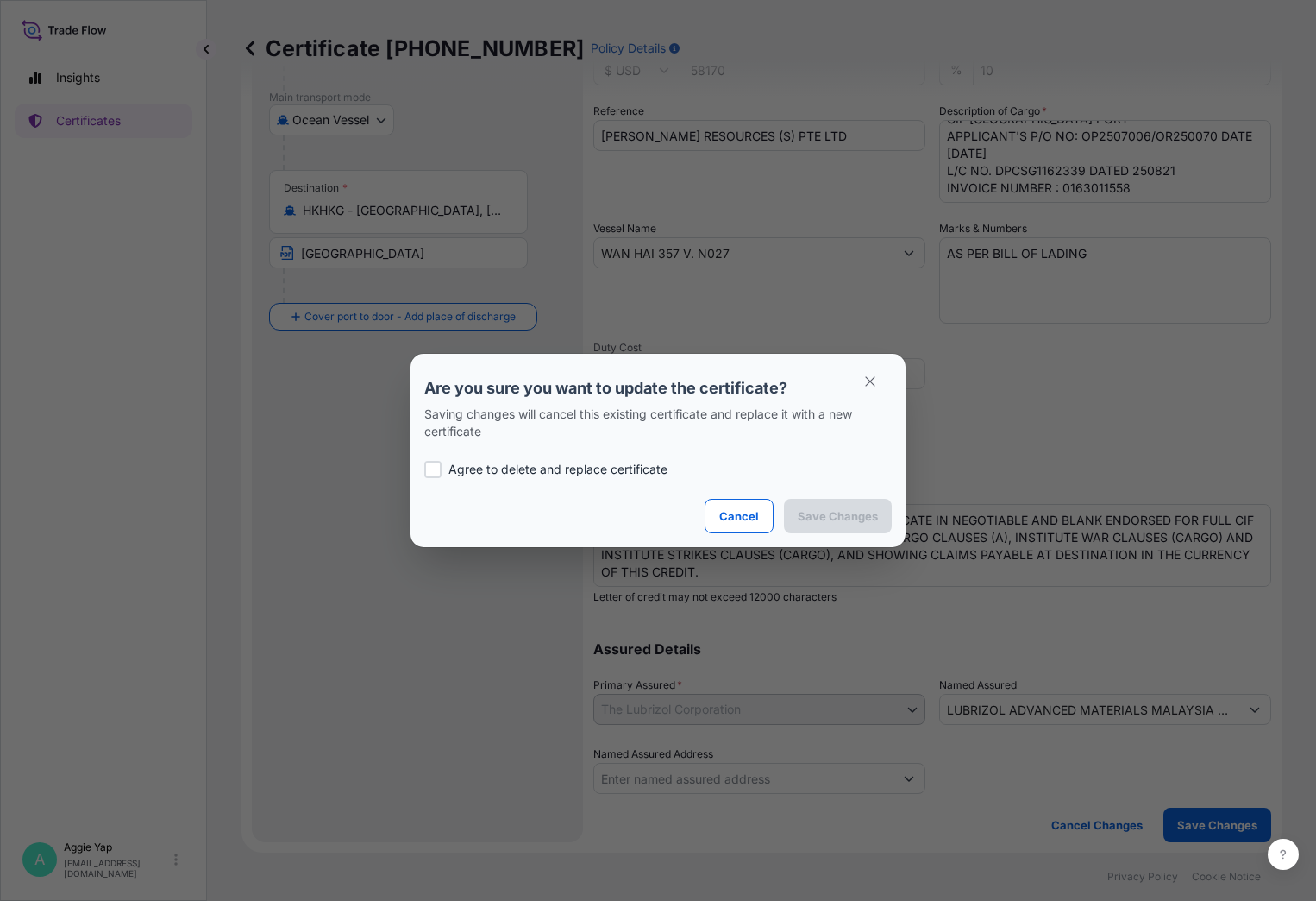
click at [432, 469] on div at bounding box center [433, 469] width 18 height 18
checkbox input "true"
click at [838, 525] on button "Save Changes" at bounding box center [838, 515] width 108 height 34
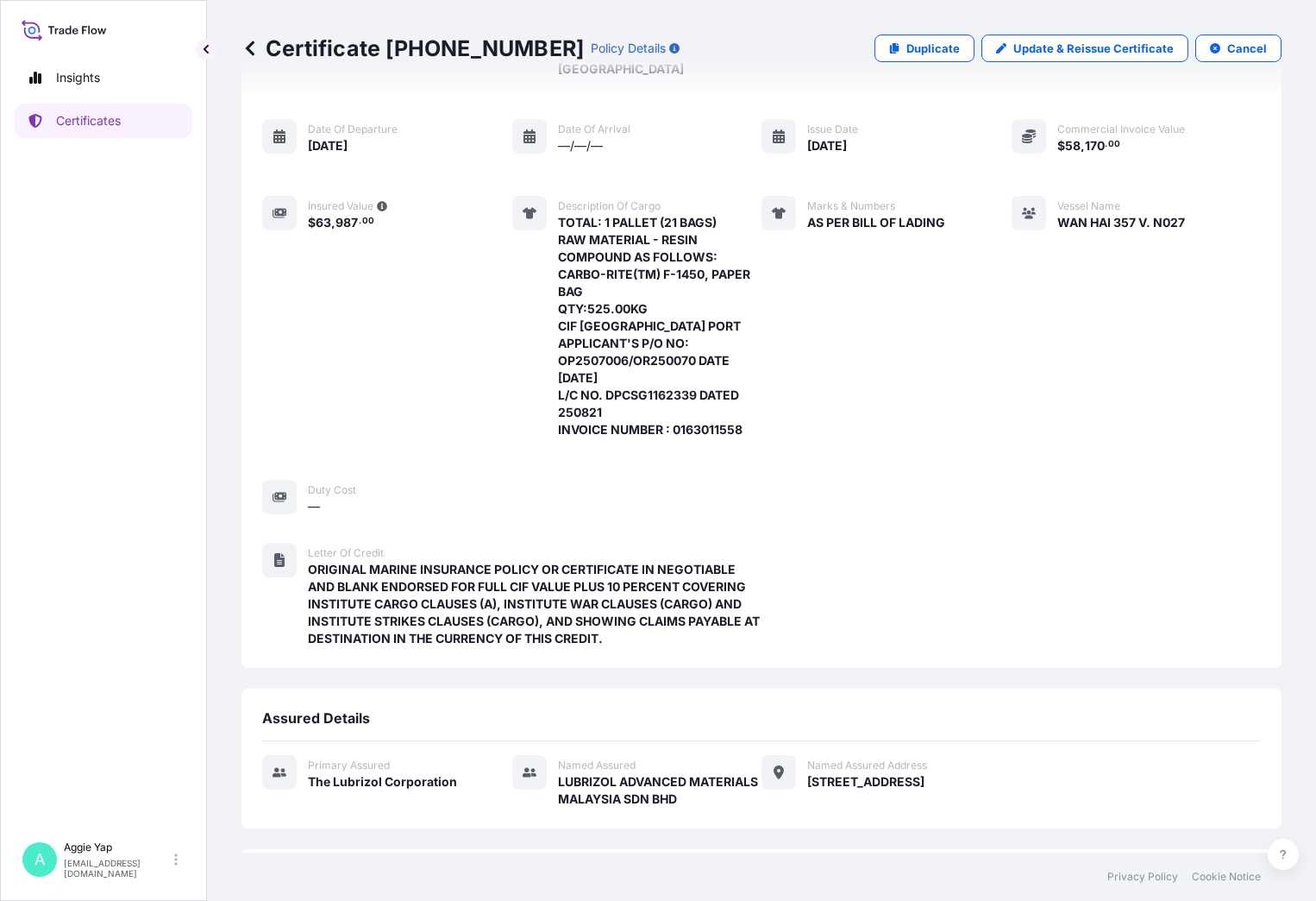
scroll to position [432, 0]
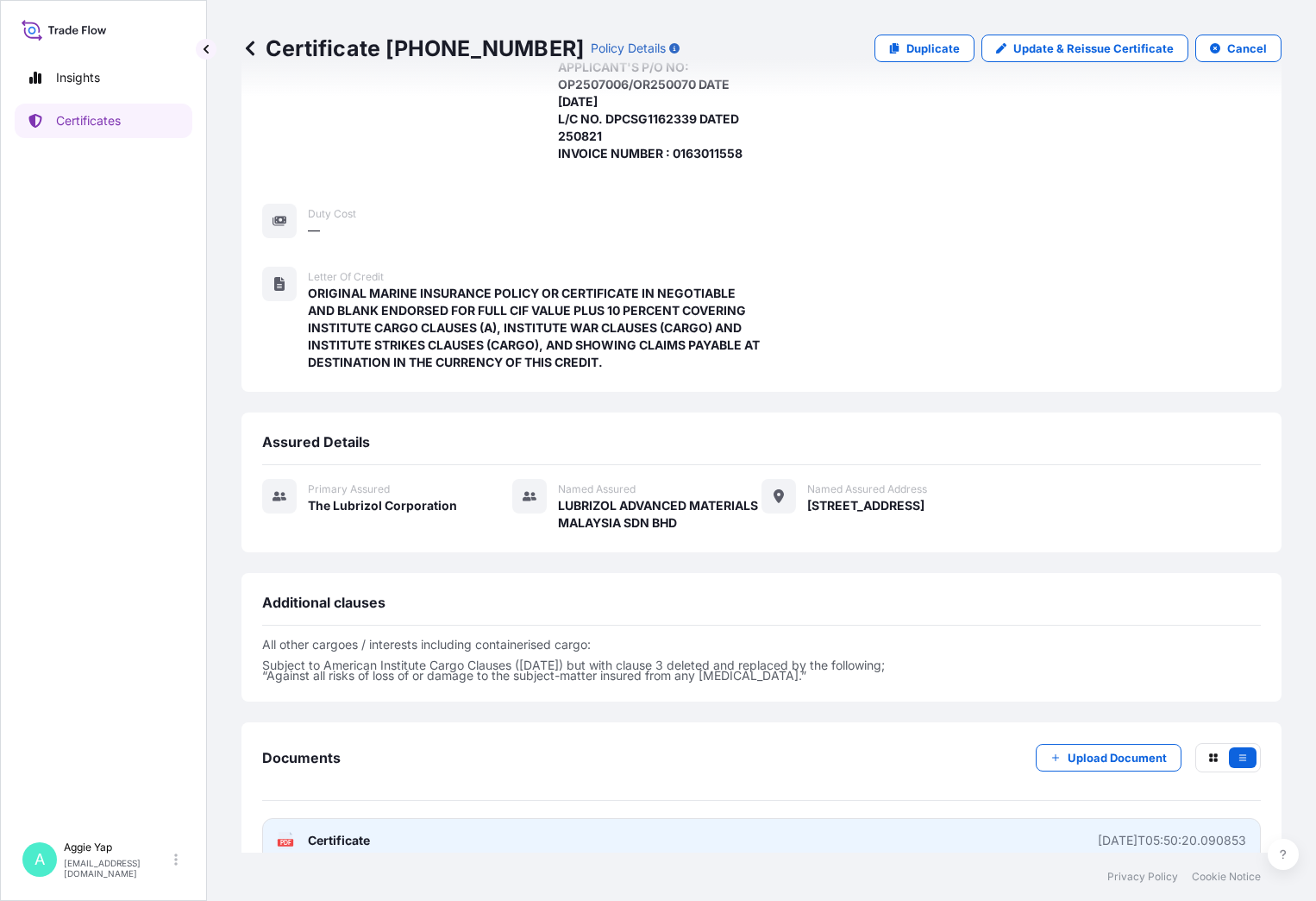
click at [279, 838] on rect at bounding box center [286, 841] width 16 height 7
